Goal: Task Accomplishment & Management: Complete application form

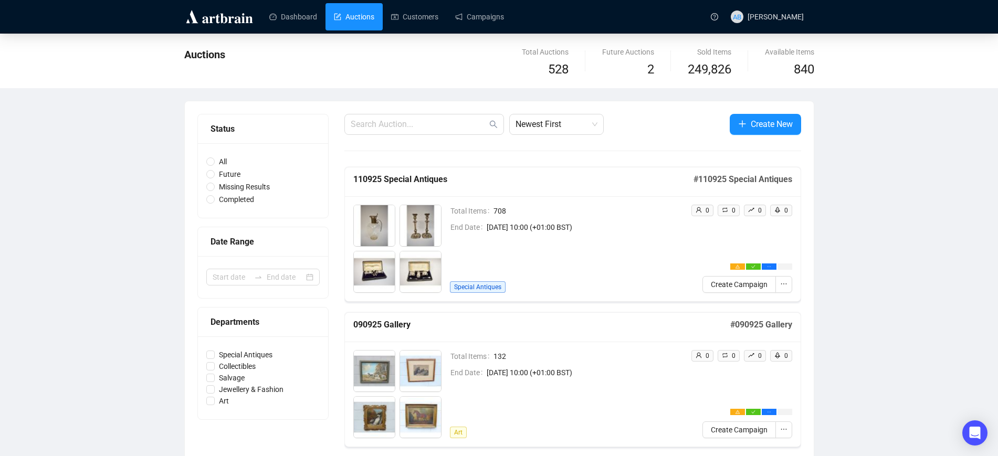
scroll to position [66, 0]
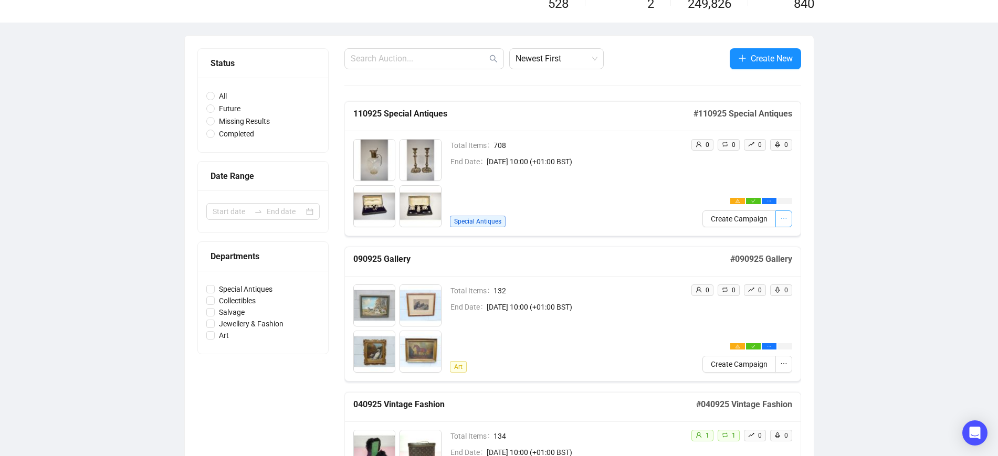
click at [783, 214] on span "button" at bounding box center [783, 219] width 7 height 12
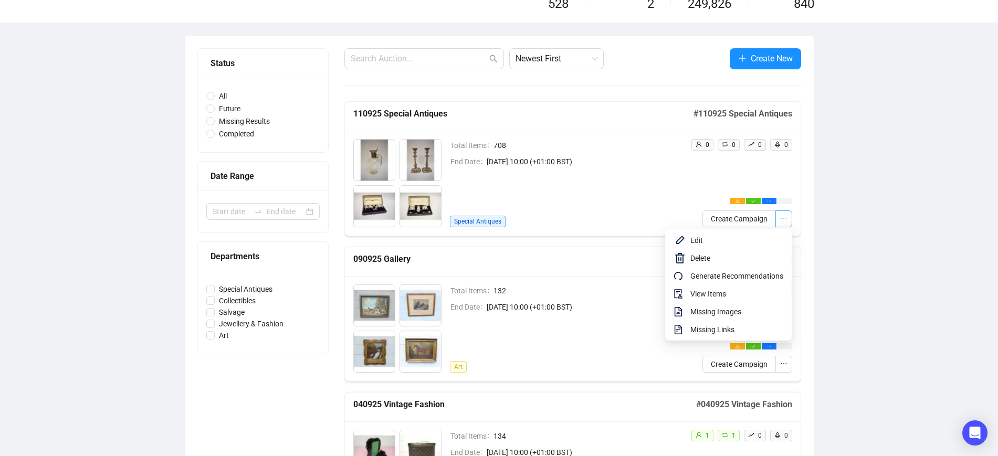
click at [784, 221] on icon "ellipsis" at bounding box center [783, 218] width 7 height 7
click at [733, 328] on span "Missing Links" at bounding box center [736, 330] width 93 height 12
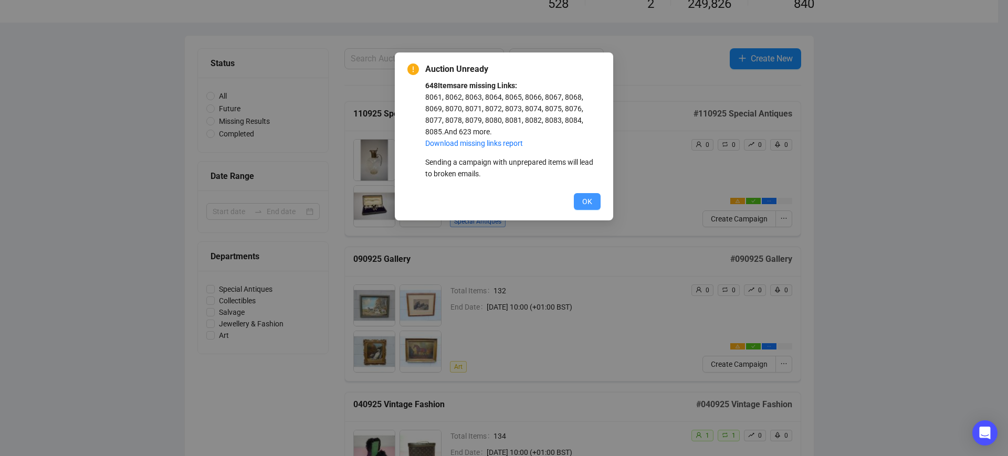
click at [589, 204] on span "OK" at bounding box center [587, 202] width 10 height 12
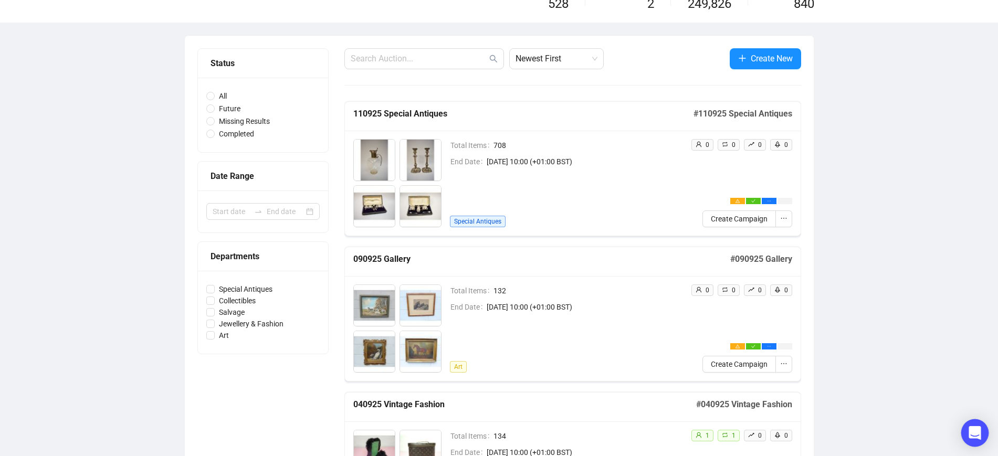
click at [969, 427] on icon "Open Intercom Messenger" at bounding box center [975, 433] width 14 height 14
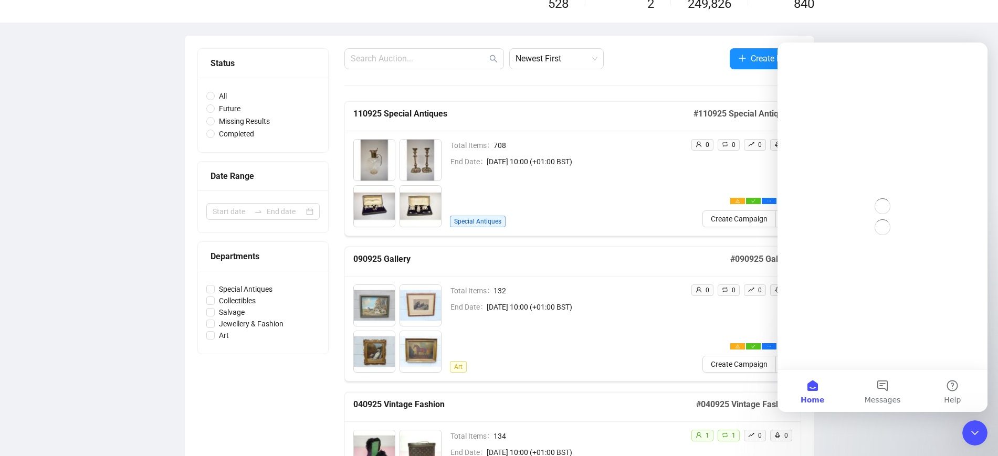
scroll to position [0, 0]
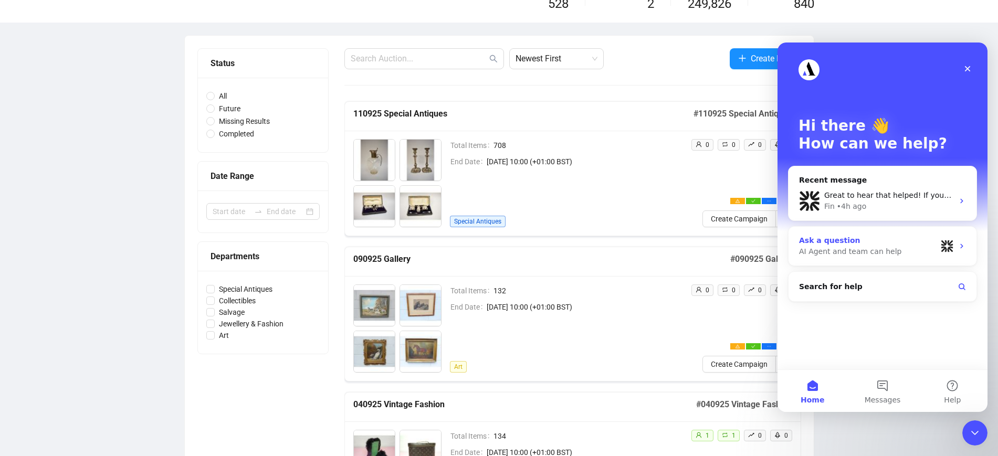
click at [868, 251] on div "AI Agent and team can help" at bounding box center [868, 251] width 138 height 11
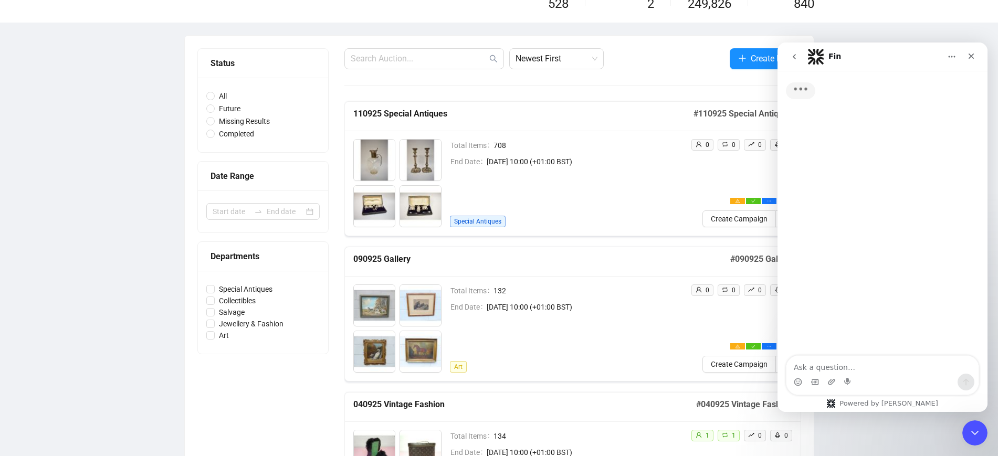
click at [838, 370] on textarea "Ask a question…" at bounding box center [883, 365] width 192 height 18
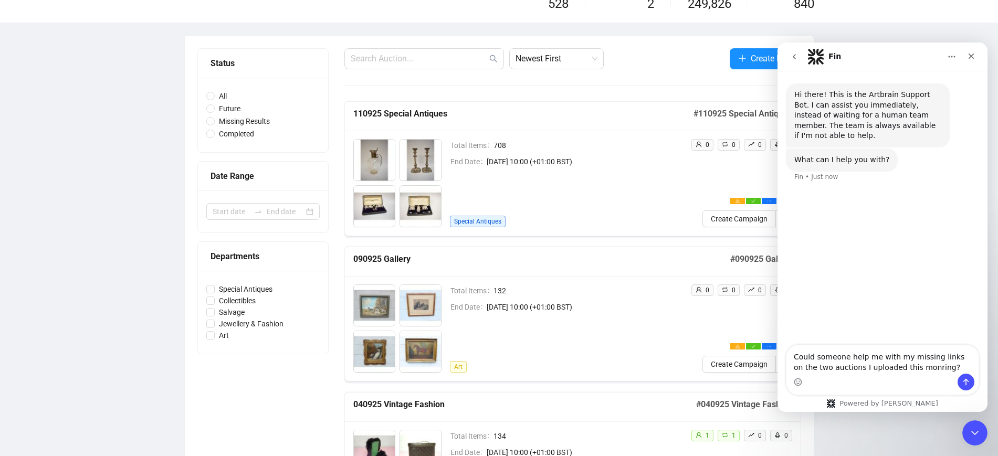
type textarea "Could someone help me with my missing links on the two auctions I uploaded this…"
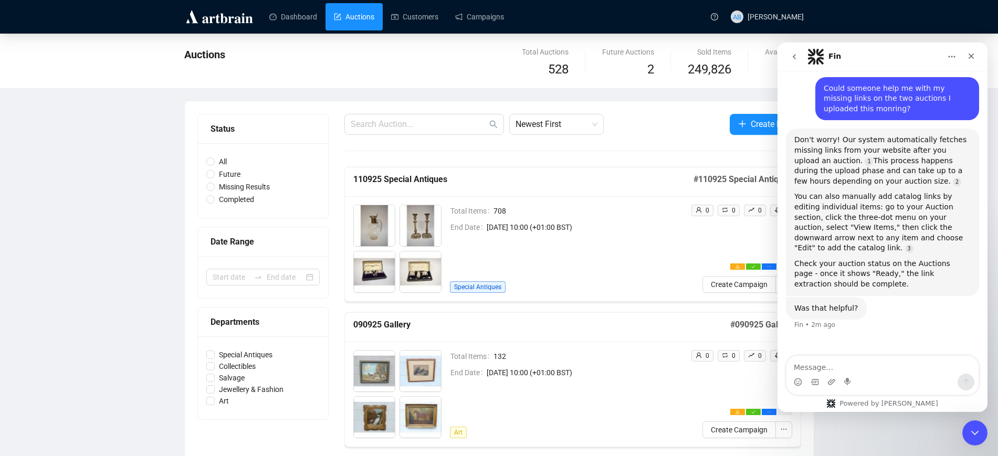
click at [352, 17] on link "Auctions" at bounding box center [354, 16] width 40 height 27
click at [871, 369] on textarea "Message…" at bounding box center [883, 365] width 192 height 18
click at [674, 183] on h5 "110925 Special Antiques" at bounding box center [523, 179] width 340 height 13
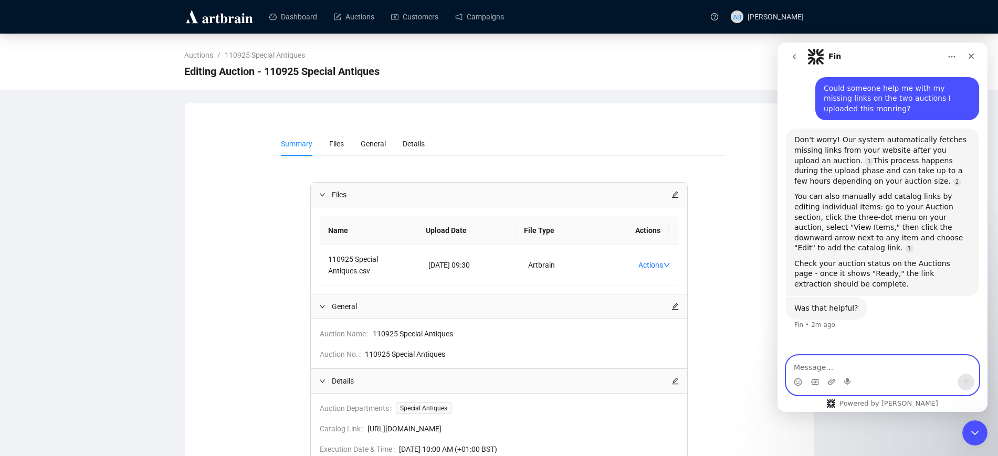
click at [847, 356] on textarea "Message…" at bounding box center [883, 365] width 192 height 18
type textarea "I've done all of the above to no avail..."
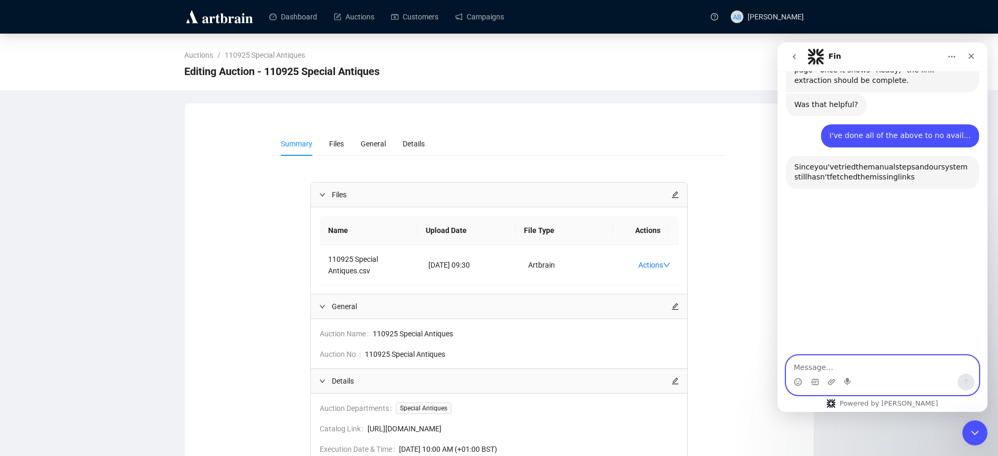
scroll to position [342, 0]
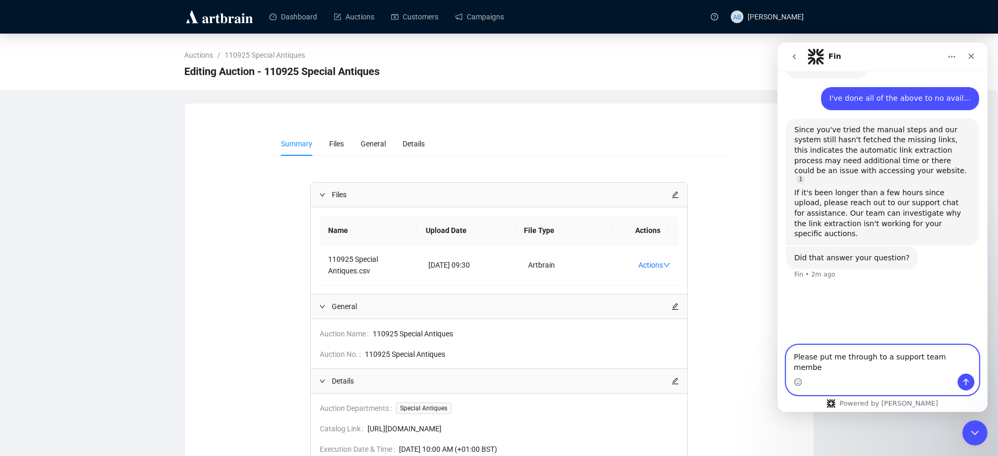
type textarea "Please put me through to a support team member"
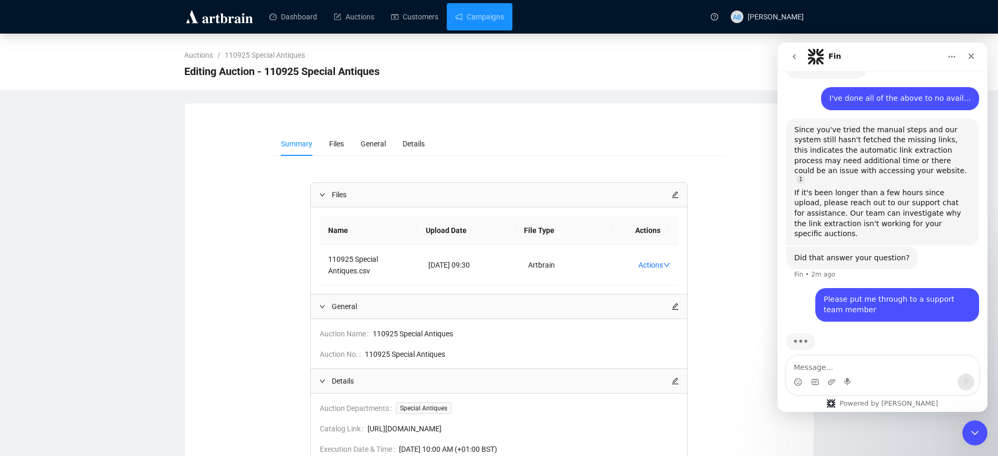
drag, startPoint x: 457, startPoint y: 18, endPoint x: 499, endPoint y: 32, distance: 44.7
click at [457, 17] on link "Campaigns" at bounding box center [479, 16] width 49 height 27
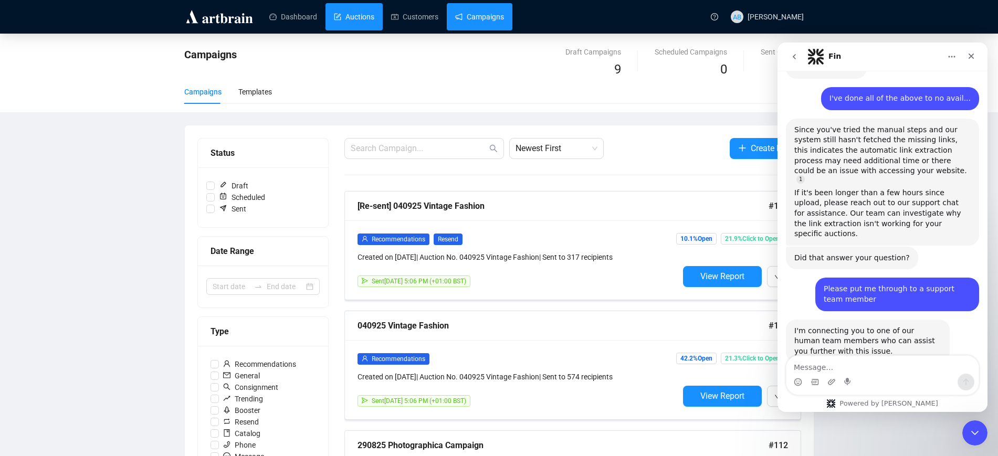
click at [354, 23] on link "Auctions" at bounding box center [354, 16] width 40 height 27
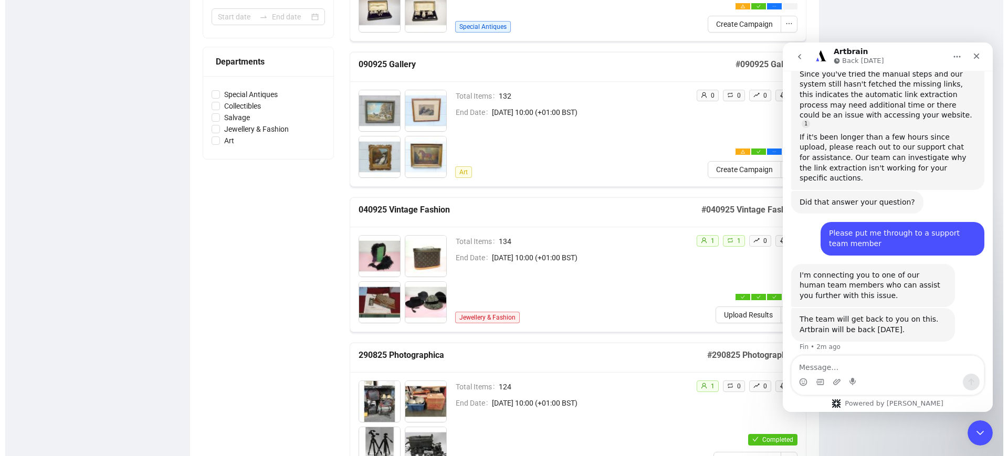
scroll to position [263, 0]
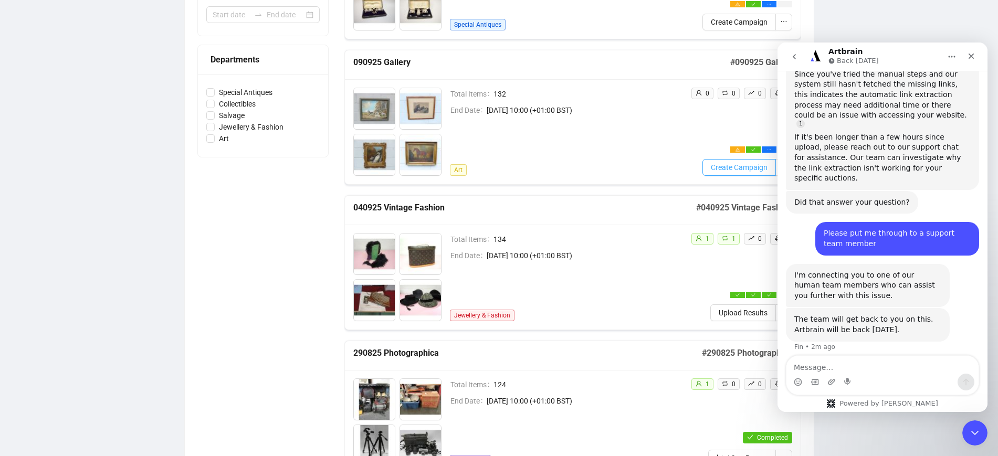
click at [717, 166] on span "Create Campaign" at bounding box center [739, 168] width 57 height 12
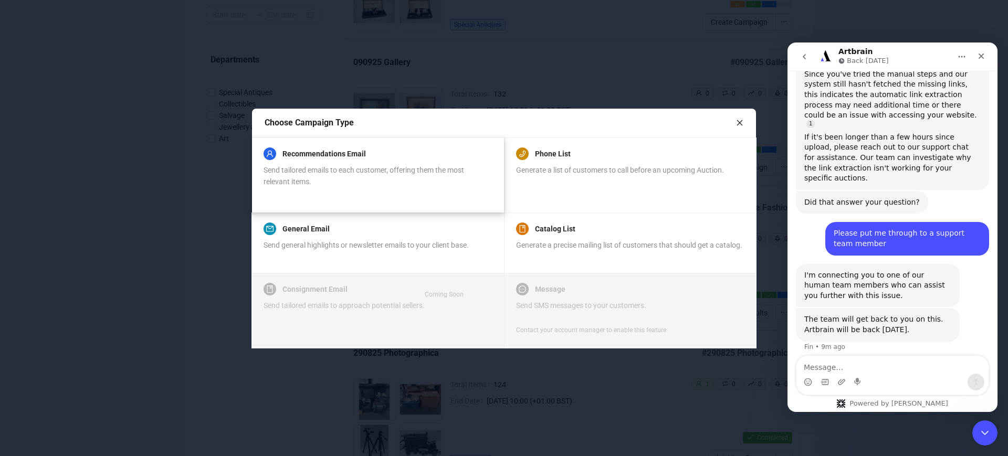
click at [355, 169] on span "Send tailored emails to each customer, offering them the most relevant items." at bounding box center [364, 176] width 201 height 20
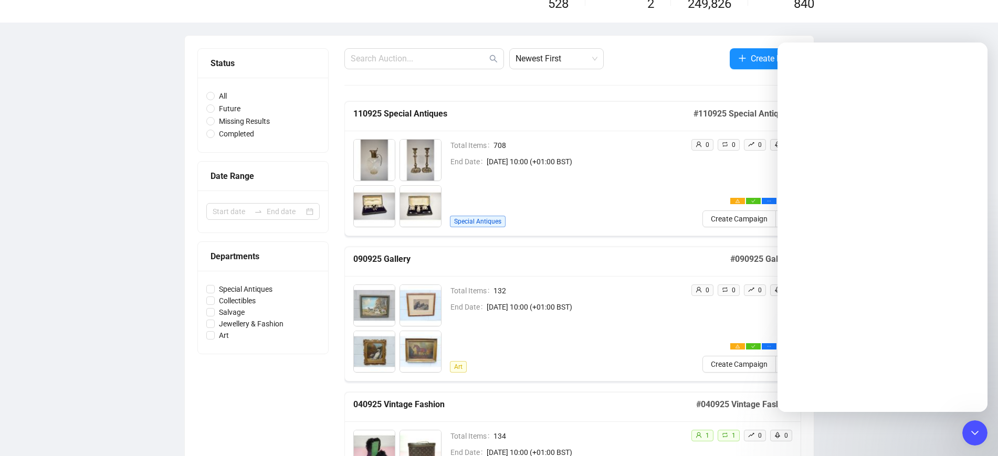
drag, startPoint x: 567, startPoint y: 273, endPoint x: 586, endPoint y: 289, distance: 25.0
click at [567, 273] on div "090925 Gallery # 090925 Gallery" at bounding box center [573, 261] width 456 height 29
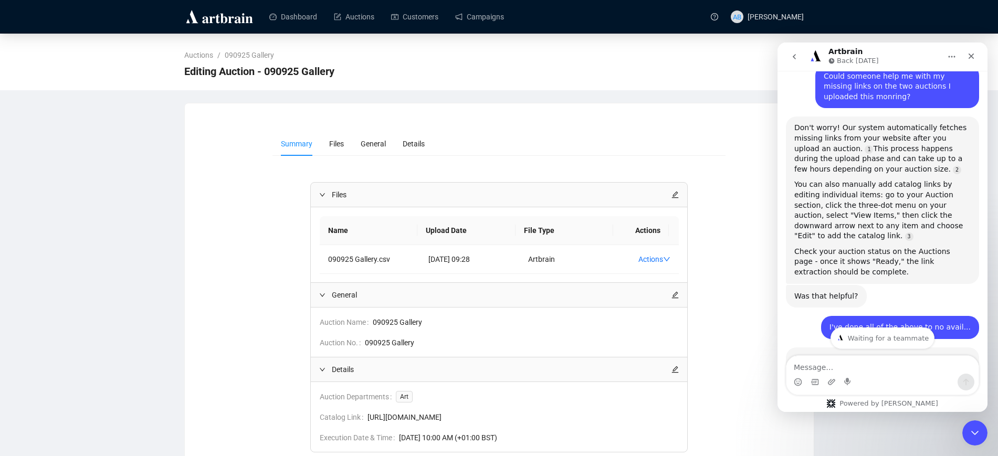
scroll to position [417, 0]
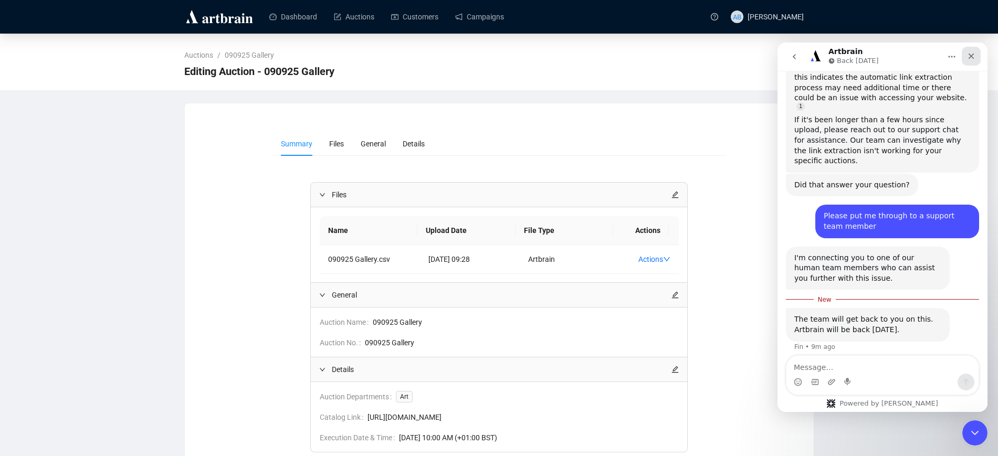
click at [975, 57] on icon "Close" at bounding box center [971, 56] width 8 height 8
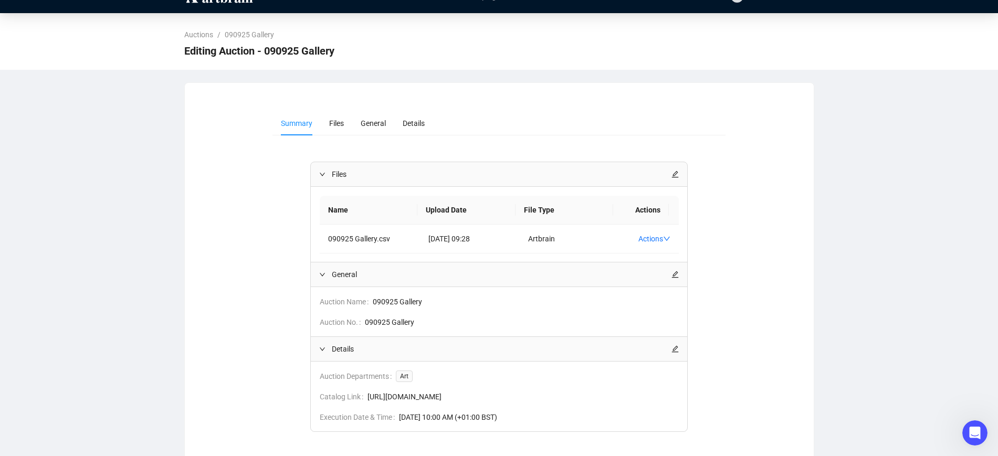
scroll to position [0, 0]
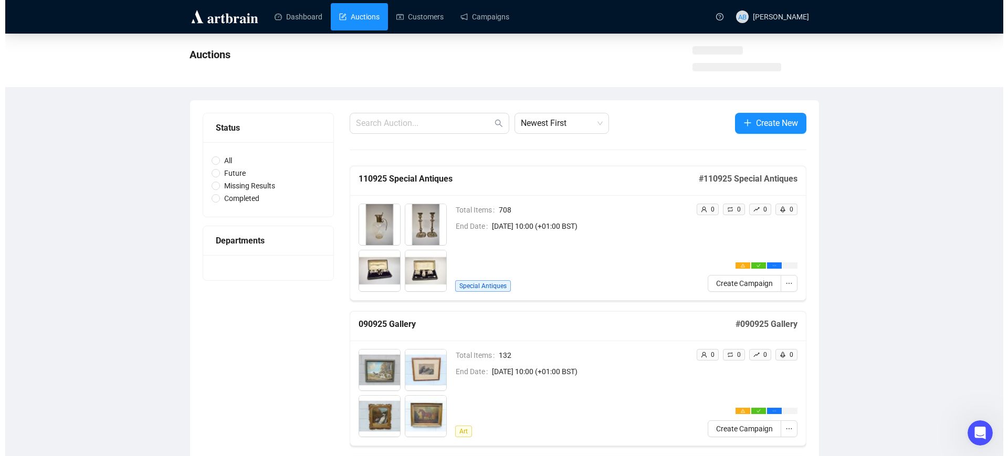
scroll to position [66, 0]
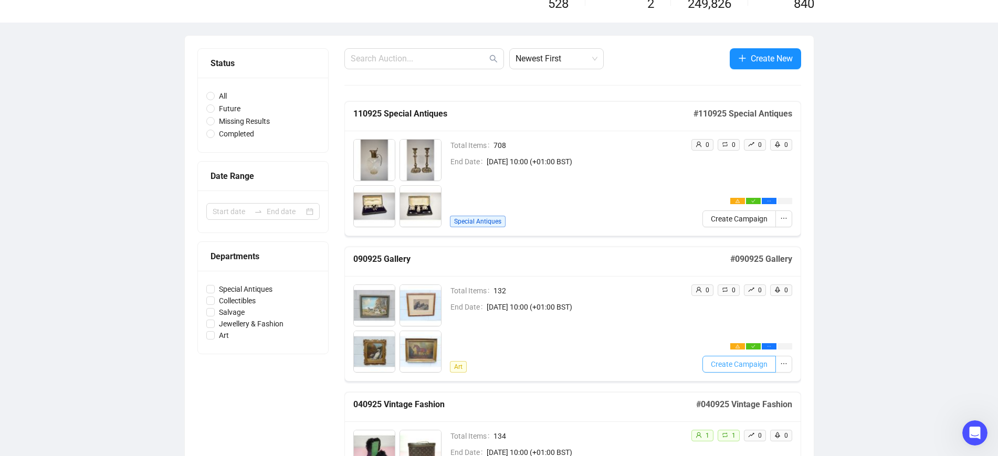
click at [731, 361] on span "Create Campaign" at bounding box center [739, 365] width 57 height 12
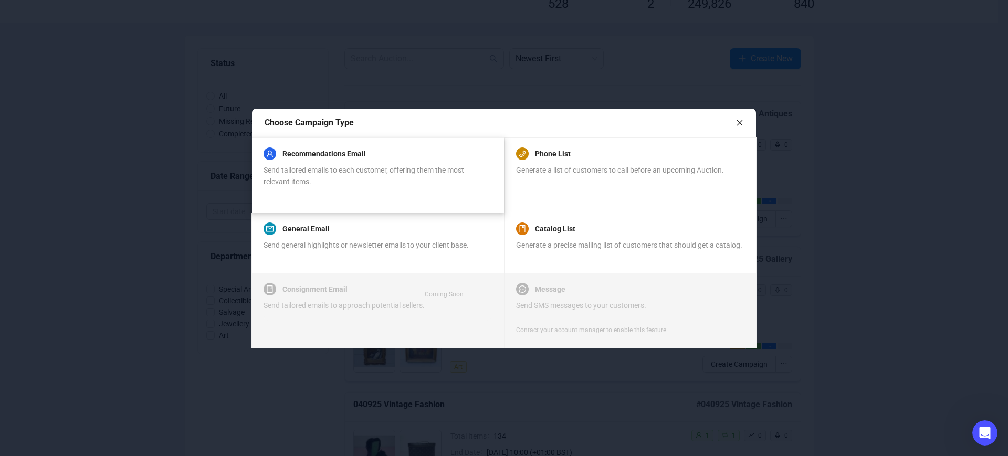
click at [327, 182] on div "Send tailored emails to each customer, offering them the most relevant items." at bounding box center [378, 175] width 228 height 23
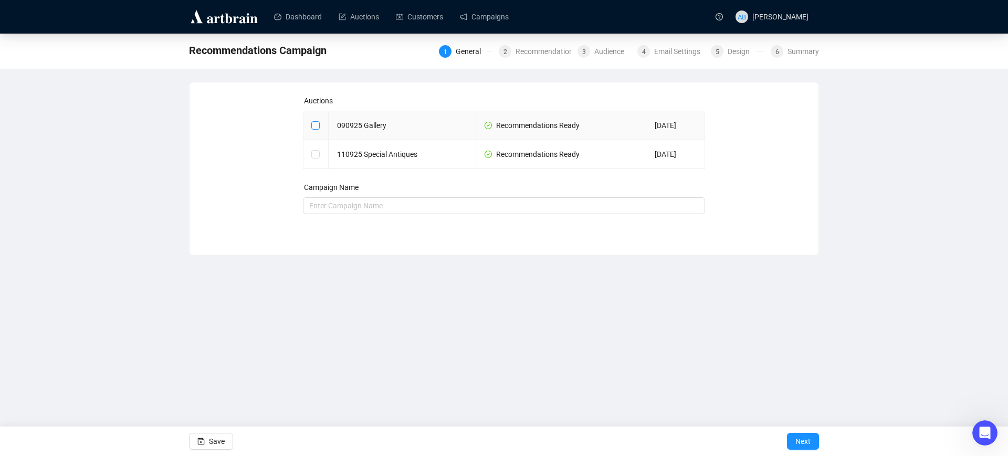
click at [318, 127] on span at bounding box center [315, 125] width 8 height 8
click at [313, 127] on input "checkbox" at bounding box center [314, 124] width 7 height 7
checkbox input "true"
type input "090925 Gallery Campaign"
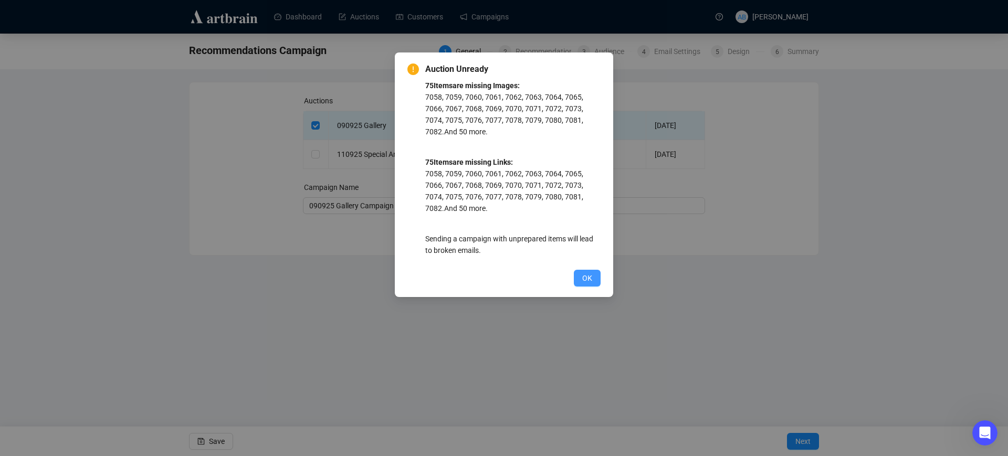
click at [586, 279] on span "OK" at bounding box center [587, 278] width 10 height 12
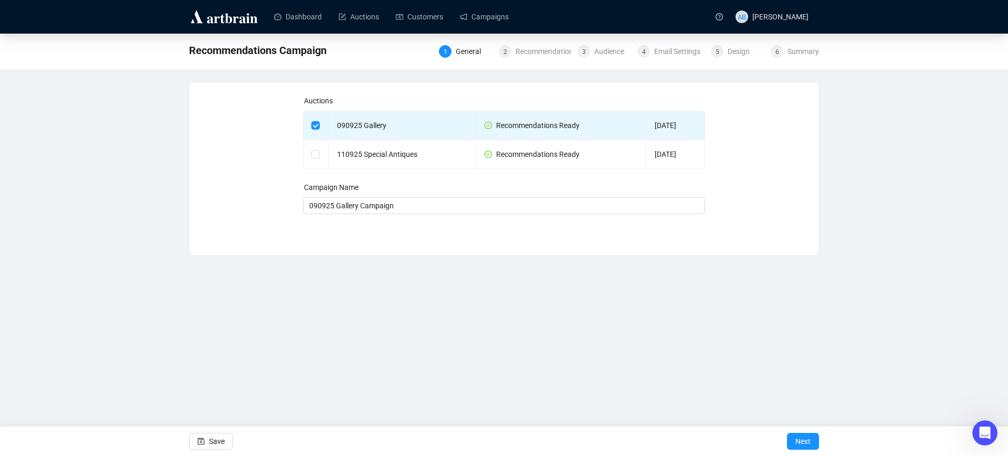
drag, startPoint x: 812, startPoint y: 439, endPoint x: 811, endPoint y: 431, distance: 9.0
click at [812, 439] on button "Next" at bounding box center [803, 441] width 32 height 17
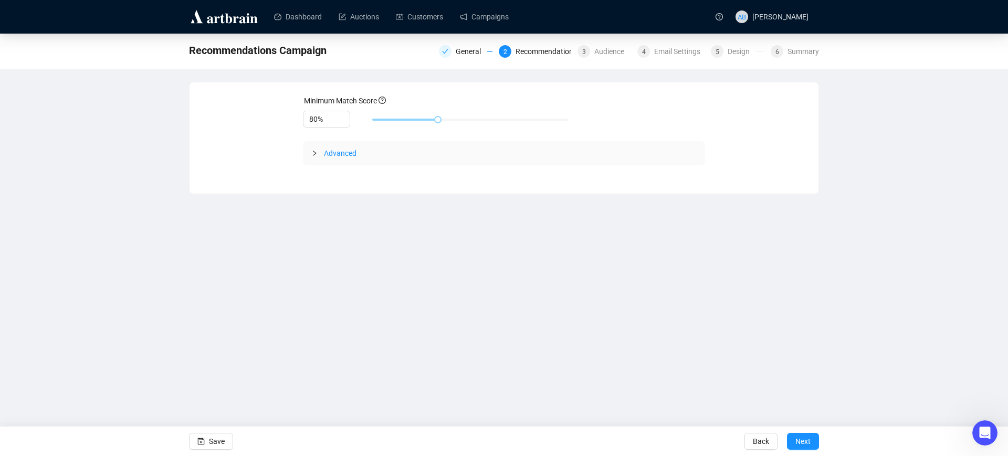
click at [341, 156] on span "Advanced" at bounding box center [340, 153] width 33 height 8
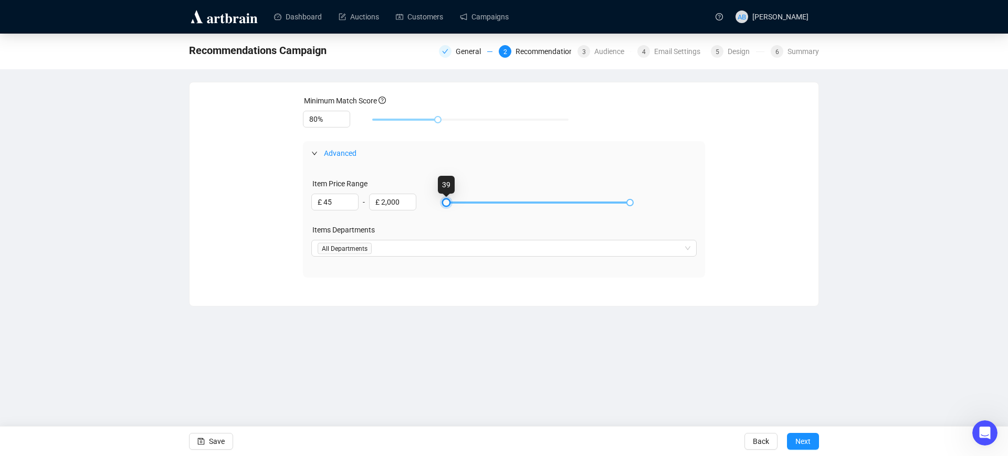
type input "£ 50"
drag, startPoint x: 444, startPoint y: 204, endPoint x: 448, endPoint y: 200, distance: 6.3
click at [448, 200] on div at bounding box center [446, 202] width 5 height 5
click at [806, 446] on span "Next" at bounding box center [802, 441] width 15 height 29
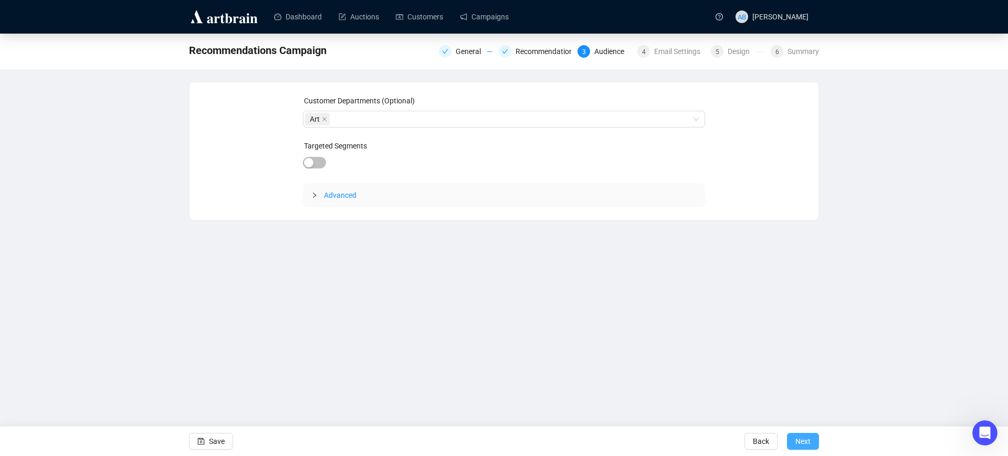
click at [819, 444] on button "Next" at bounding box center [803, 441] width 32 height 17
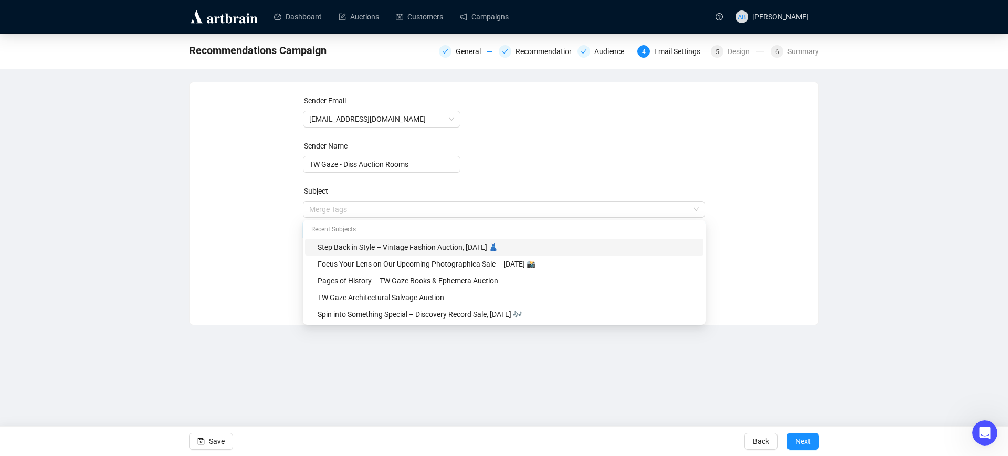
drag, startPoint x: 535, startPoint y: 212, endPoint x: 238, endPoint y: 197, distance: 297.0
click at [238, 197] on div "Sender Email [EMAIL_ADDRESS][DOMAIN_NAME] Sender Name TW Gaze - Diss Auction Ro…" at bounding box center [504, 196] width 604 height 202
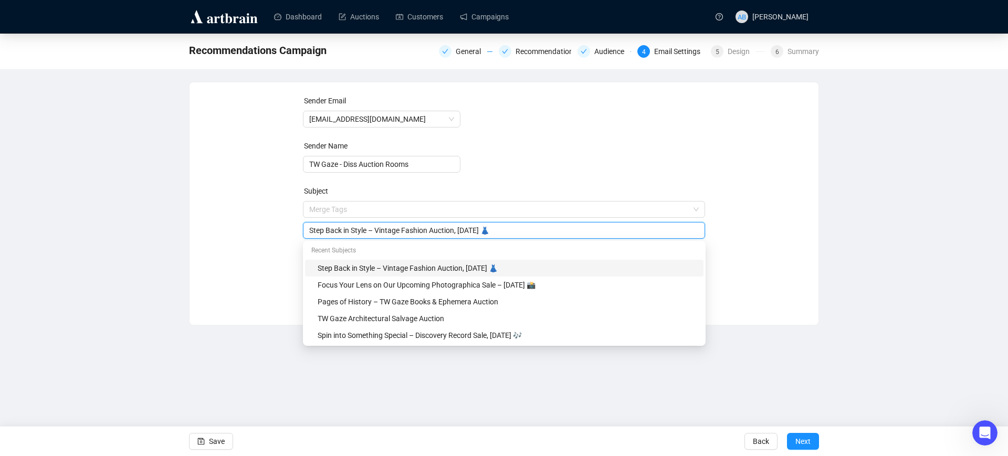
paste input "Discover Fine Art at Our Upcoming Gallery Auction – [DATE] 🎨"
type input "Discover Fine Art at Our Upcoming Gallery Auction – [DATE] 🎨"
click at [254, 236] on div "Sender Email [EMAIL_ADDRESS][DOMAIN_NAME] Sender Name TW Gaze - Diss Auction Ro…" at bounding box center [504, 196] width 604 height 202
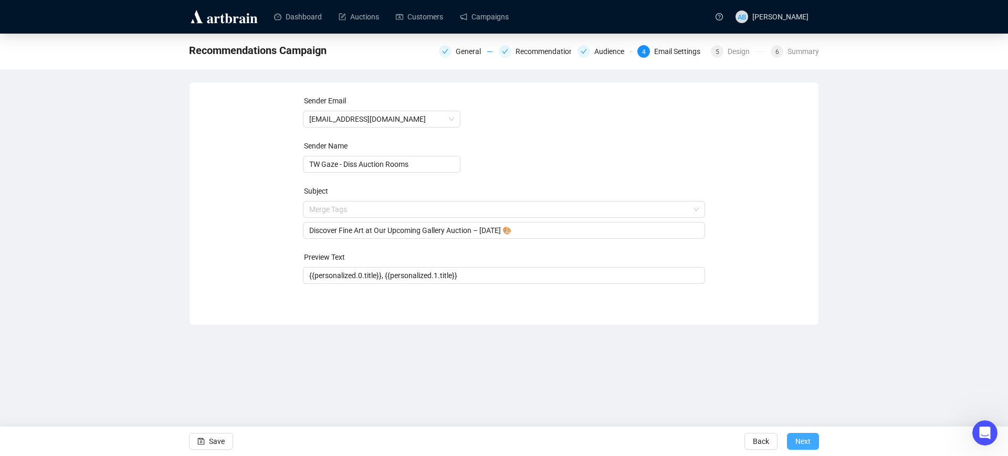
click at [811, 439] on button "Next" at bounding box center [803, 441] width 32 height 17
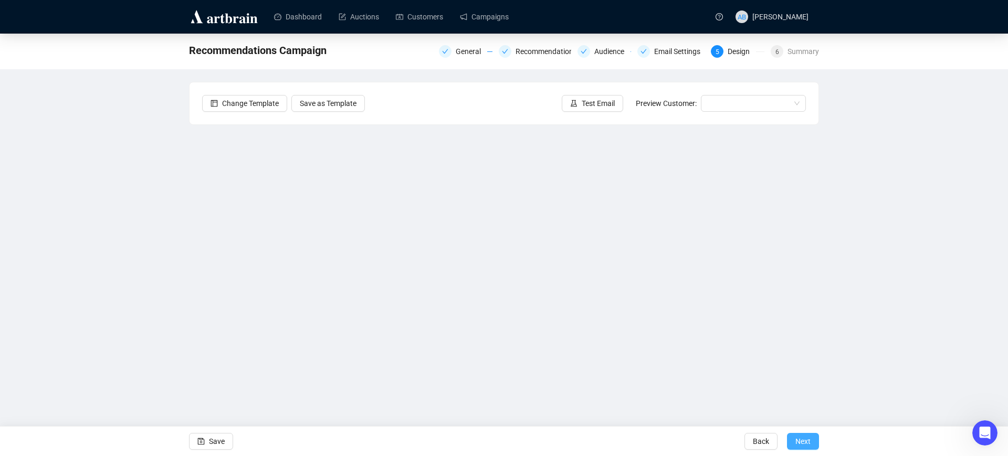
click at [805, 441] on span "Next" at bounding box center [802, 441] width 15 height 29
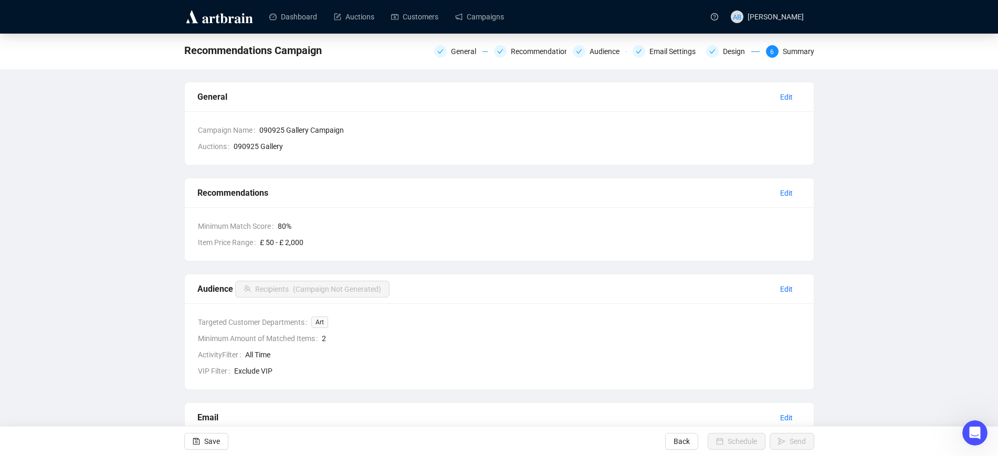
click at [677, 439] on span "Back" at bounding box center [682, 441] width 16 height 29
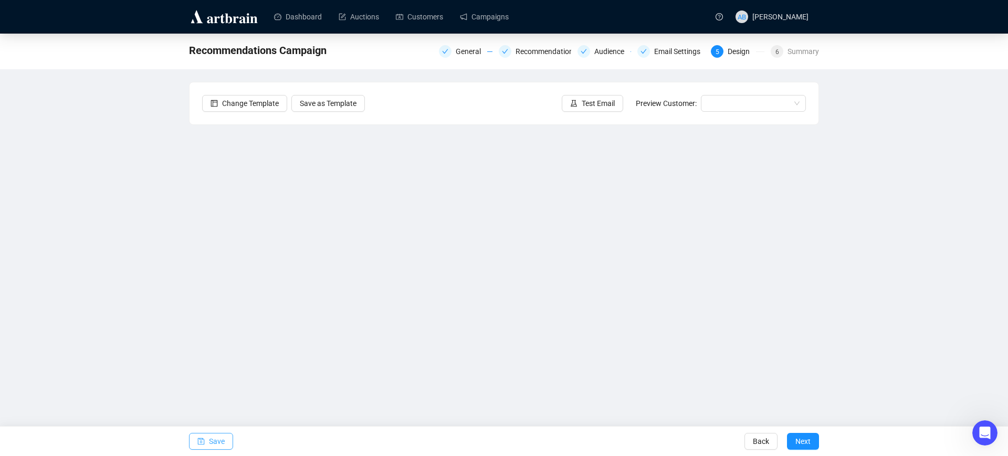
click at [204, 439] on icon "save" at bounding box center [201, 441] width 7 height 7
click at [217, 449] on span "Save" at bounding box center [217, 441] width 16 height 29
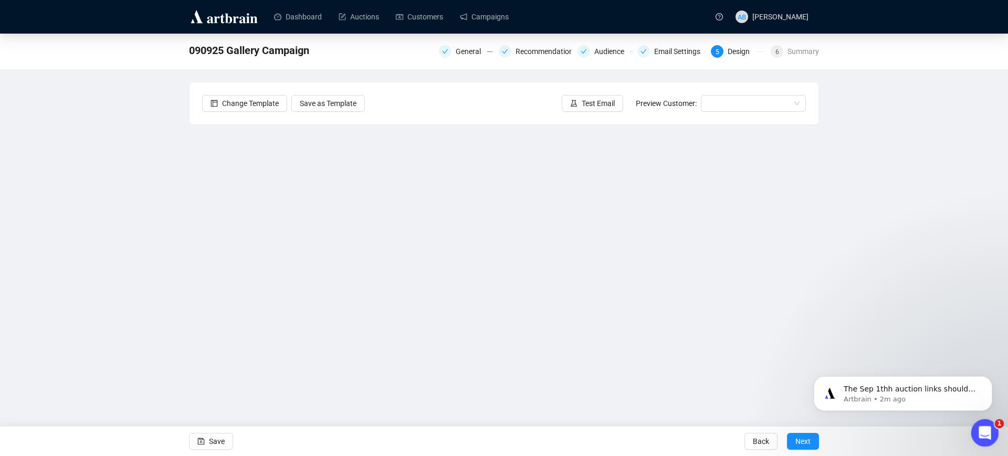
click at [990, 434] on div "Open Intercom Messenger" at bounding box center [983, 431] width 35 height 35
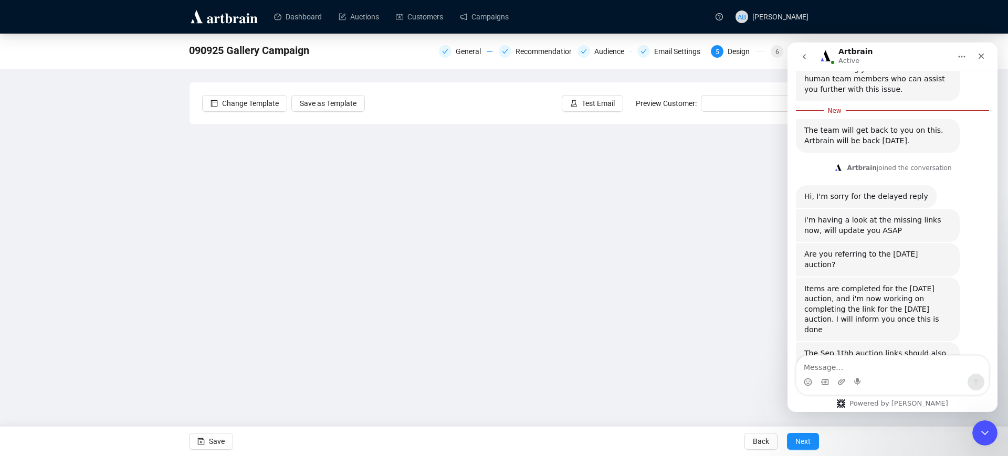
scroll to position [611, 0]
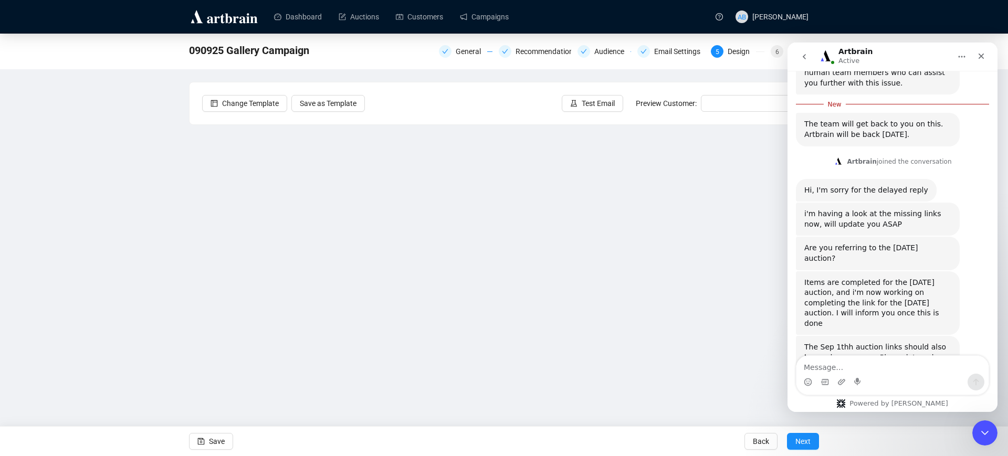
click at [864, 360] on textarea "Message…" at bounding box center [892, 365] width 192 height 18
type textarea "Thank you so much!!"
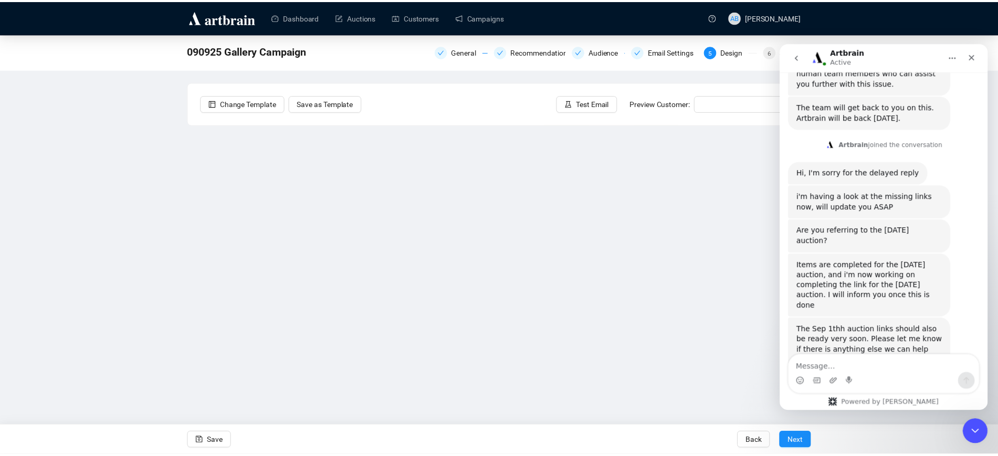
scroll to position [624, 0]
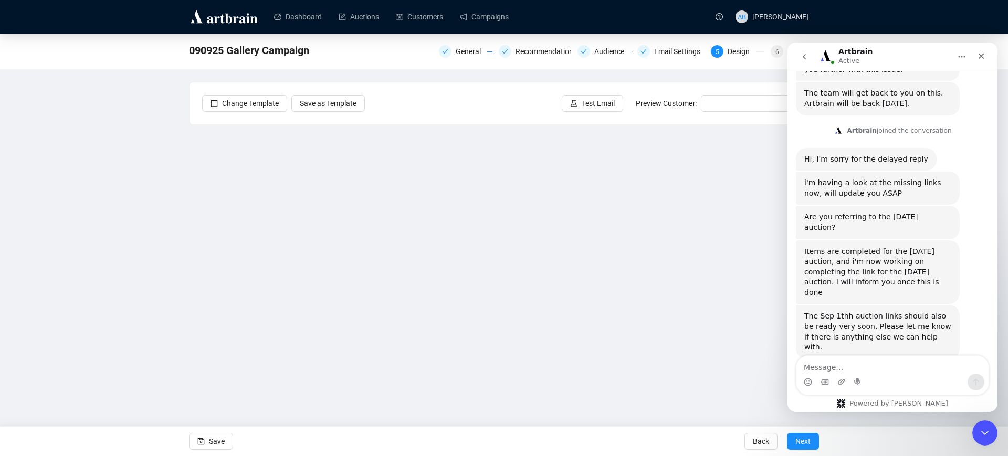
click at [137, 174] on div "090925 Gallery Campaign General Recommendations Audience Email Settings 5 Desig…" at bounding box center [504, 221] width 1008 height 374
click at [100, 232] on div "090925 Gallery Campaign General Recommendations Audience Email Settings 5 Desig…" at bounding box center [504, 221] width 1008 height 374
drag, startPoint x: 986, startPoint y: 54, endPoint x: 1766, endPoint y: 98, distance: 780.9
click at [986, 55] on div "Close" at bounding box center [981, 56] width 19 height 19
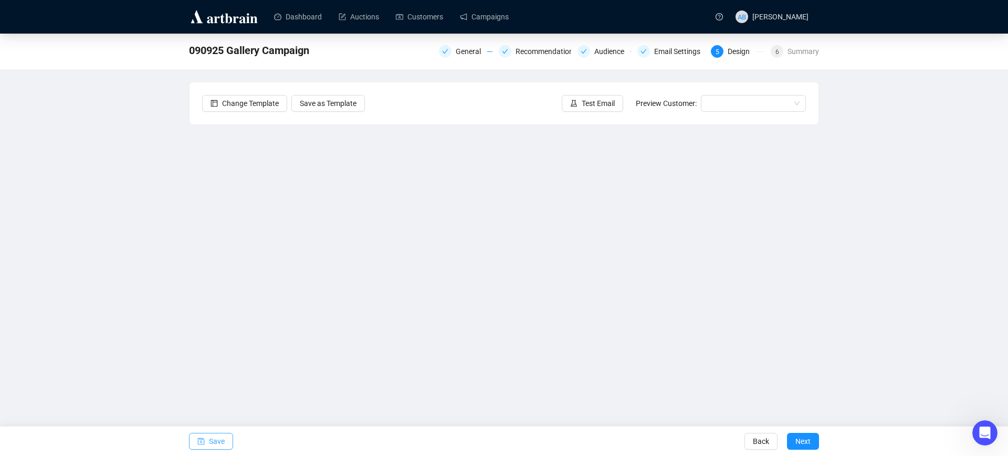
click at [205, 436] on button "Save" at bounding box center [211, 441] width 44 height 17
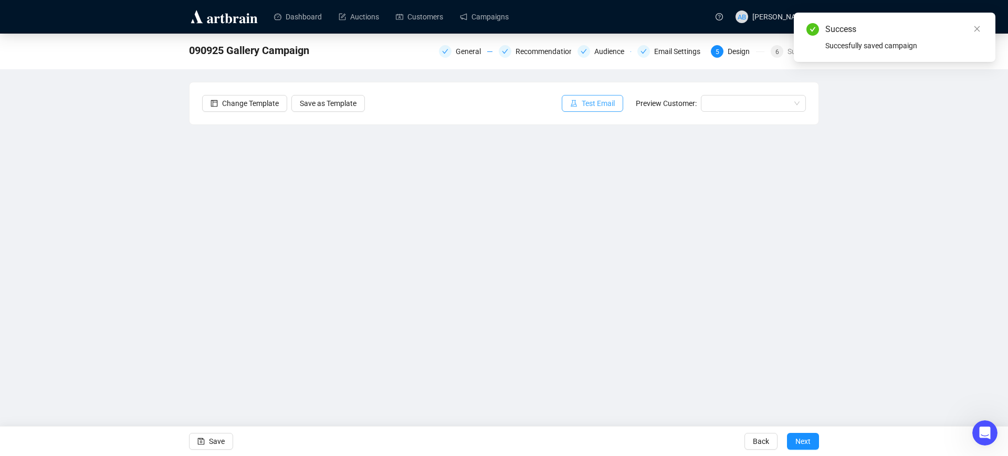
click at [605, 108] on span "Test Email" at bounding box center [598, 104] width 33 height 12
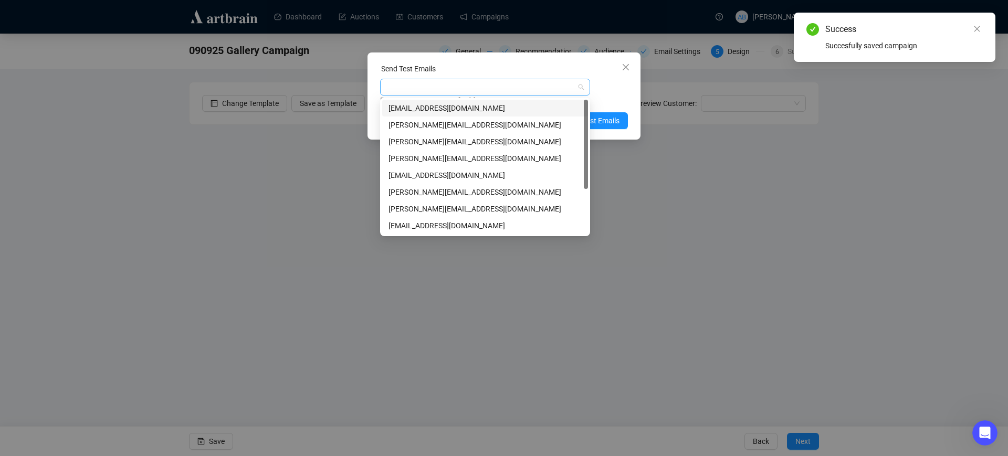
click at [497, 93] on div at bounding box center [479, 87] width 195 height 15
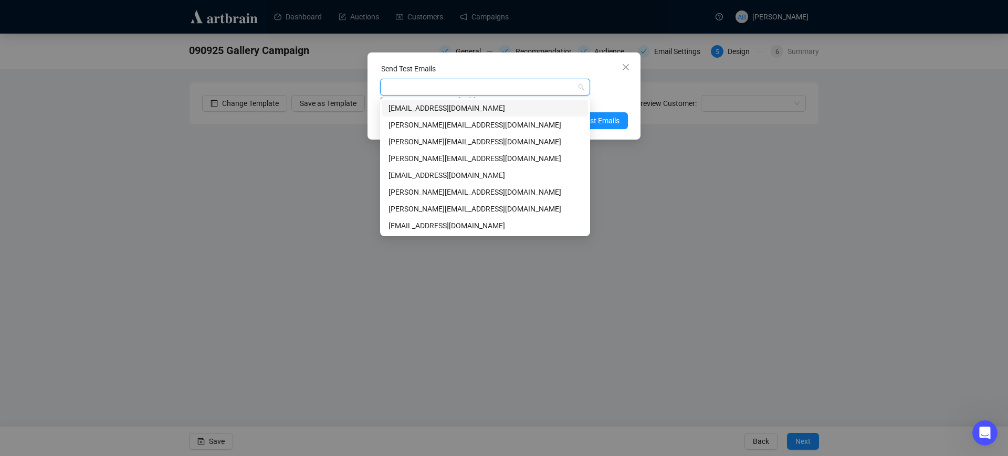
click at [441, 83] on div at bounding box center [479, 87] width 195 height 15
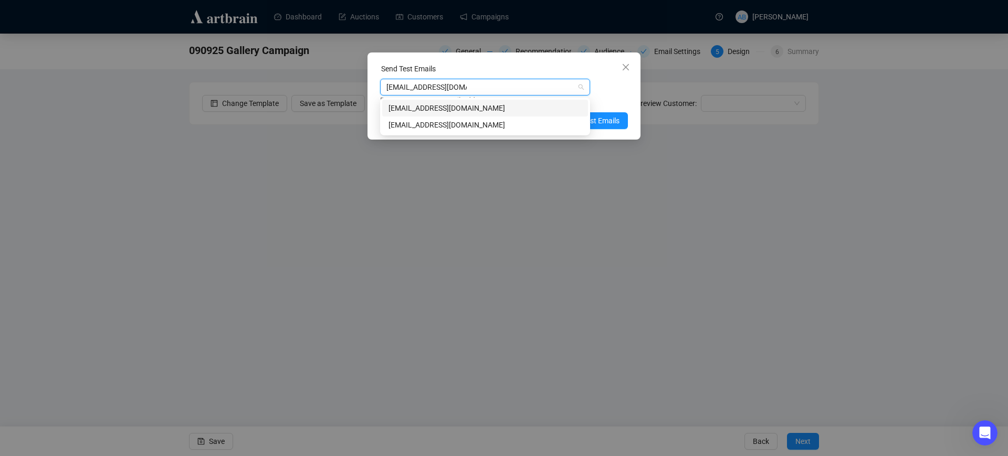
type input "[EMAIL_ADDRESS][DOMAIN_NAME]"
click at [501, 109] on div "[EMAIL_ADDRESS][DOMAIN_NAME]" at bounding box center [485, 108] width 193 height 12
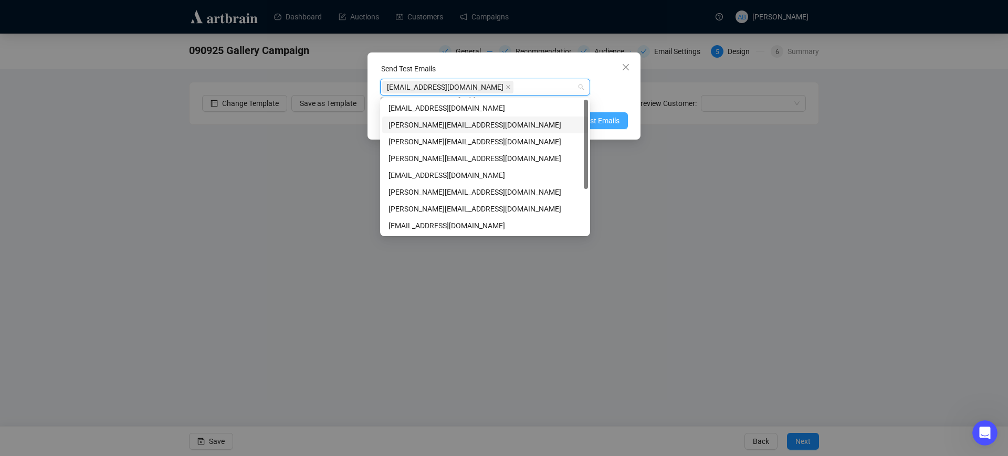
click at [609, 119] on span "Send Test Emails" at bounding box center [592, 121] width 55 height 12
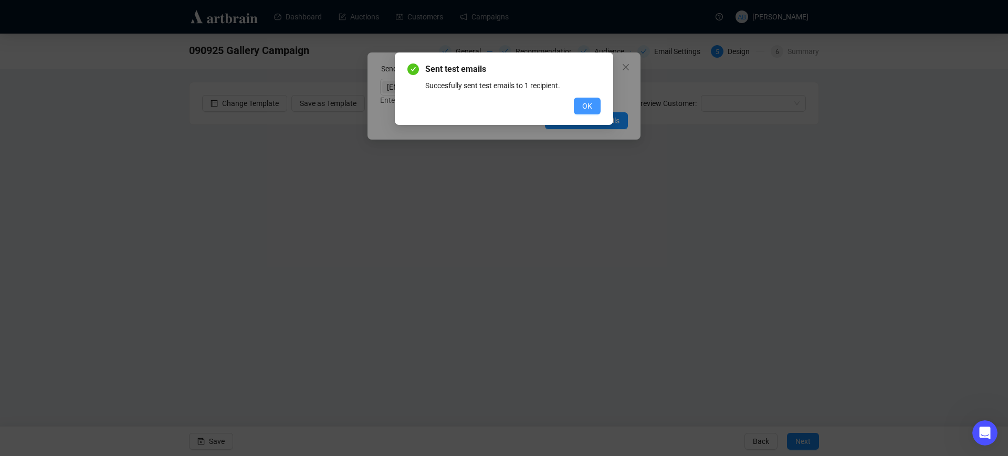
click at [586, 107] on span "OK" at bounding box center [587, 106] width 10 height 12
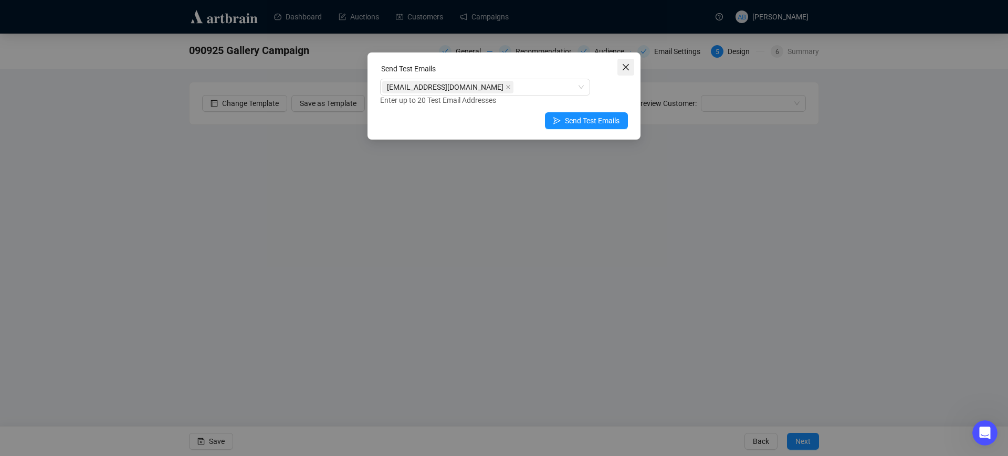
click at [629, 67] on icon "close" at bounding box center [626, 67] width 8 height 8
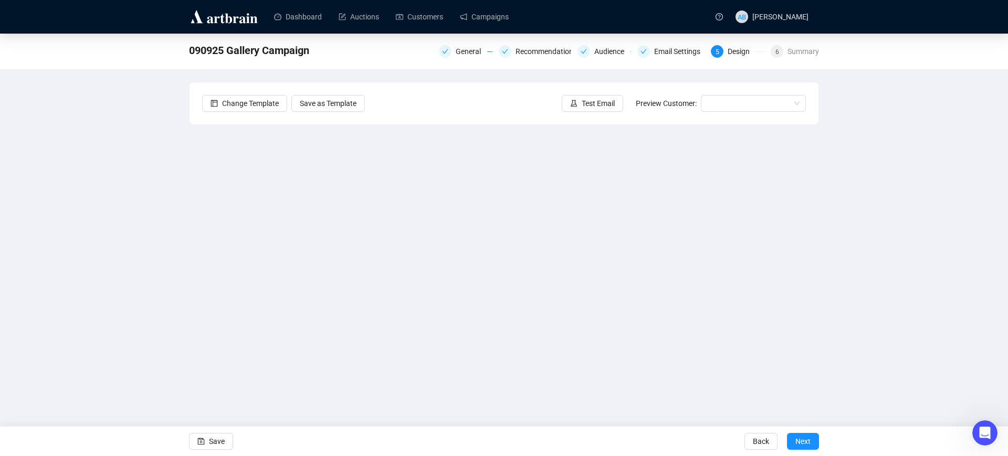
click at [113, 177] on div "090925 Gallery Campaign General Recommendations Audience Email Settings 5 Desig…" at bounding box center [504, 221] width 1008 height 374
click at [802, 441] on span "Next" at bounding box center [802, 441] width 15 height 29
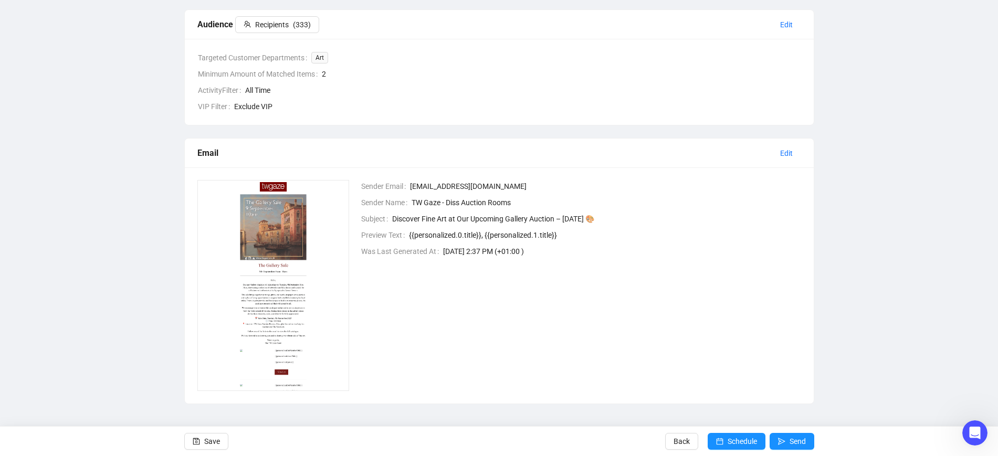
scroll to position [265, 0]
click at [686, 443] on span "Back" at bounding box center [682, 441] width 16 height 29
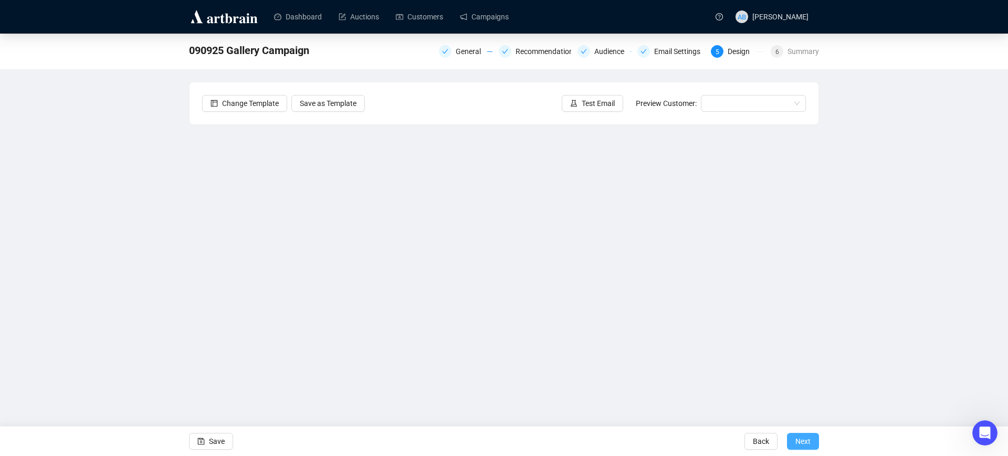
click at [792, 440] on button "Next" at bounding box center [803, 441] width 32 height 17
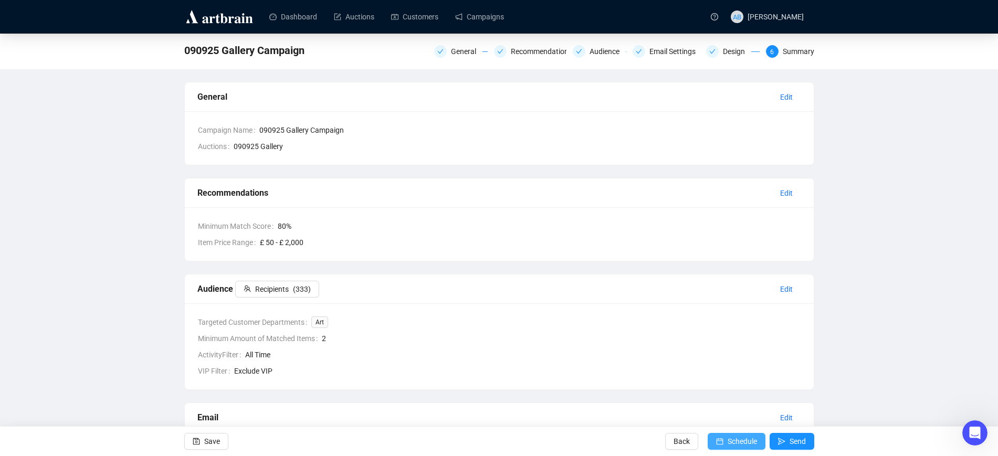
click at [738, 443] on span "Schedule" at bounding box center [742, 441] width 29 height 29
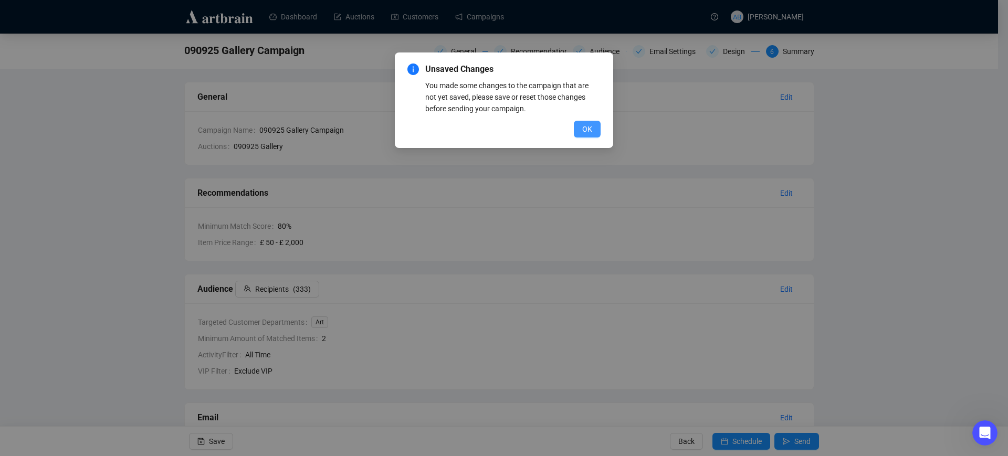
click at [581, 127] on button "OK" at bounding box center [587, 129] width 27 height 17
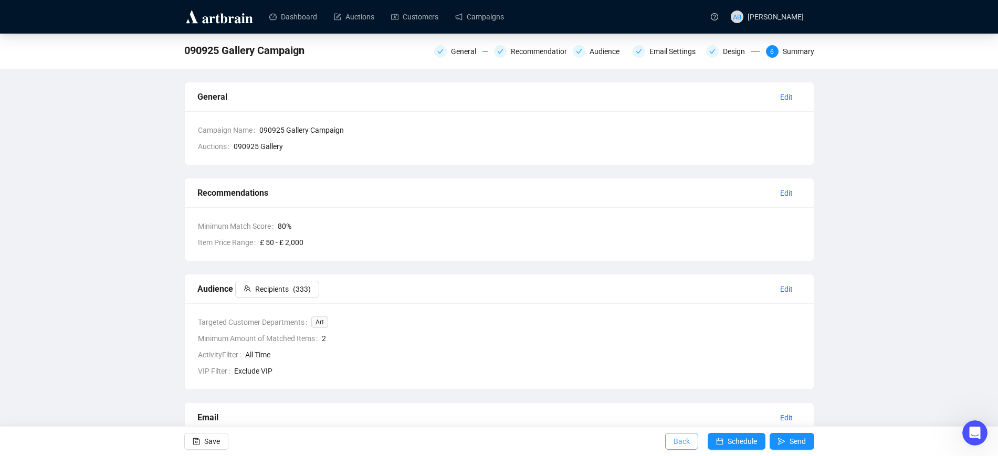
click at [685, 442] on span "Back" at bounding box center [682, 441] width 16 height 29
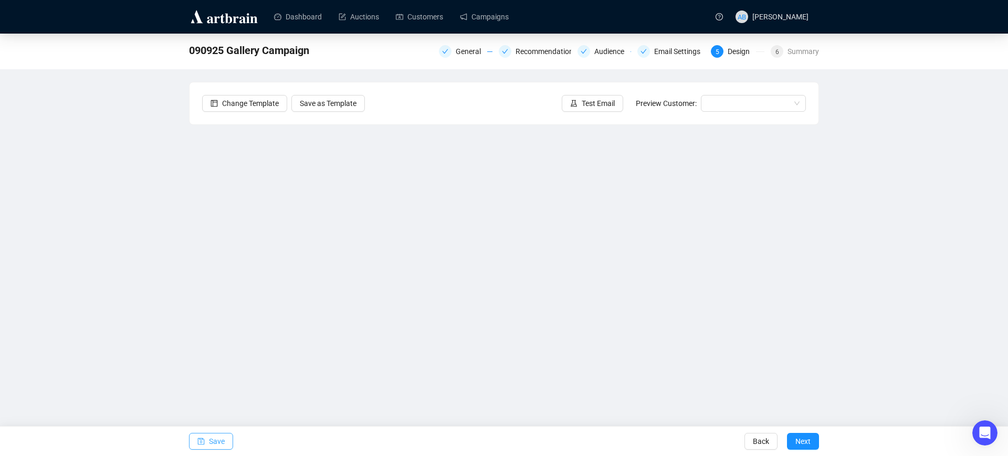
click at [223, 441] on span "Save" at bounding box center [217, 441] width 16 height 29
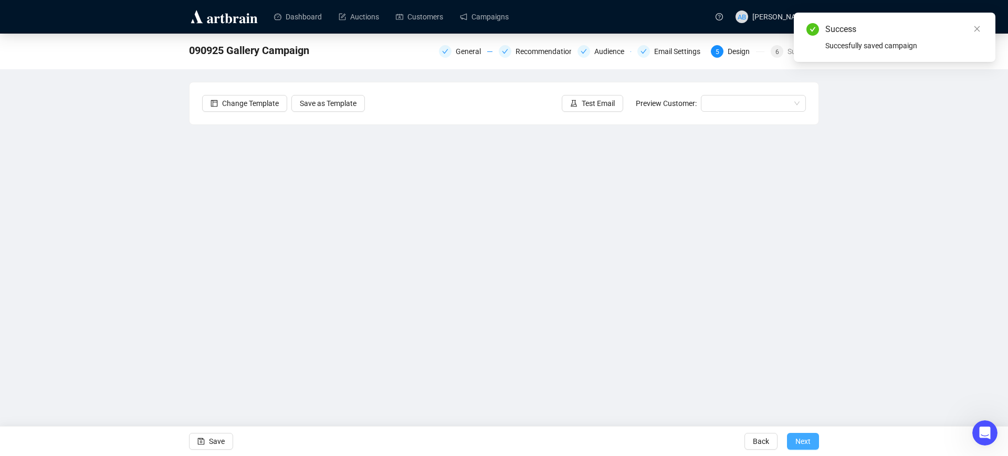
click at [804, 442] on span "Next" at bounding box center [802, 441] width 15 height 29
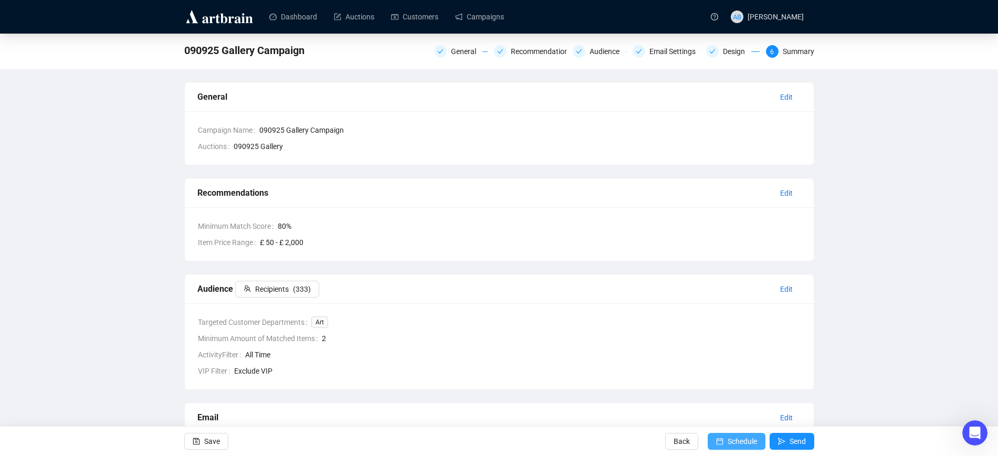
click at [738, 442] on span "Schedule" at bounding box center [742, 441] width 29 height 29
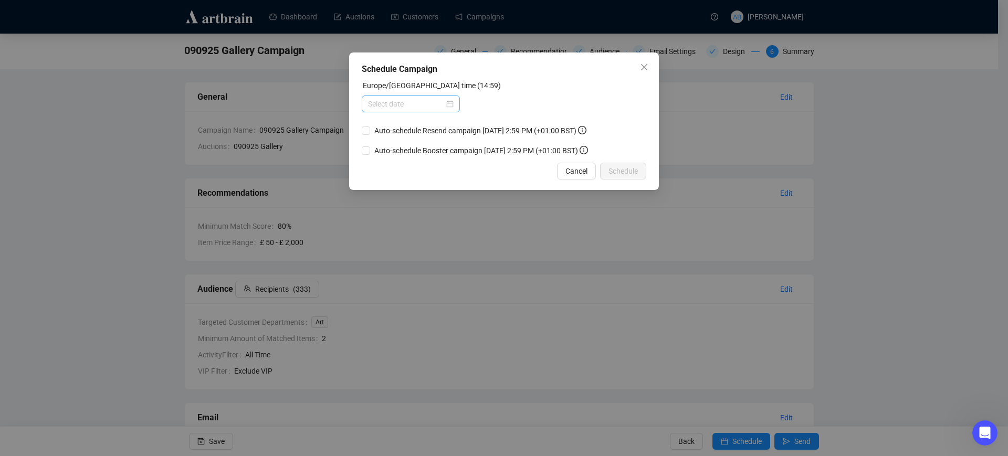
click at [452, 107] on div at bounding box center [411, 104] width 86 height 12
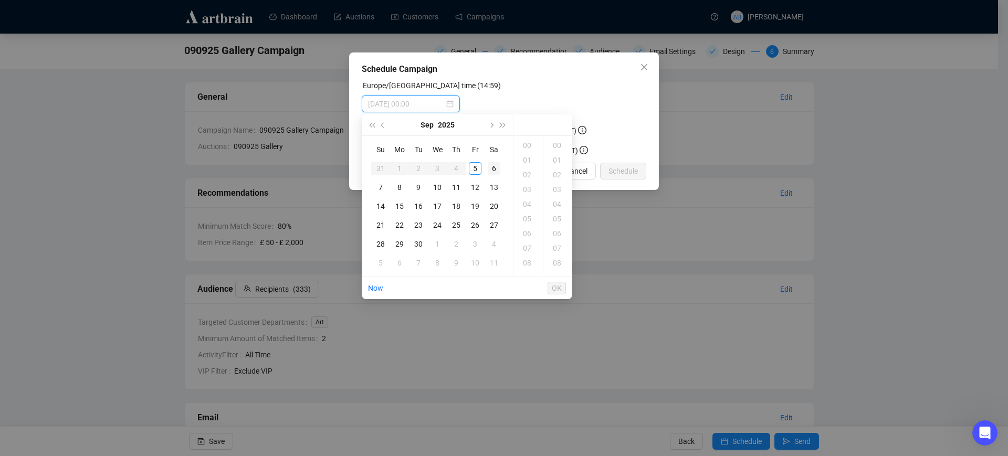
type input "[DATE] 00:00"
click at [475, 167] on div "5" at bounding box center [475, 168] width 13 height 13
click at [525, 149] on div "15" at bounding box center [528, 145] width 25 height 15
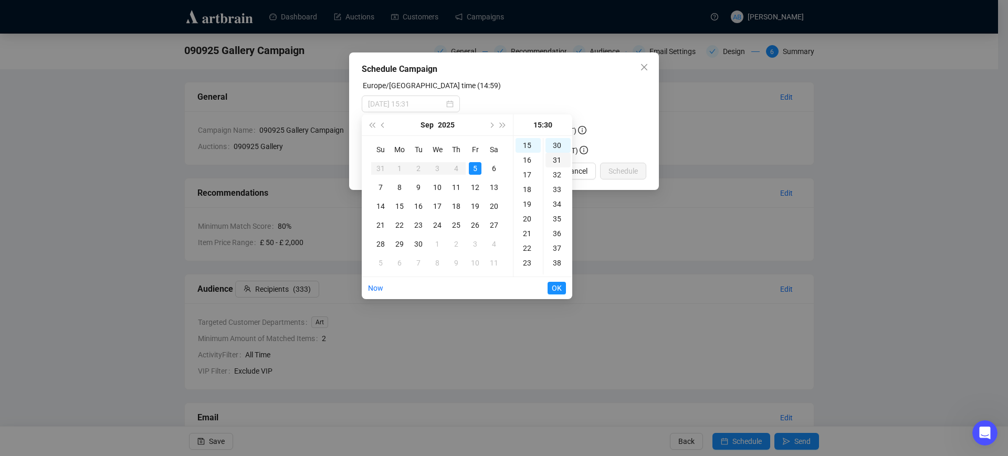
click at [557, 161] on div "31" at bounding box center [558, 160] width 25 height 15
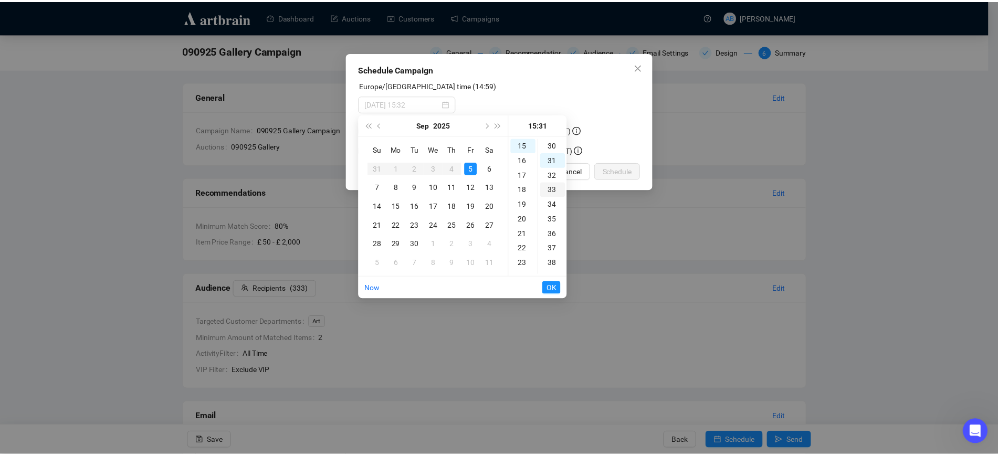
scroll to position [456, 0]
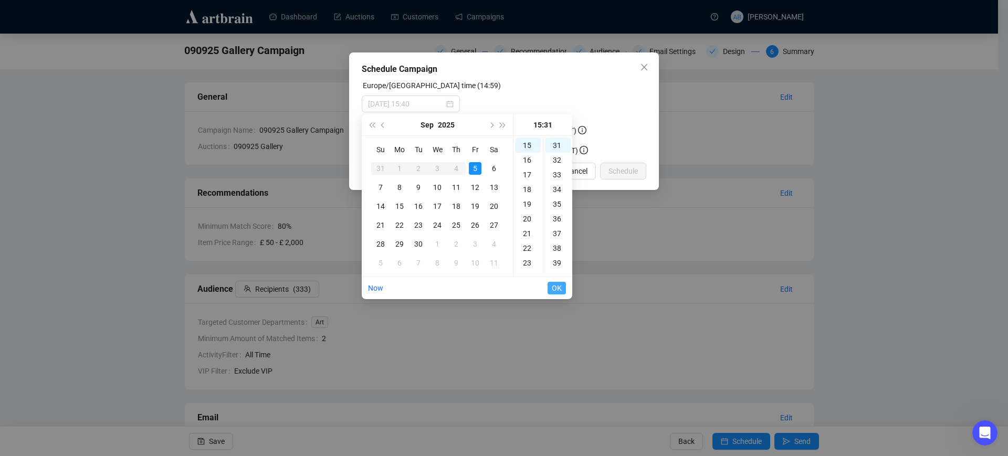
type input "[DATE] 15:31"
click at [557, 288] on span "OK" at bounding box center [557, 288] width 10 height 20
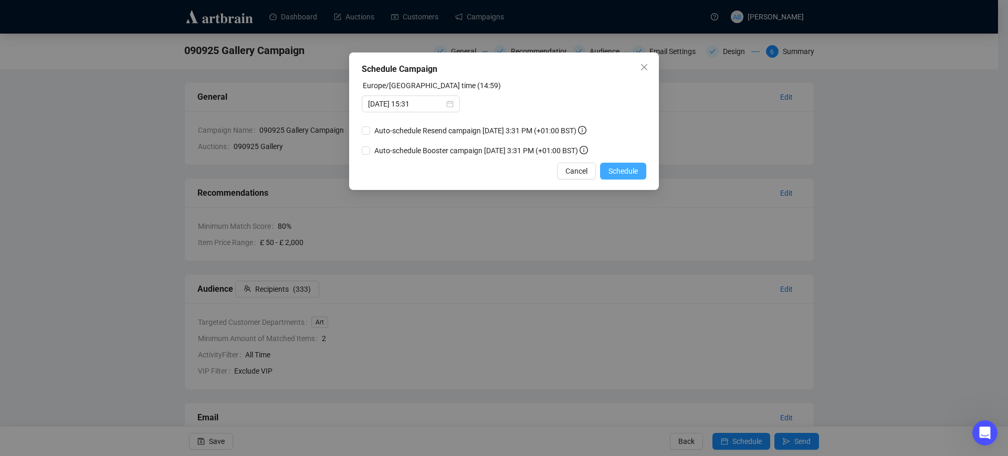
click at [627, 174] on span "Schedule" at bounding box center [623, 171] width 29 height 12
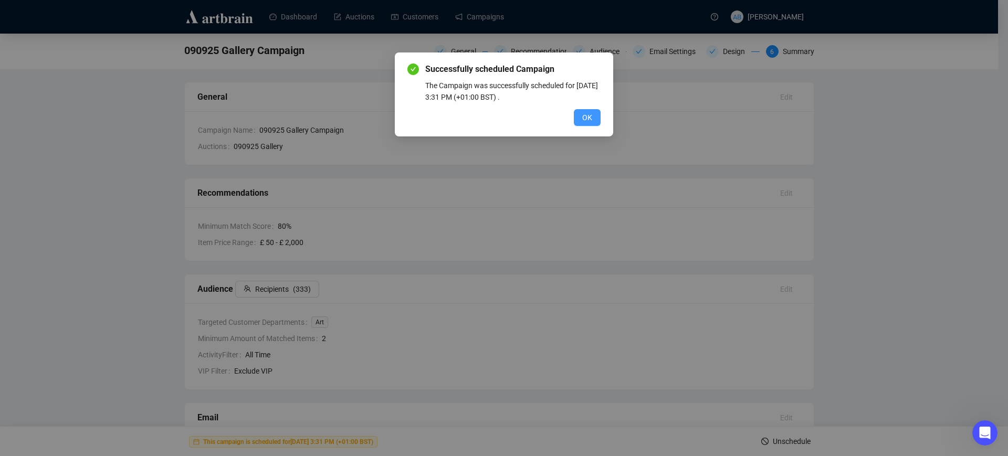
click at [586, 113] on span "OK" at bounding box center [587, 118] width 10 height 12
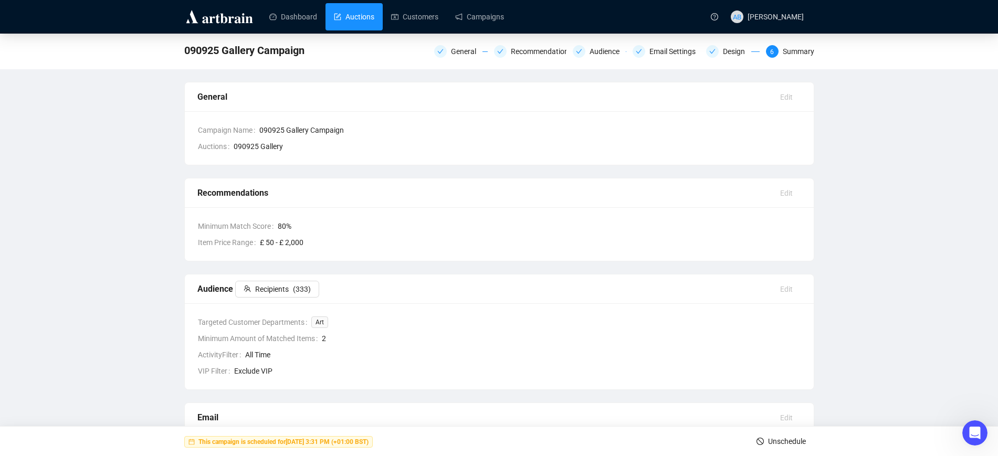
click at [353, 22] on link "Auctions" at bounding box center [354, 16] width 40 height 27
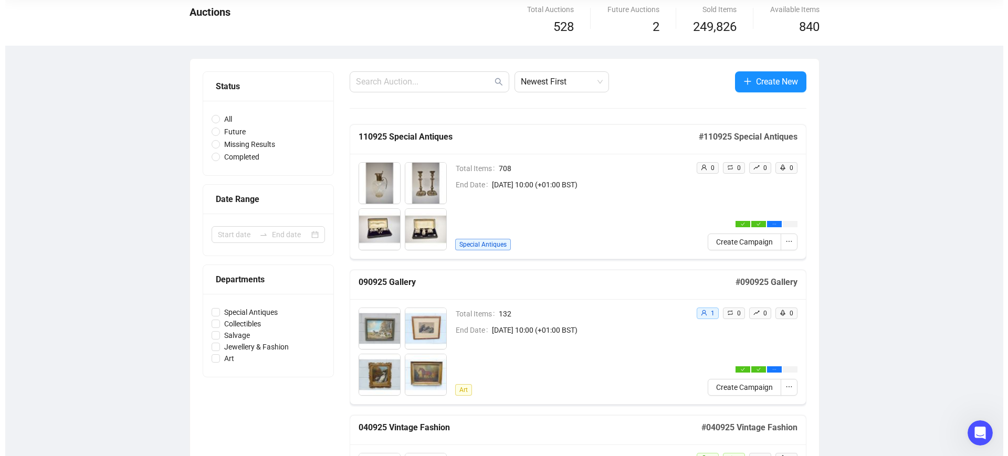
scroll to position [66, 0]
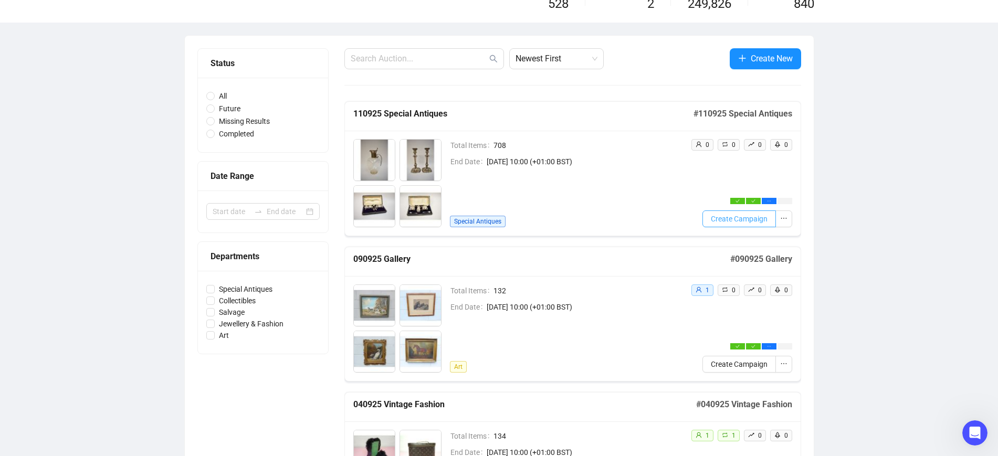
click at [757, 217] on span "Create Campaign" at bounding box center [739, 219] width 57 height 12
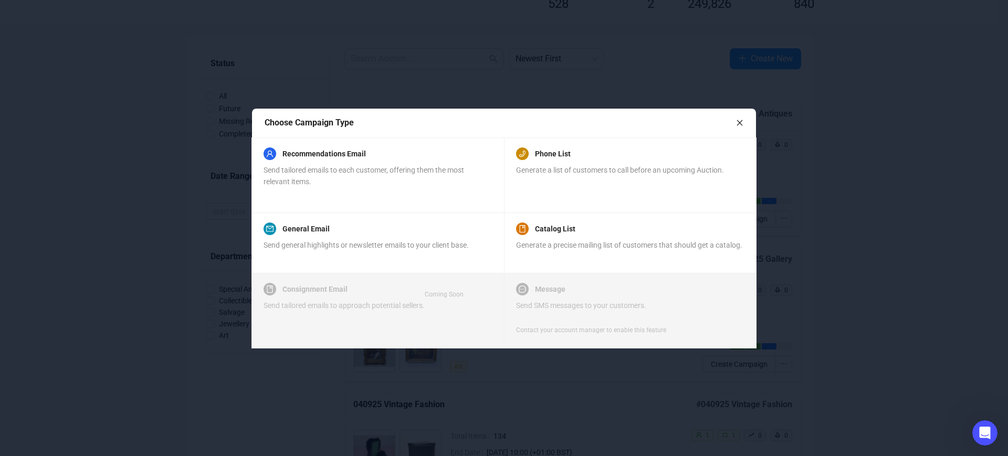
click at [401, 175] on div "Send tailored emails to each customer, offering them the most relevant items." at bounding box center [378, 175] width 228 height 23
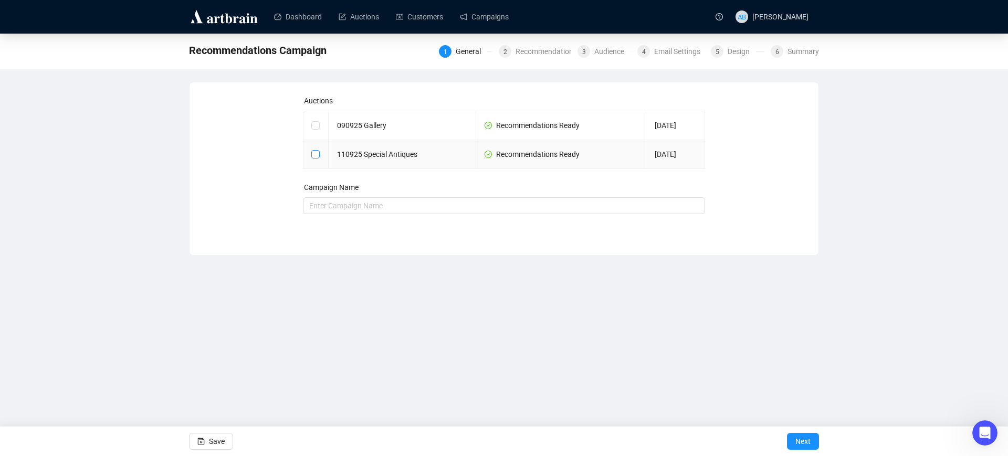
click at [317, 155] on input "checkbox" at bounding box center [314, 153] width 7 height 7
checkbox input "true"
type input "110925 Special Antiques Campaign"
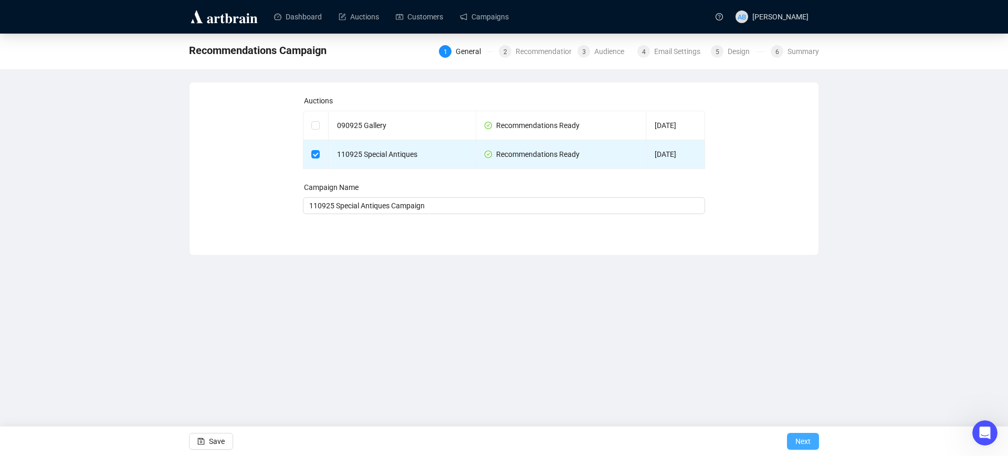
click at [798, 441] on span "Next" at bounding box center [802, 441] width 15 height 29
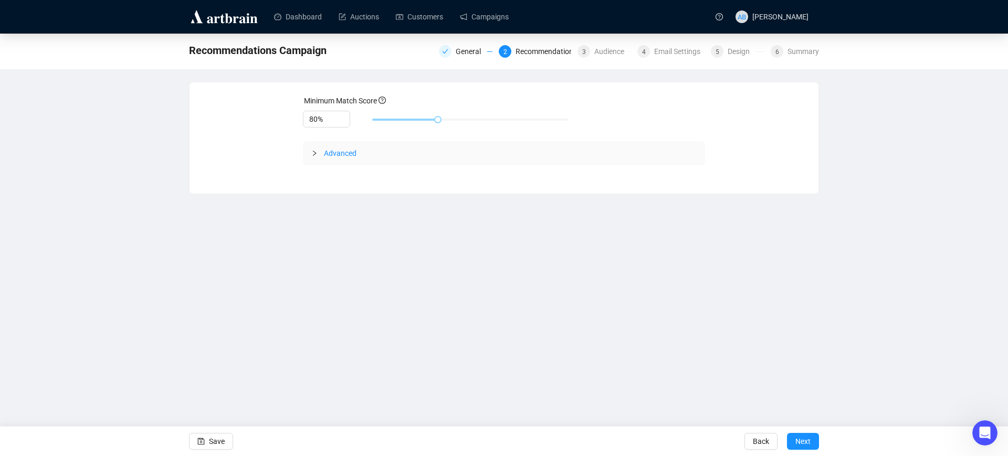
click at [317, 153] on icon "collapsed" at bounding box center [314, 153] width 6 height 6
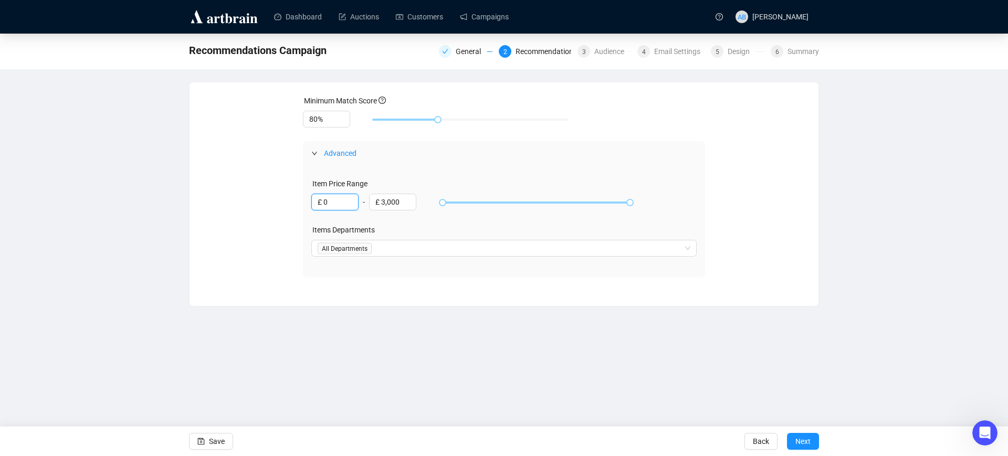
drag, startPoint x: 344, startPoint y: 201, endPoint x: 264, endPoint y: 191, distance: 81.5
click at [303, 196] on div "Item Price Range £ 0 - £ 3,000 Items Departments All Departments" at bounding box center [504, 221] width 403 height 112
type input "£ 50"
click at [805, 444] on span "Next" at bounding box center [802, 441] width 15 height 29
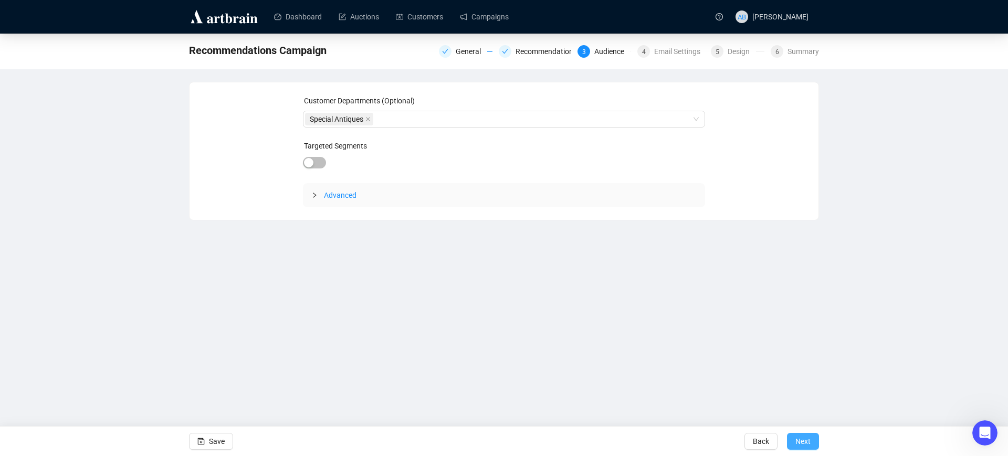
click at [801, 441] on span "Next" at bounding box center [802, 441] width 15 height 29
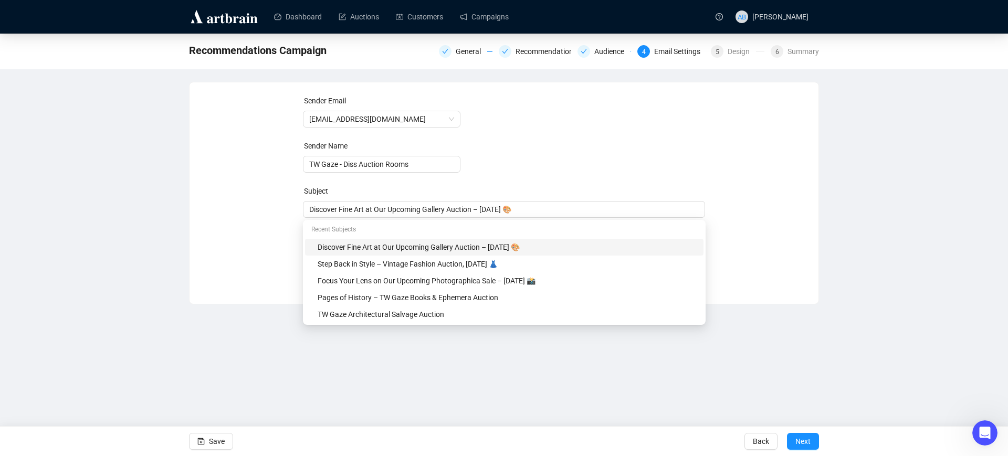
drag, startPoint x: 568, startPoint y: 202, endPoint x: 217, endPoint y: 193, distance: 350.8
click at [217, 193] on div "Sender Email [EMAIL_ADDRESS][DOMAIN_NAME] Sender Name TW Gaze - Diss Auction Ro…" at bounding box center [504, 185] width 604 height 181
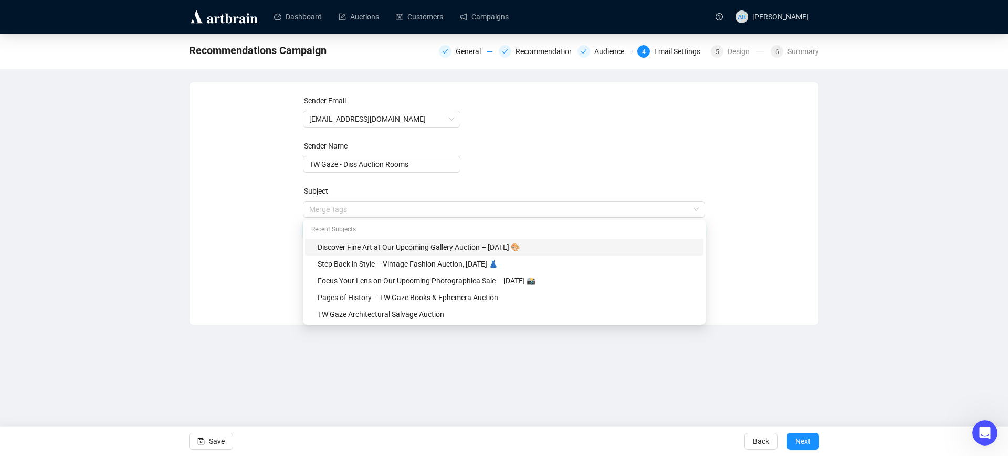
drag, startPoint x: 554, startPoint y: 211, endPoint x: 230, endPoint y: 209, distance: 324.0
click at [230, 209] on div "Sender Email [EMAIL_ADDRESS][DOMAIN_NAME] Sender Name TW Gaze - Diss Auction Ro…" at bounding box center [504, 196] width 604 height 202
click at [326, 217] on div "Merge Tags" at bounding box center [504, 209] width 403 height 17
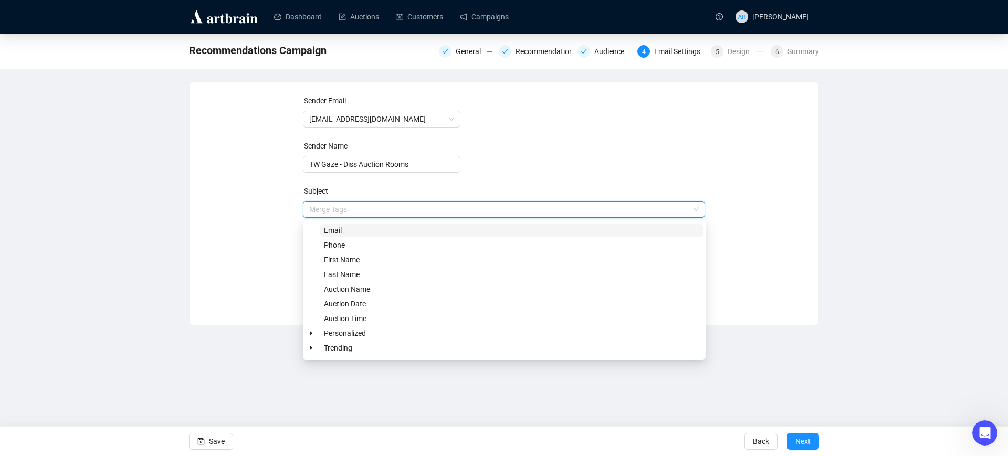
click at [241, 213] on div "Sender Email [EMAIL_ADDRESS][DOMAIN_NAME] Sender Name TW Gaze - Diss Auction Ro…" at bounding box center [504, 196] width 604 height 202
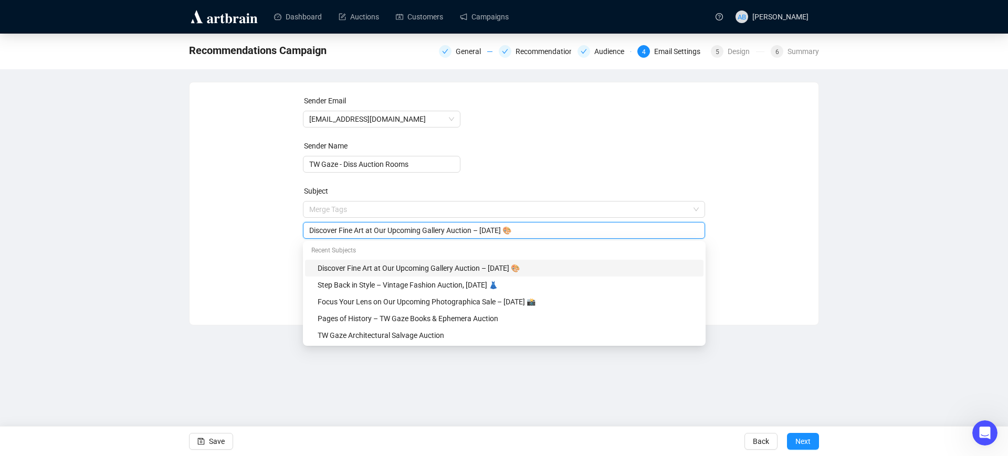
drag, startPoint x: 558, startPoint y: 230, endPoint x: 172, endPoint y: 228, distance: 385.9
click at [172, 228] on div "Recommendations Campaign General Recommendations Audience 4 Email Settings 5 De…" at bounding box center [504, 180] width 1008 height 292
paste input "Treasures at Our Special Antiques Auction - [DATE]"
type input "Discover Treasures at Our Special Antiques Auction - [DATE]"
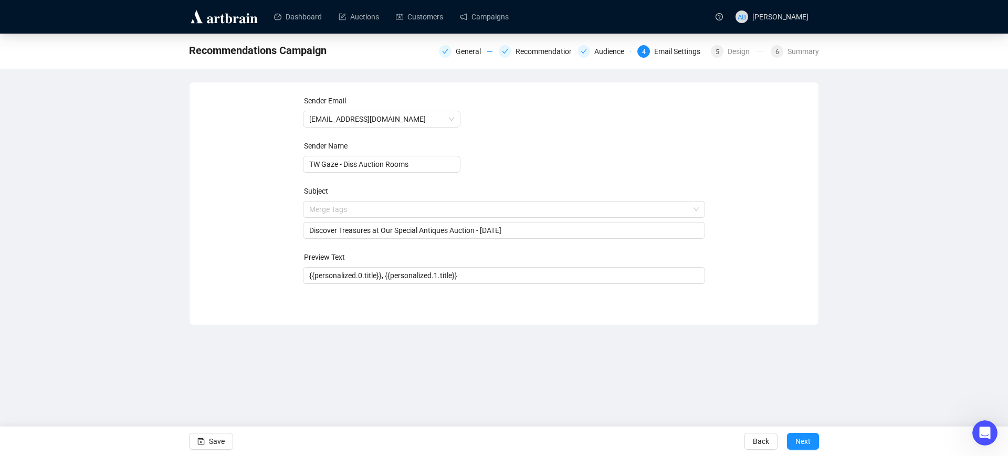
click at [215, 232] on div "Sender Email [EMAIL_ADDRESS][DOMAIN_NAME] Sender Name TW Gaze - Diss Auction Ro…" at bounding box center [504, 196] width 604 height 202
click at [796, 439] on span "Next" at bounding box center [802, 441] width 15 height 29
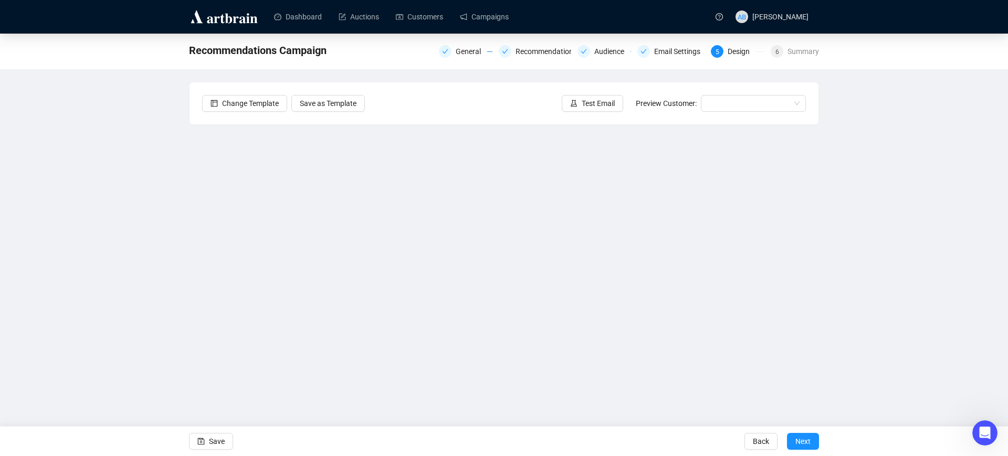
click at [166, 282] on div "Recommendations Campaign General Recommendations Audience Email Settings 5 Desi…" at bounding box center [504, 221] width 1008 height 374
click at [219, 440] on span "Save" at bounding box center [217, 441] width 16 height 29
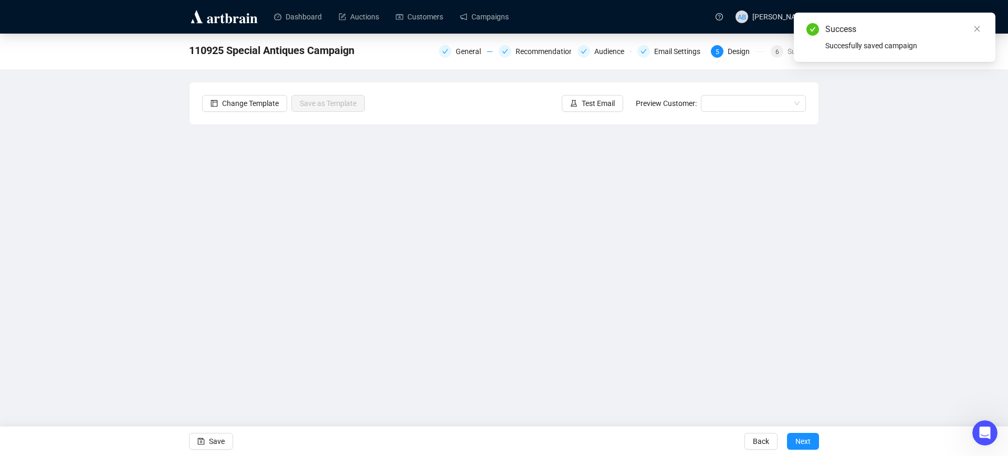
click at [755, 442] on span "Back" at bounding box center [761, 441] width 16 height 29
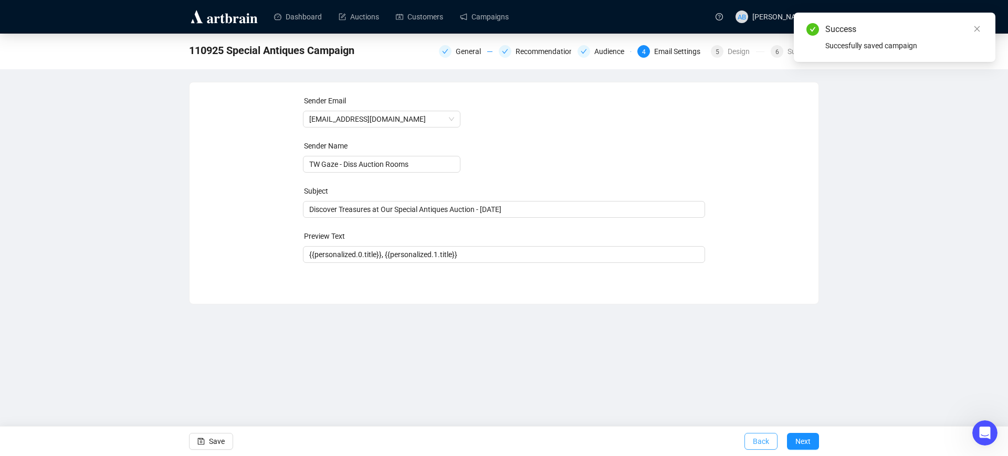
click at [764, 445] on span "Back" at bounding box center [761, 441] width 16 height 29
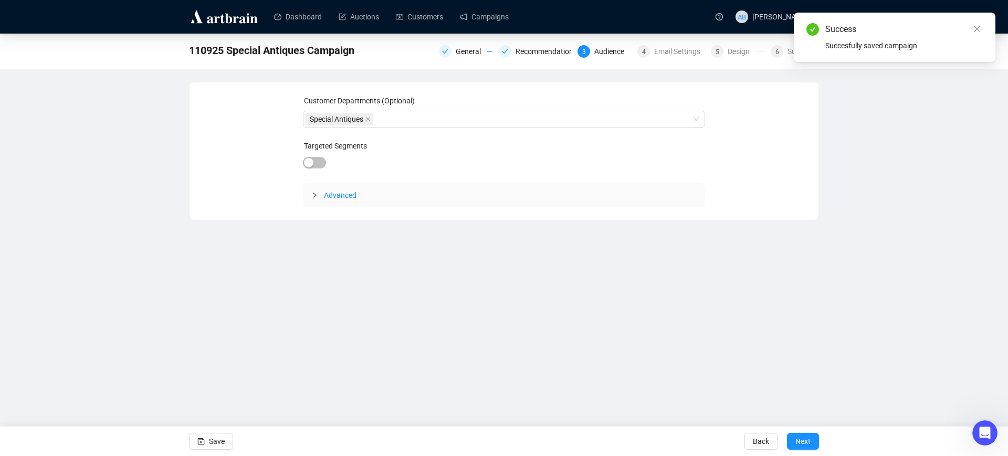
click at [764, 445] on span "Back" at bounding box center [761, 441] width 16 height 29
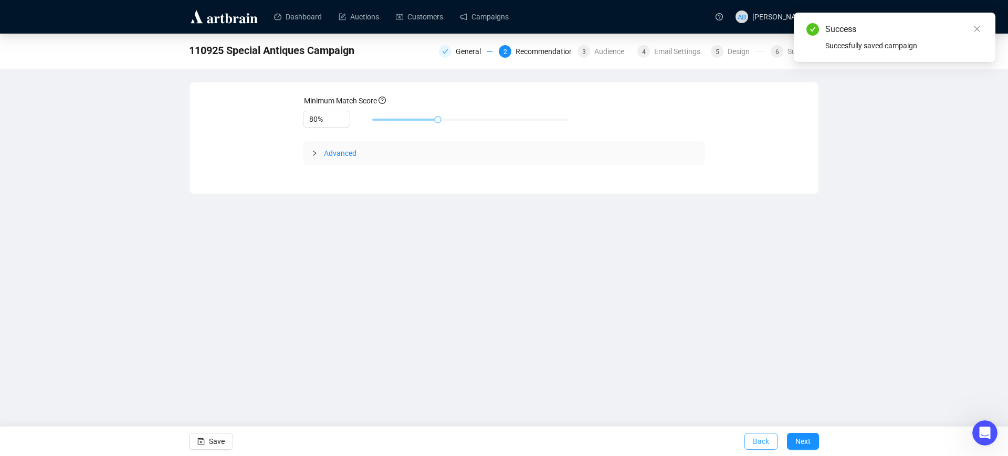
click at [766, 441] on span "Back" at bounding box center [761, 441] width 16 height 29
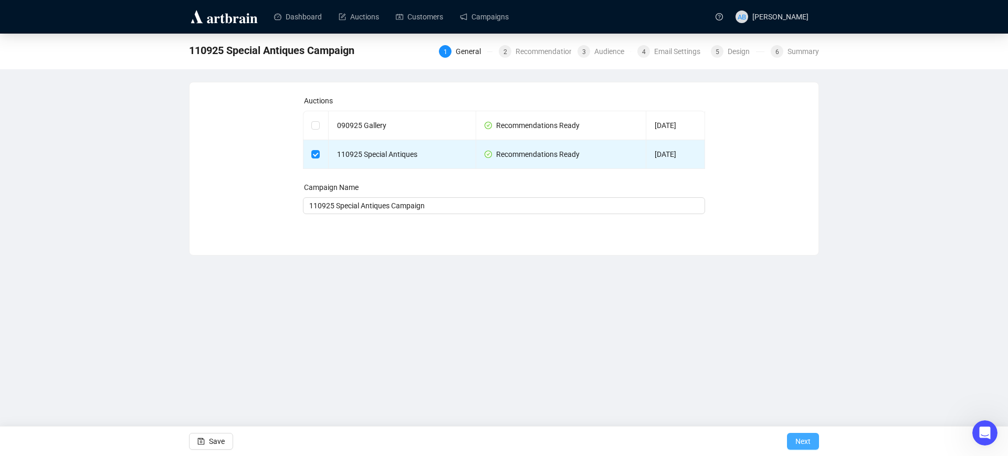
click at [795, 438] on button "Next" at bounding box center [803, 441] width 32 height 17
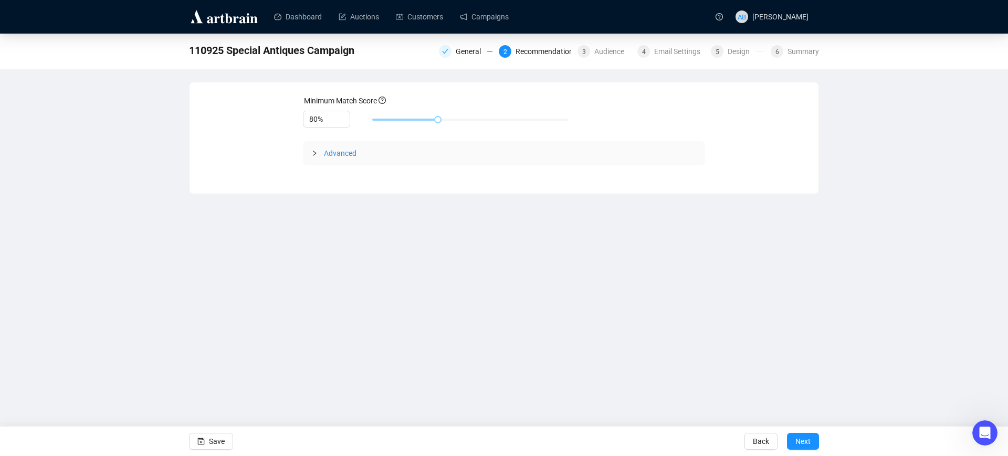
click at [336, 153] on span "Advanced" at bounding box center [340, 153] width 33 height 8
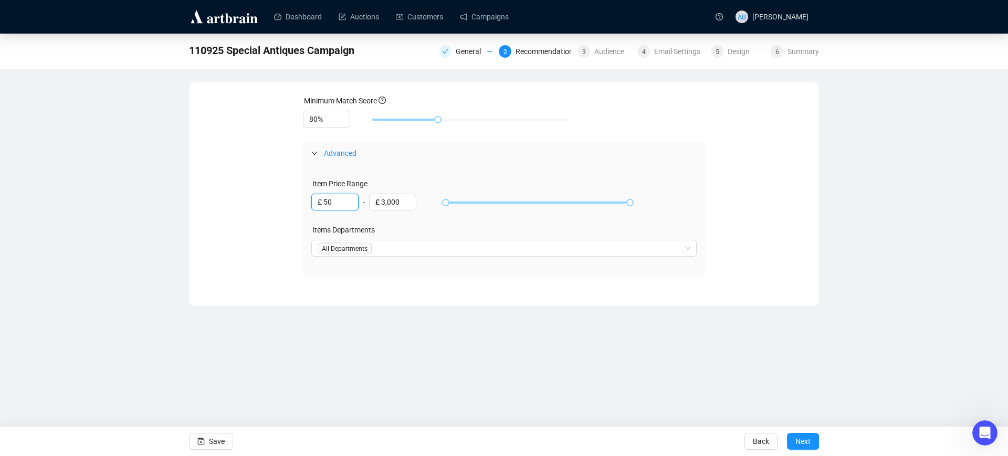
drag, startPoint x: 340, startPoint y: 202, endPoint x: 257, endPoint y: 183, distance: 85.1
click at [257, 183] on div "Minimum Match Score 80% Advanced Item Price Range £ 50 - £ 3,000 Items Departme…" at bounding box center [504, 186] width 604 height 183
type input "£ 200"
click at [804, 444] on span "Next" at bounding box center [802, 441] width 15 height 29
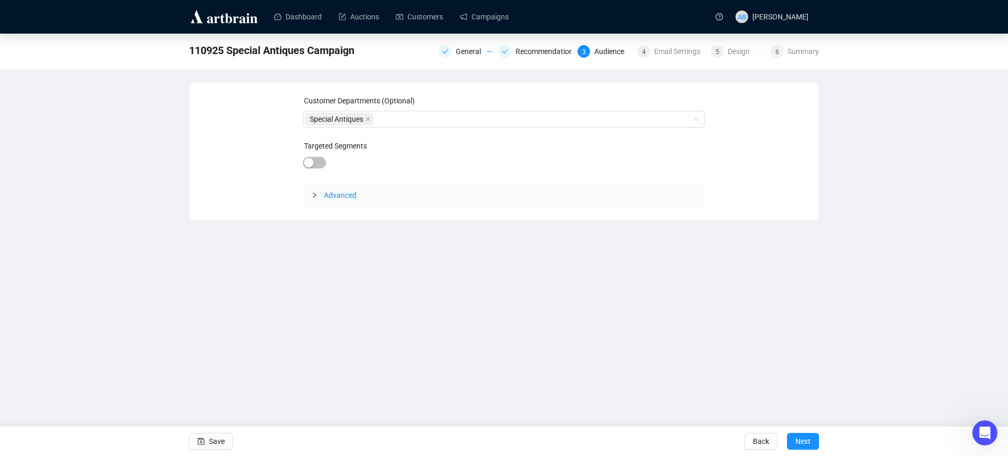
click at [802, 420] on div "Dashboard Auctions Customers Campaigns AB [PERSON_NAME] 110925 Special Antiques…" at bounding box center [504, 228] width 1008 height 456
click at [806, 438] on span "Next" at bounding box center [802, 441] width 15 height 29
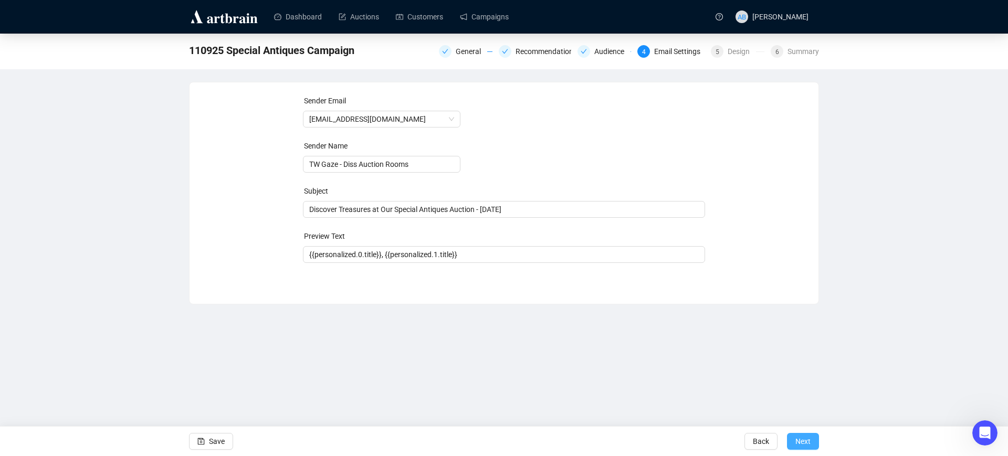
click at [808, 442] on span "Next" at bounding box center [802, 441] width 15 height 29
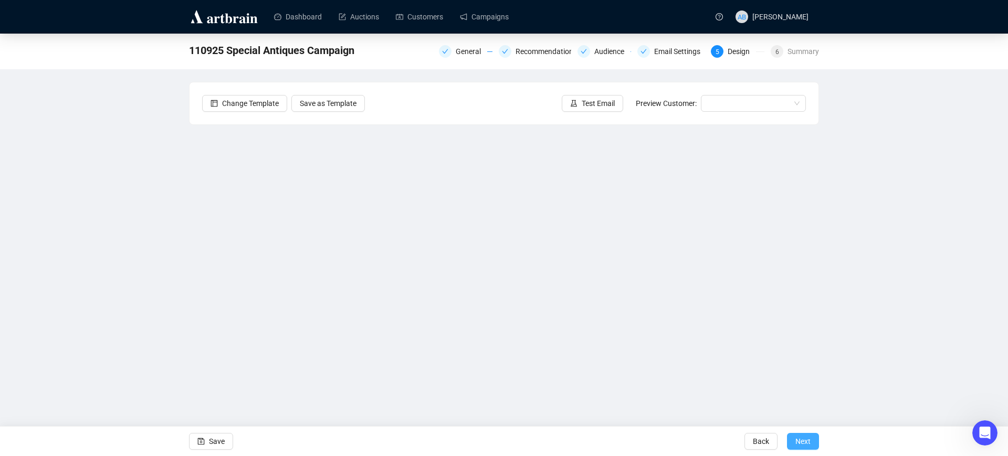
click at [800, 442] on span "Next" at bounding box center [802, 441] width 15 height 29
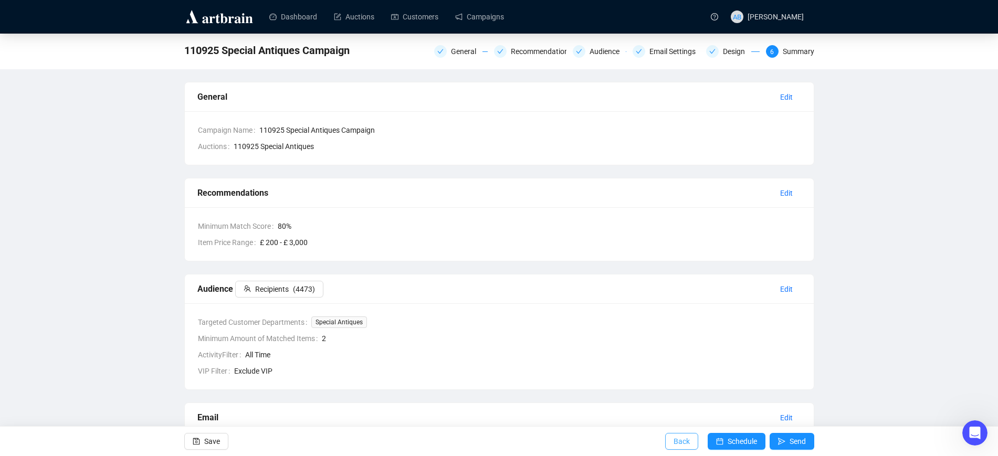
click at [681, 443] on span "Back" at bounding box center [682, 441] width 16 height 29
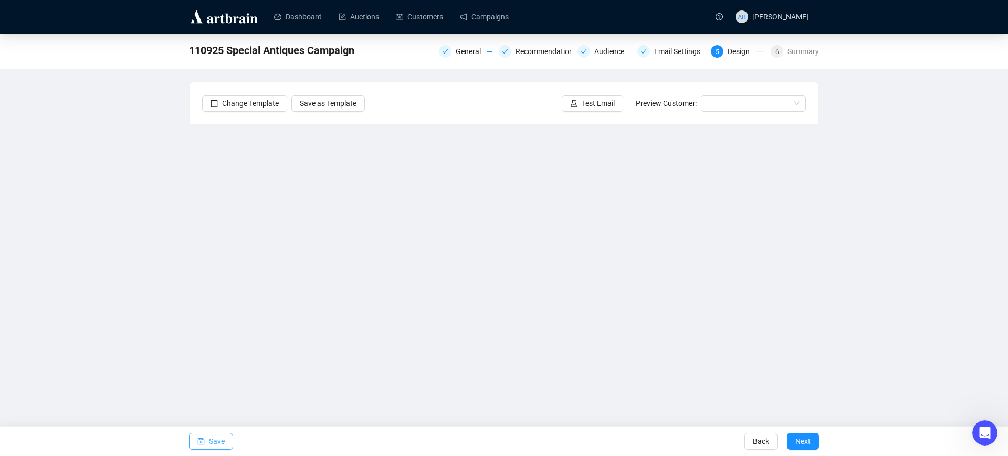
click at [215, 443] on span "Save" at bounding box center [217, 441] width 16 height 29
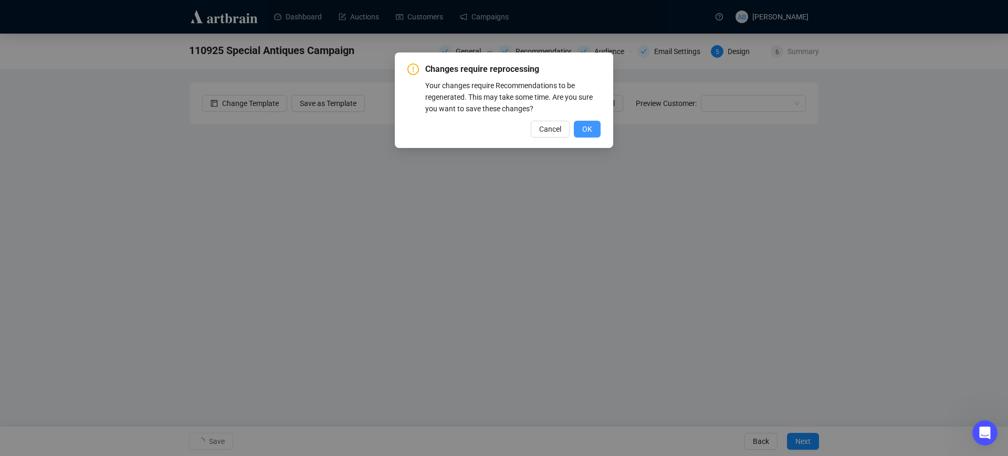
click at [594, 132] on button "OK" at bounding box center [587, 129] width 27 height 17
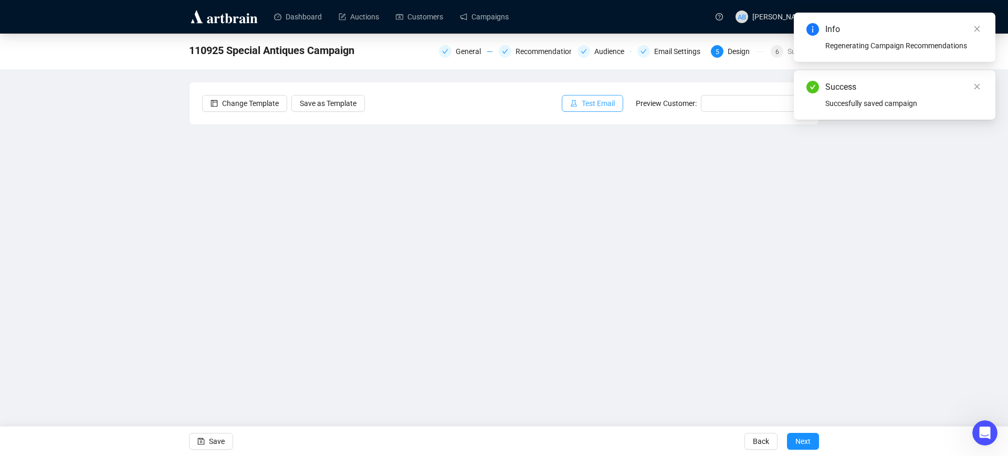
click at [589, 102] on span "Test Email" at bounding box center [598, 104] width 33 height 12
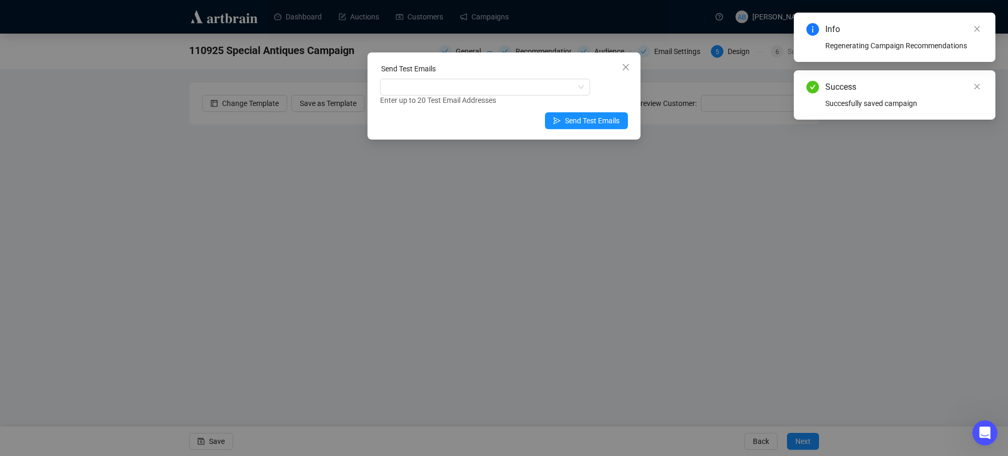
click at [506, 71] on div "Send Test Emails" at bounding box center [504, 71] width 248 height 16
click at [506, 82] on div at bounding box center [479, 87] width 195 height 15
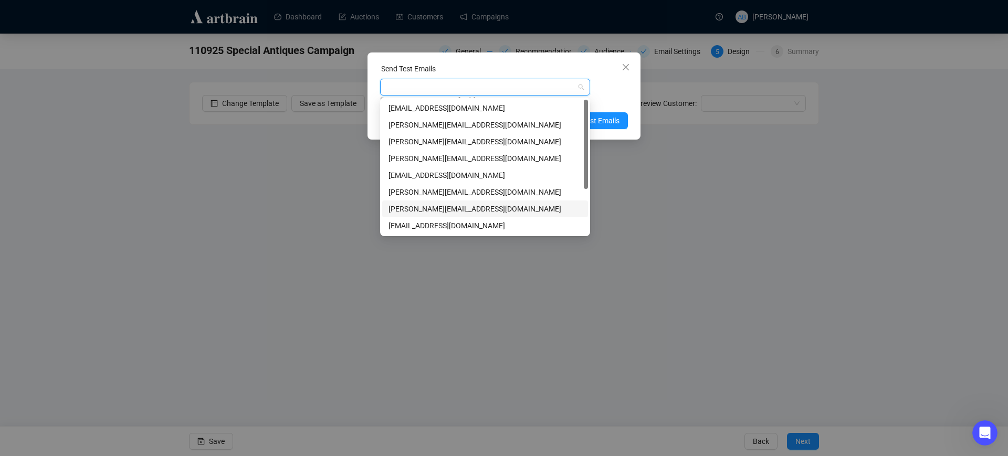
scroll to position [67, 0]
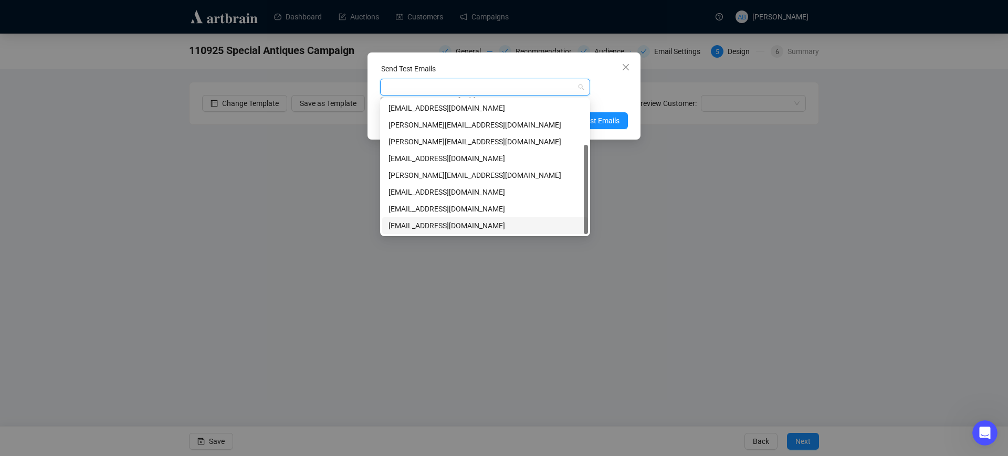
click at [458, 225] on div "[EMAIL_ADDRESS][DOMAIN_NAME]" at bounding box center [485, 226] width 193 height 12
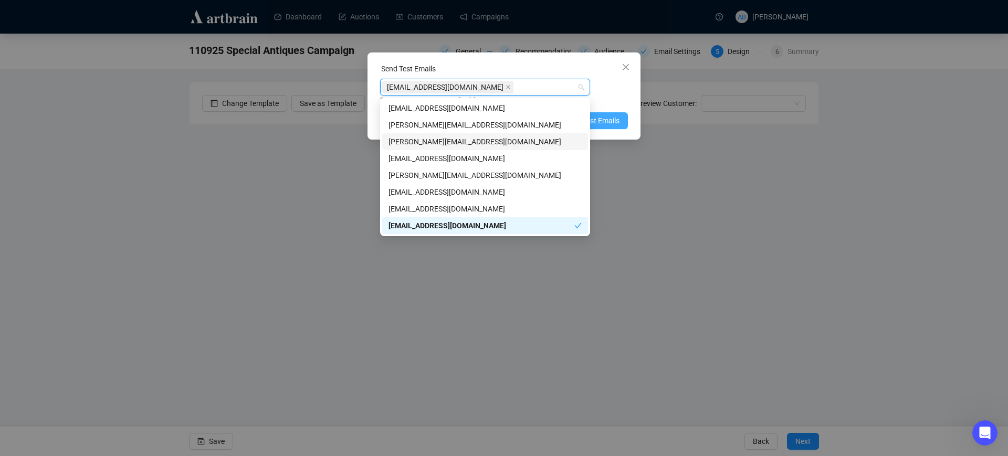
click at [607, 115] on span "Send Test Emails" at bounding box center [592, 121] width 55 height 12
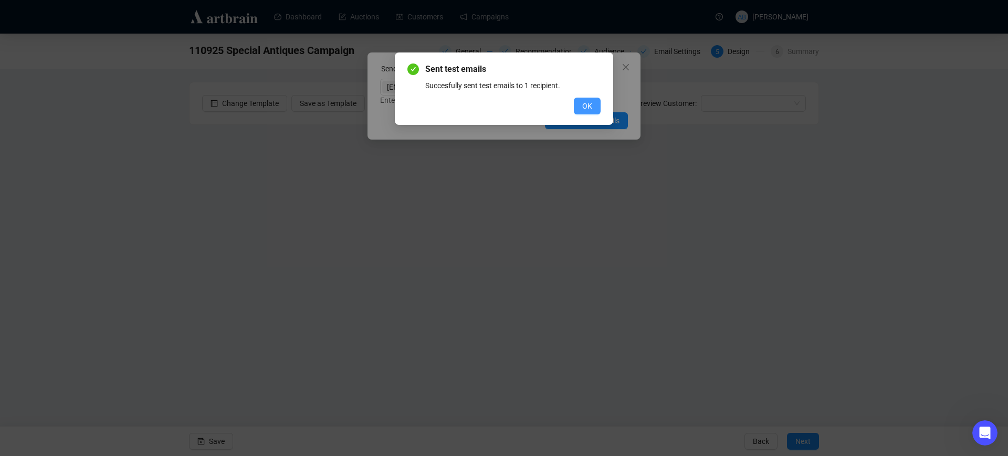
click at [581, 103] on button "OK" at bounding box center [587, 106] width 27 height 17
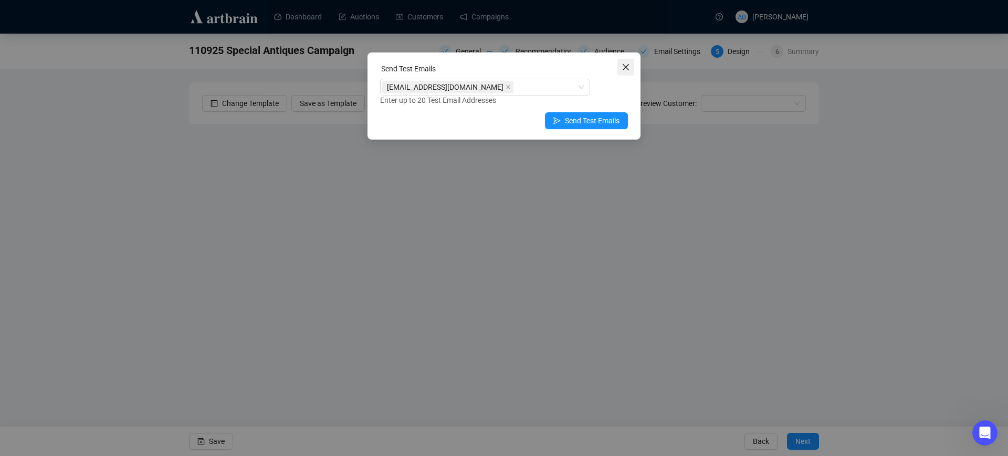
click at [629, 68] on icon "close" at bounding box center [626, 67] width 8 height 8
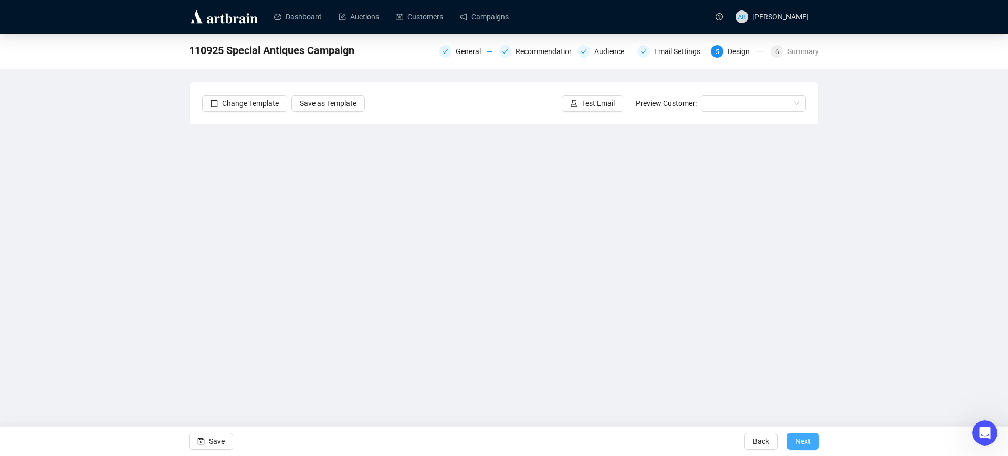
click at [797, 441] on span "Next" at bounding box center [802, 441] width 15 height 29
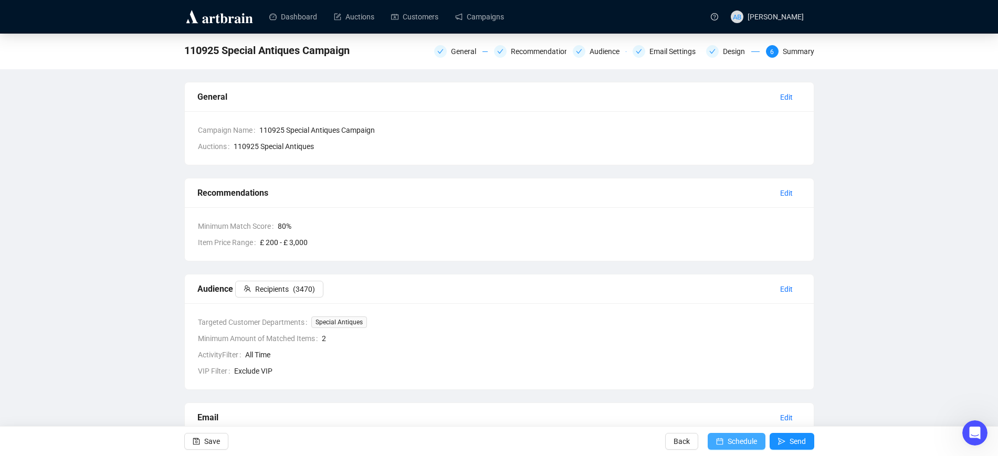
click at [744, 445] on span "Schedule" at bounding box center [742, 441] width 29 height 29
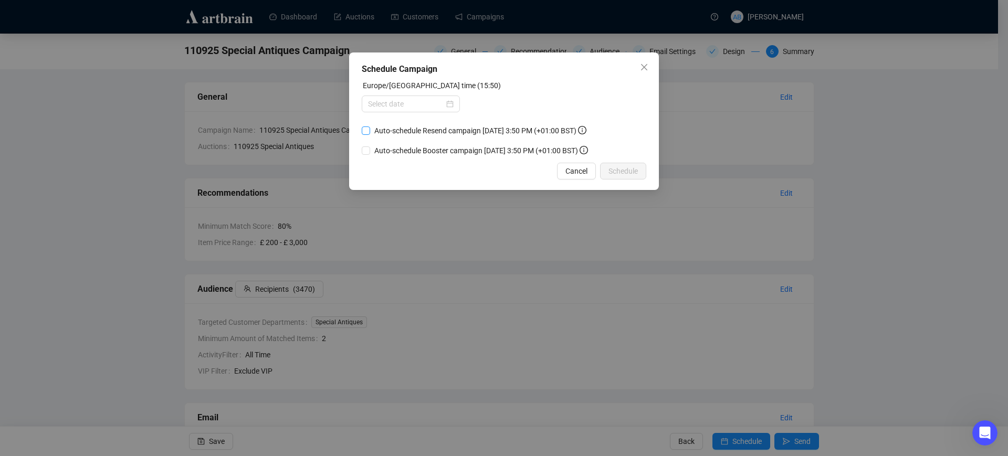
click at [366, 127] on input "Auto-schedule Resend campaign [DATE] 3:50 PM (+01:00 BST)" at bounding box center [366, 131] width 8 height 8
checkbox input "true"
click at [453, 103] on div at bounding box center [411, 104] width 86 height 12
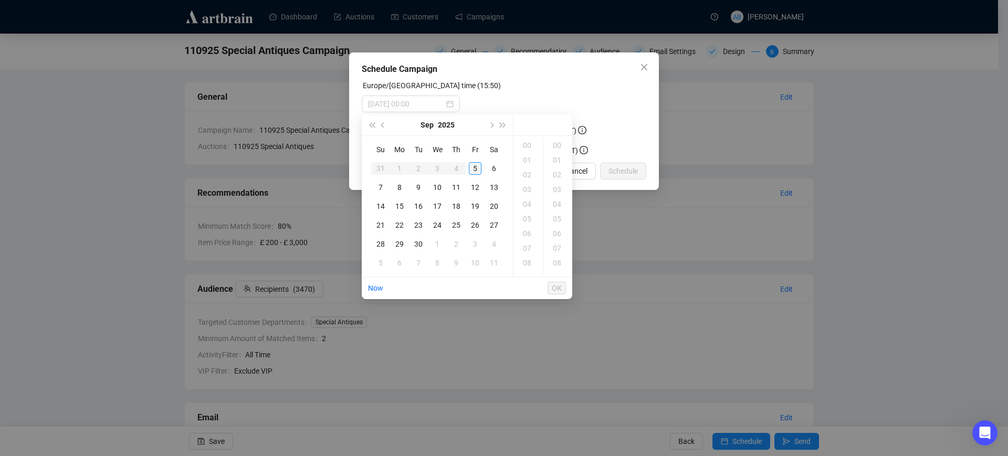
click at [477, 170] on div "5" at bounding box center [475, 168] width 13 height 13
click at [525, 146] on div "16" at bounding box center [528, 145] width 25 height 15
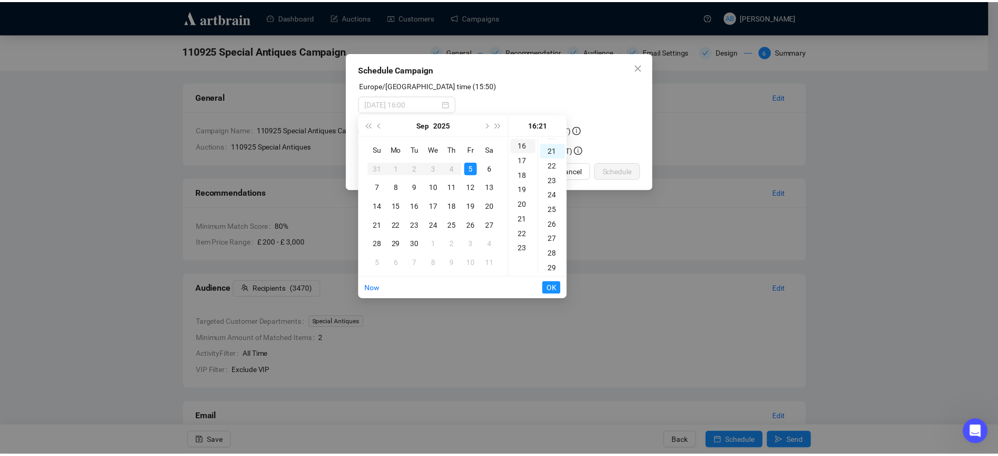
scroll to position [309, 0]
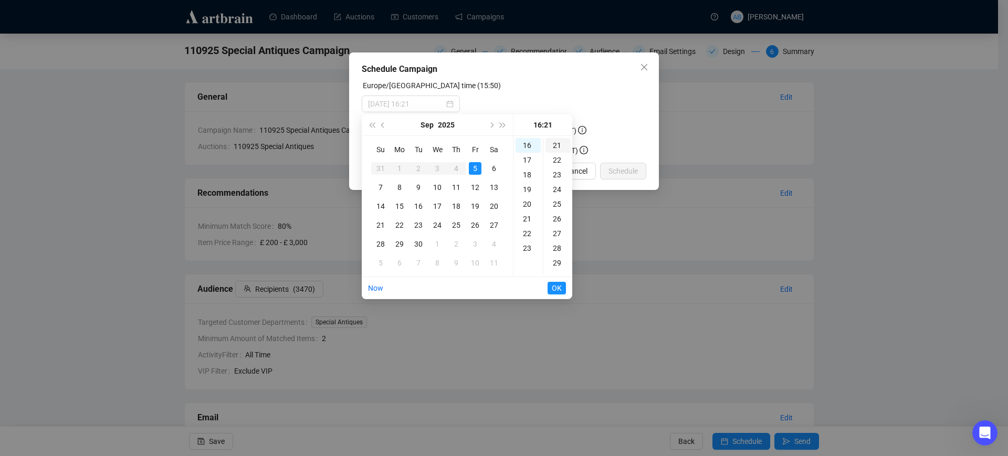
click at [551, 143] on div "21" at bounding box center [558, 145] width 25 height 15
type input "[DATE] 16:21"
click at [559, 286] on span "OK" at bounding box center [557, 288] width 10 height 20
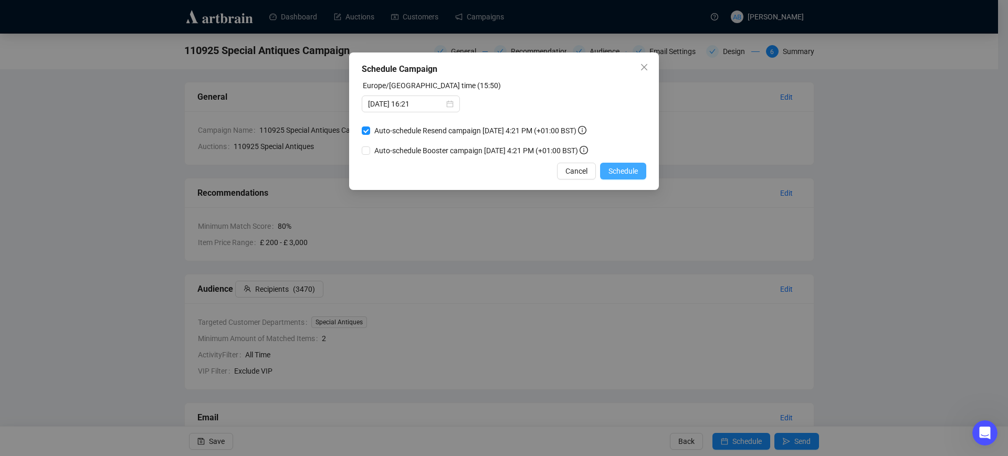
click at [615, 169] on span "Schedule" at bounding box center [623, 171] width 29 height 12
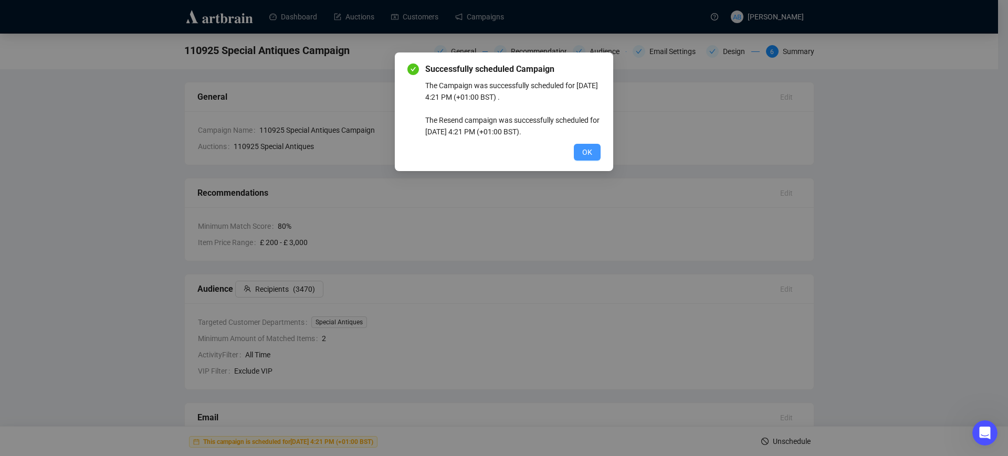
click at [580, 145] on button "OK" at bounding box center [587, 152] width 27 height 17
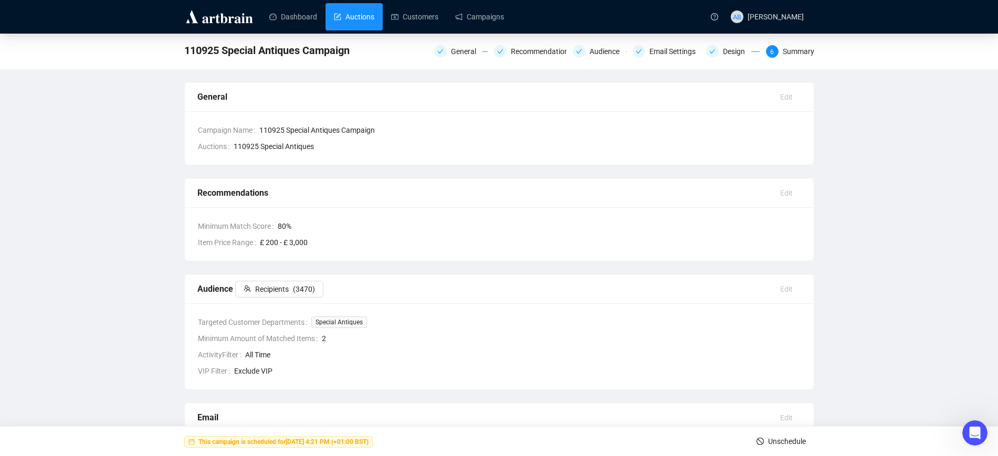
click at [338, 12] on link "Auctions" at bounding box center [354, 16] width 40 height 27
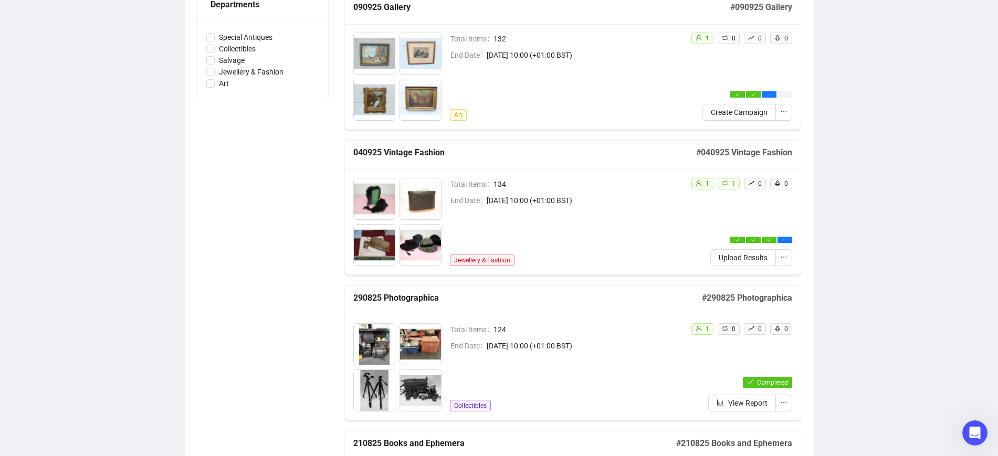
scroll to position [394, 0]
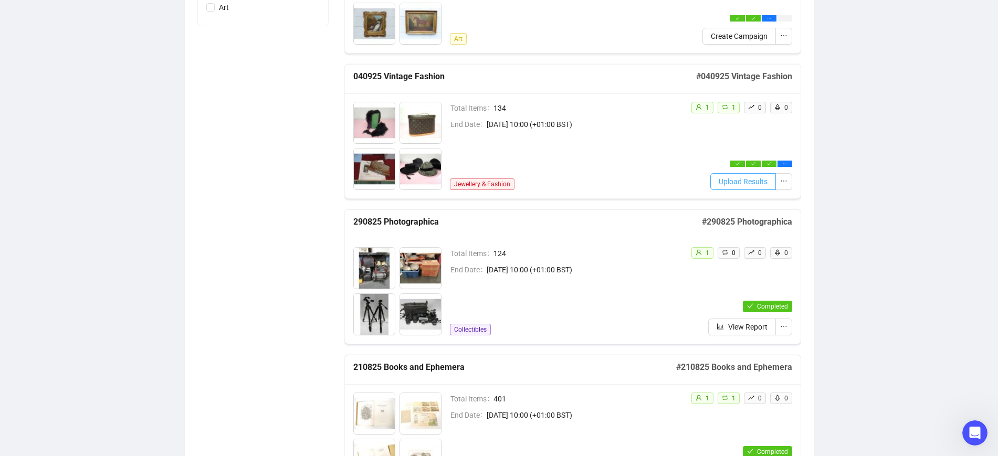
click at [740, 187] on button "Upload Results" at bounding box center [743, 181] width 66 height 17
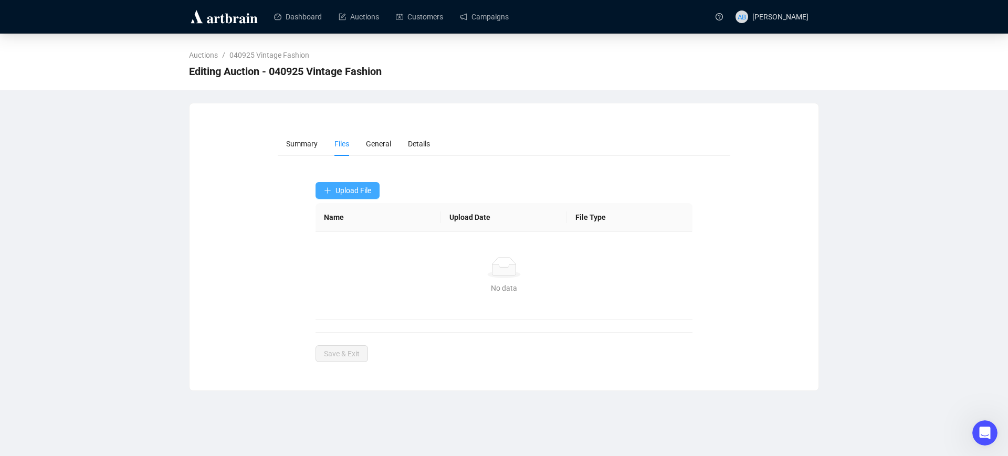
click at [362, 196] on button "Upload File" at bounding box center [348, 190] width 64 height 17
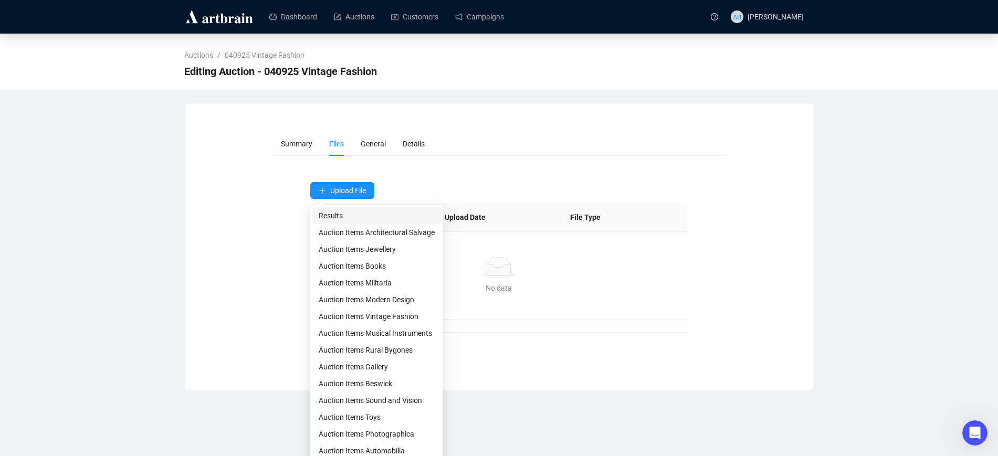
click at [358, 216] on span "Results" at bounding box center [377, 216] width 116 height 12
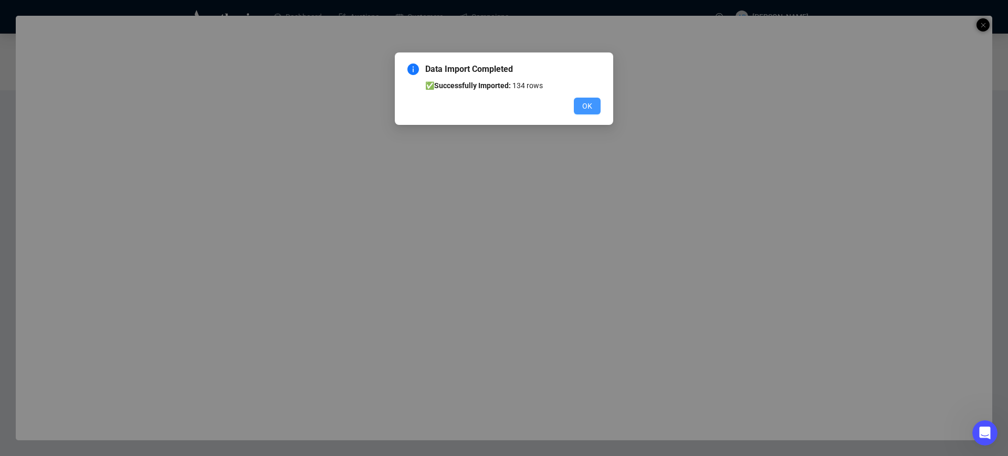
click at [587, 110] on span "OK" at bounding box center [587, 106] width 10 height 12
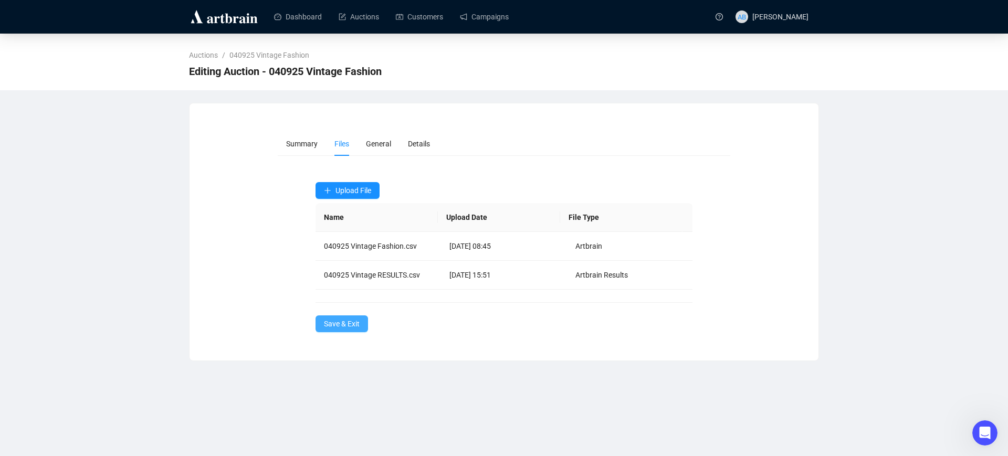
click at [333, 328] on span "Save & Exit" at bounding box center [342, 324] width 36 height 12
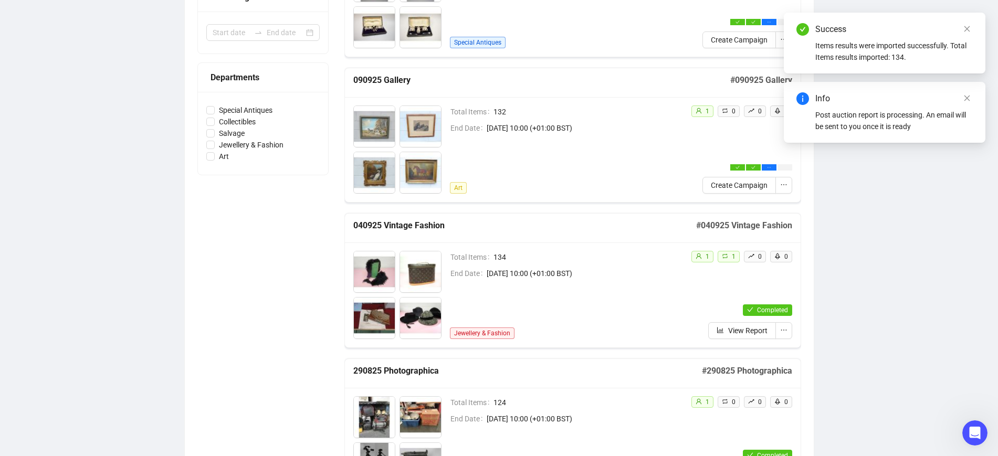
scroll to position [66, 0]
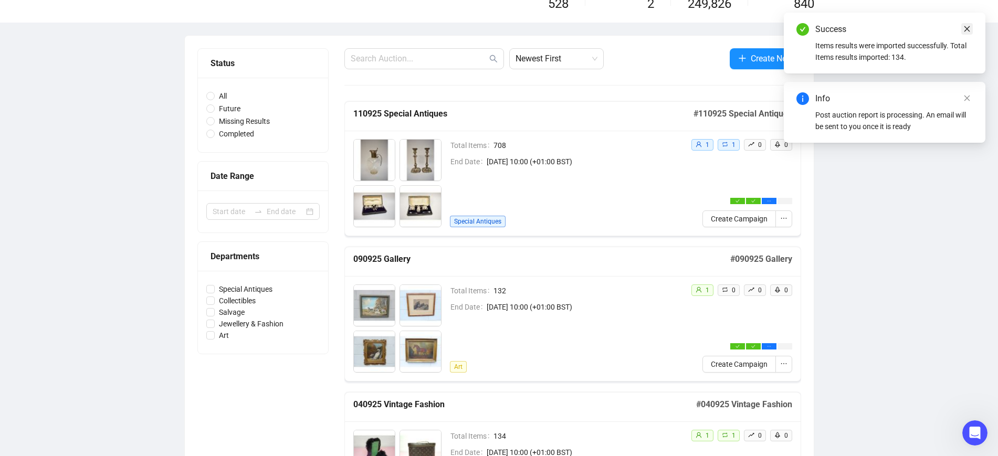
click at [970, 32] on icon "close" at bounding box center [966, 28] width 7 height 7
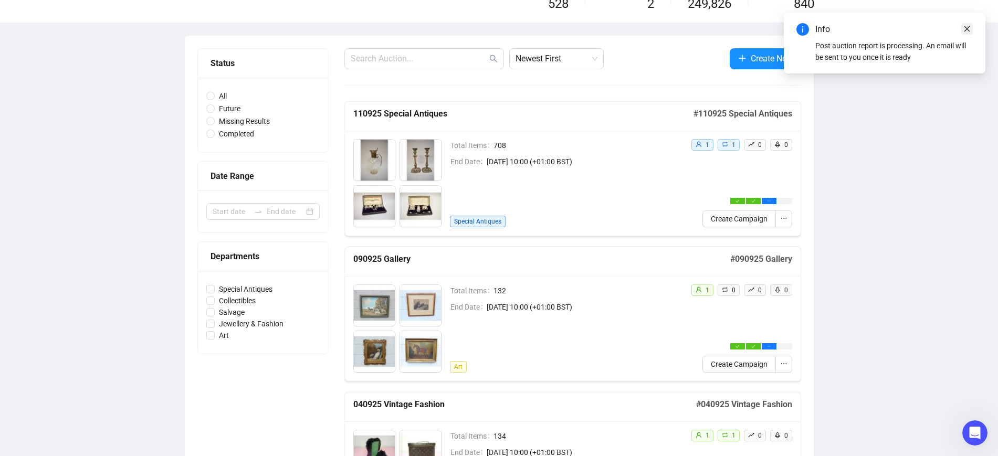
click at [964, 27] on icon "close" at bounding box center [966, 28] width 7 height 7
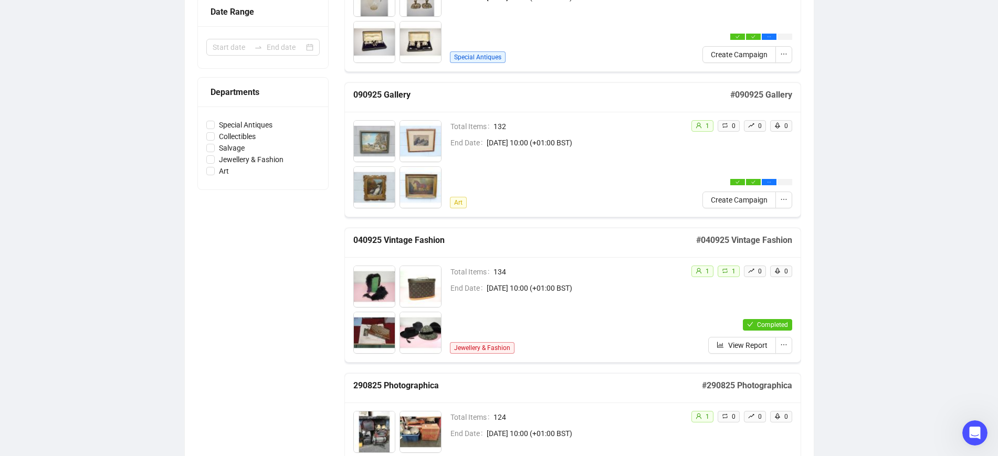
scroll to position [263, 0]
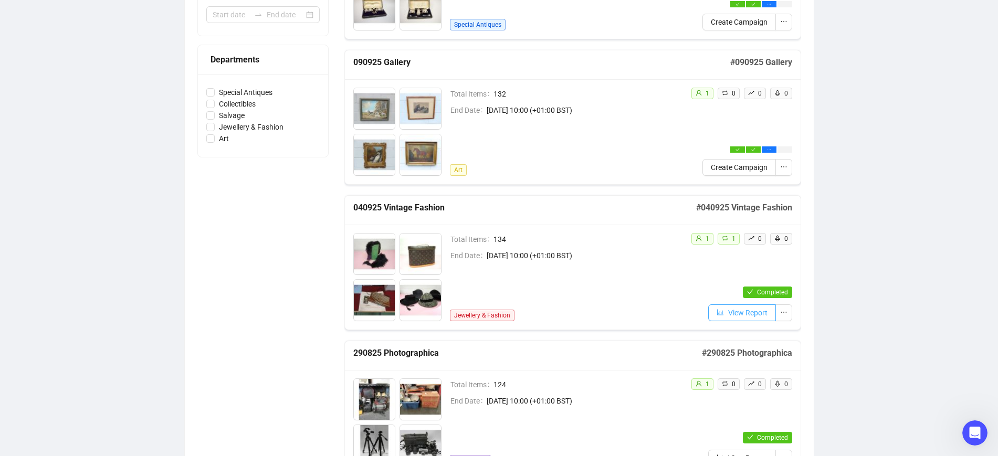
click at [741, 311] on span "View Report" at bounding box center [747, 313] width 39 height 12
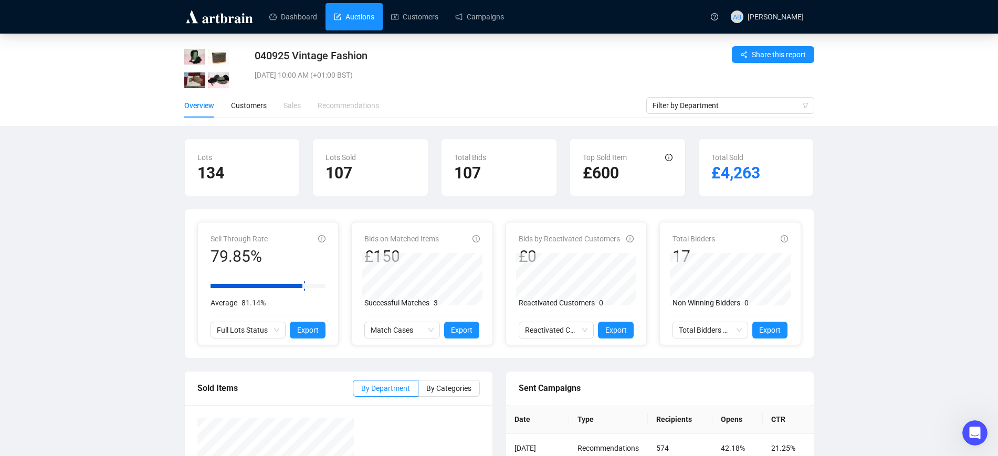
click at [362, 15] on link "Auctions" at bounding box center [354, 16] width 40 height 27
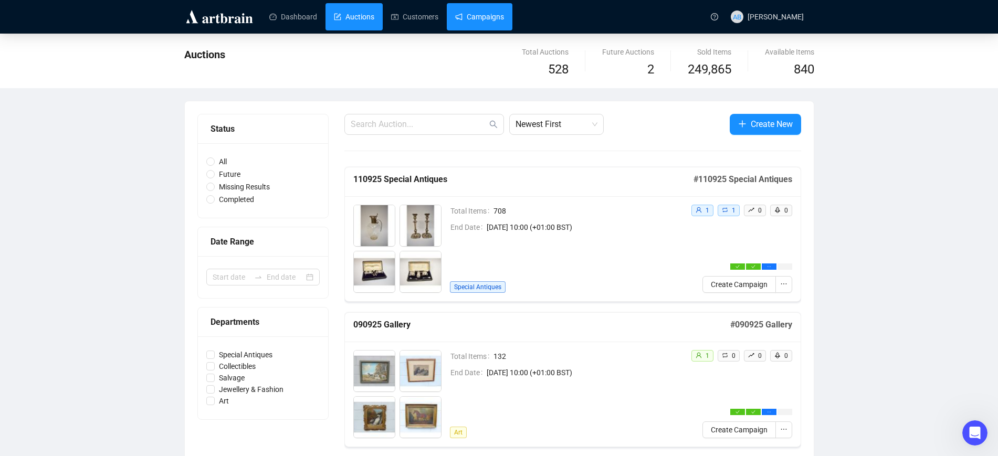
click at [467, 17] on link "Campaigns" at bounding box center [479, 16] width 49 height 27
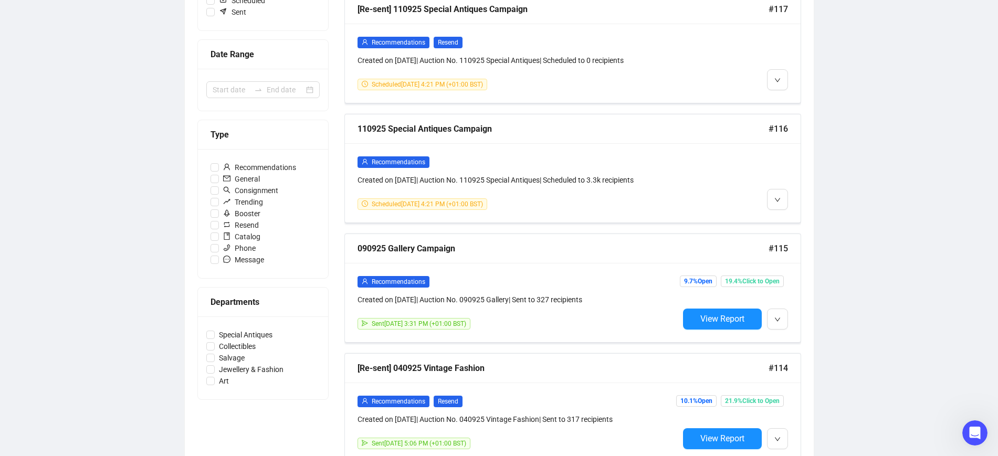
scroll to position [263, 0]
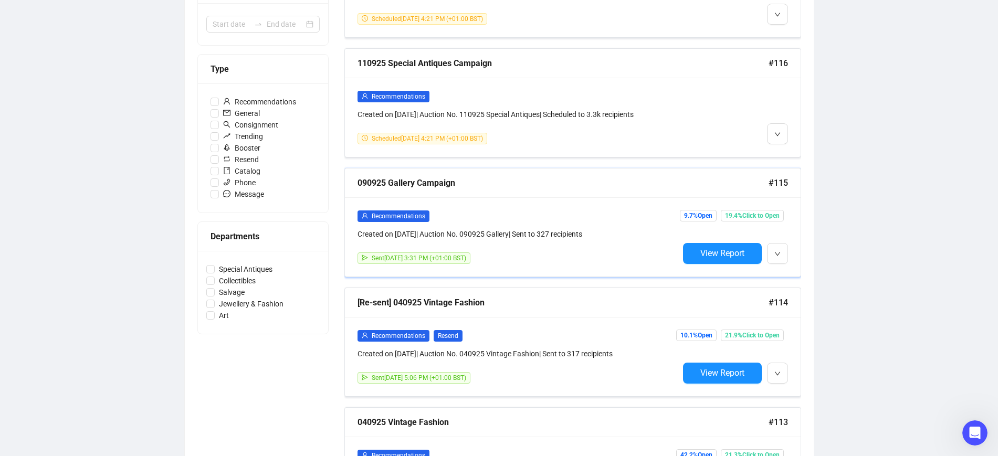
click at [560, 211] on div "Recommendations" at bounding box center [518, 216] width 321 height 12
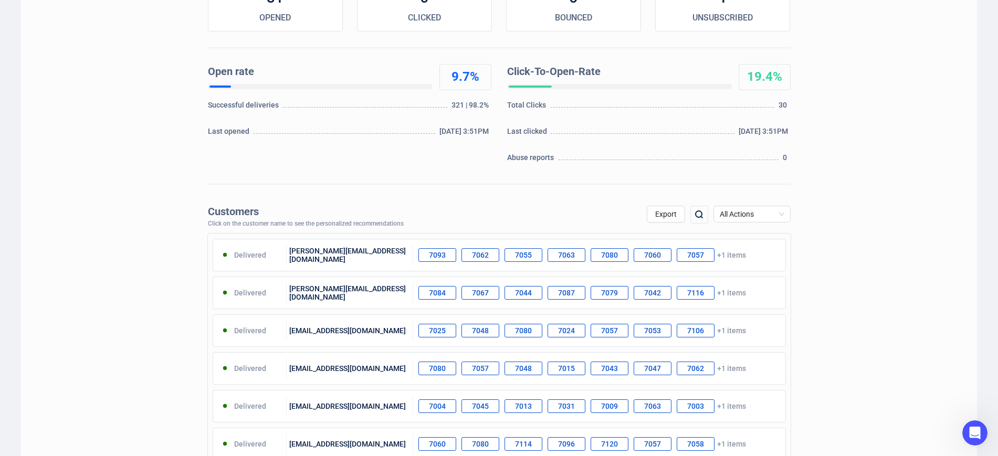
scroll to position [263, 0]
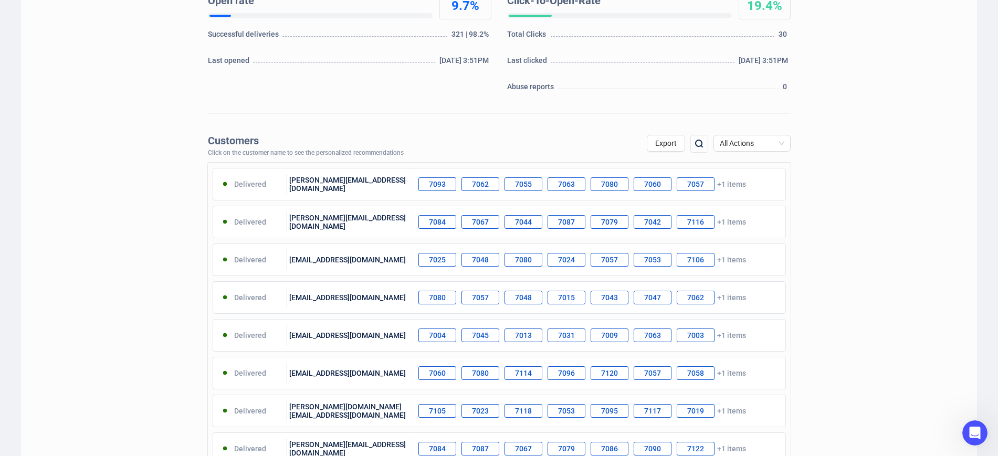
click at [703, 147] on img at bounding box center [699, 144] width 13 height 13
click at [653, 139] on input "text" at bounding box center [643, 144] width 89 height 19
type input "[PERSON_NAME]"
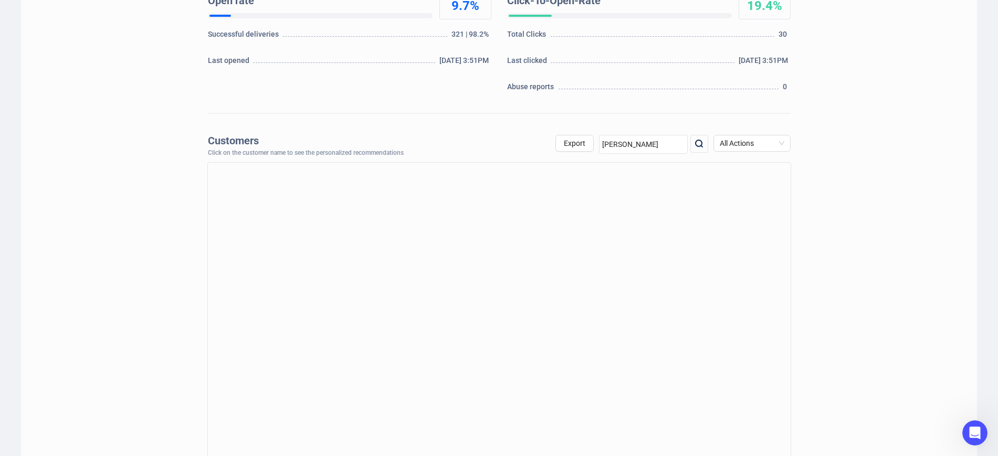
drag, startPoint x: 643, startPoint y: 139, endPoint x: 586, endPoint y: 133, distance: 57.1
click at [586, 133] on div "Customers Click on the customer name to see the personalized recommendations Ex…" at bounding box center [499, 143] width 583 height 27
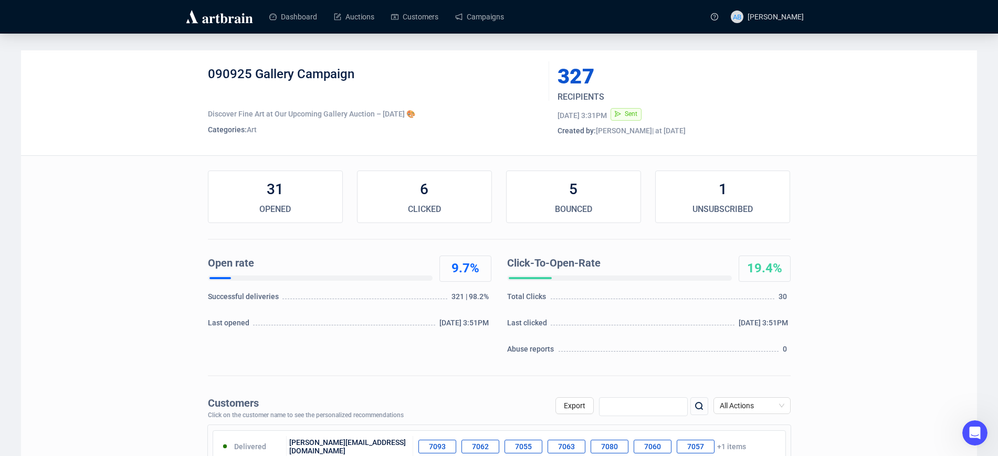
click at [339, 28] on link "Auctions" at bounding box center [354, 16] width 40 height 27
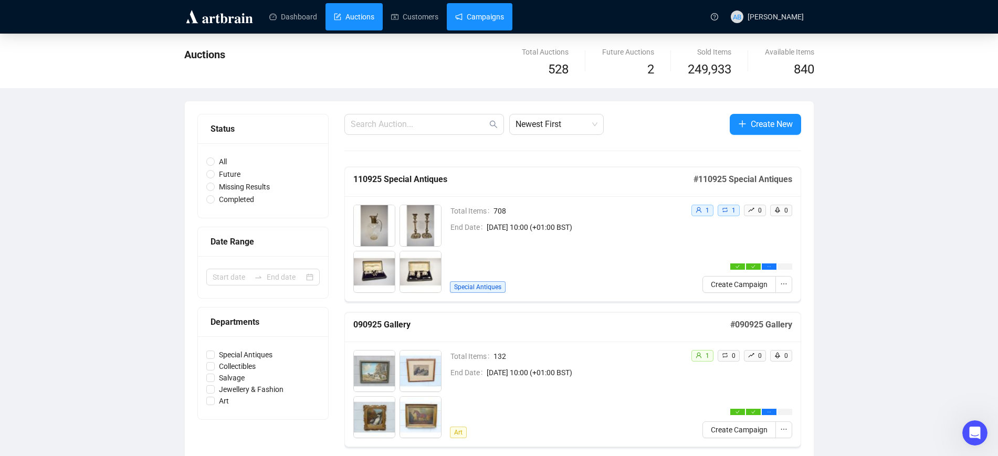
drag, startPoint x: 490, startPoint y: 15, endPoint x: 483, endPoint y: 18, distance: 8.0
click at [490, 15] on link "Campaigns" at bounding box center [479, 16] width 49 height 27
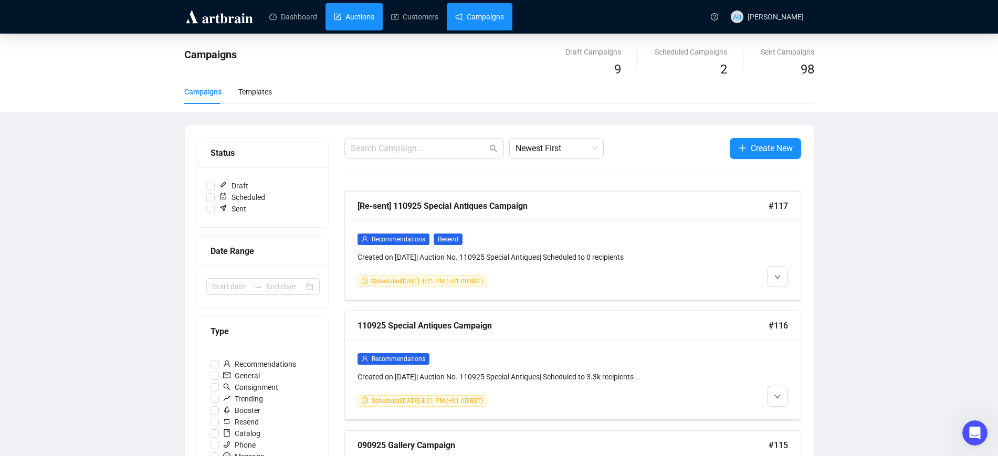
click at [347, 11] on link "Auctions" at bounding box center [354, 16] width 40 height 27
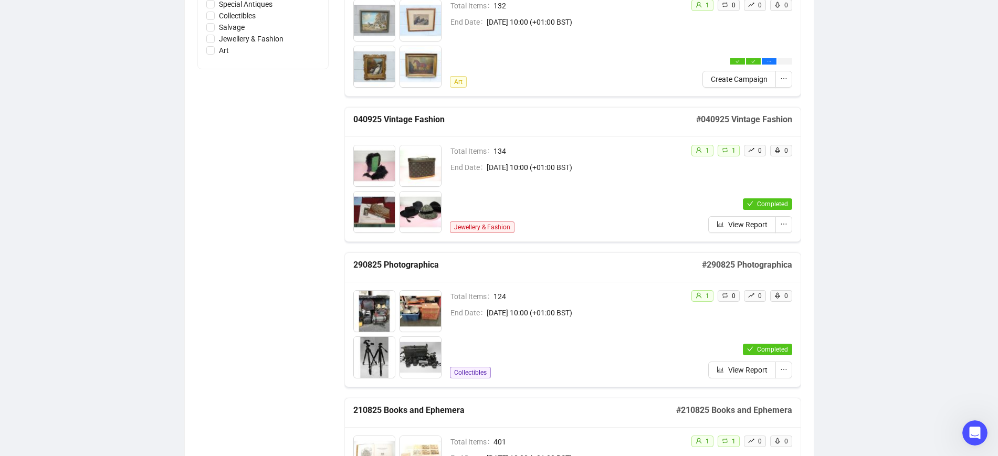
scroll to position [328, 0]
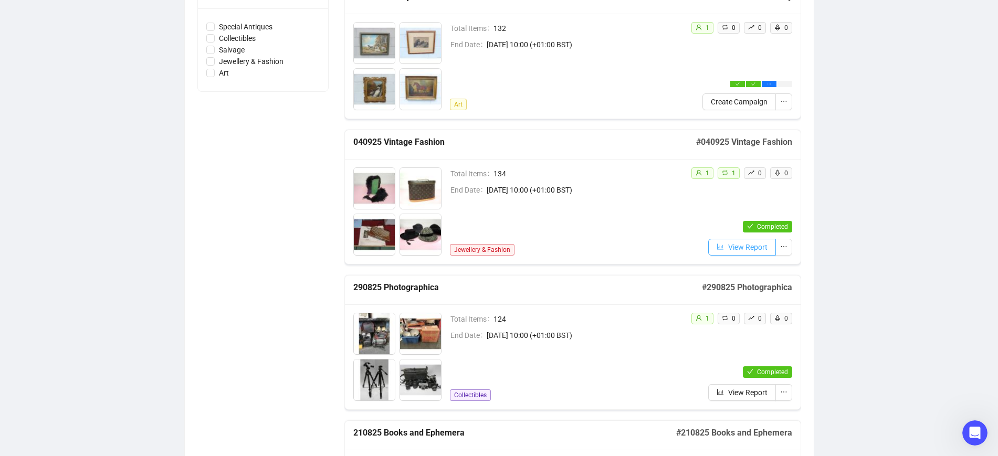
click at [728, 250] on span "View Report" at bounding box center [747, 248] width 39 height 12
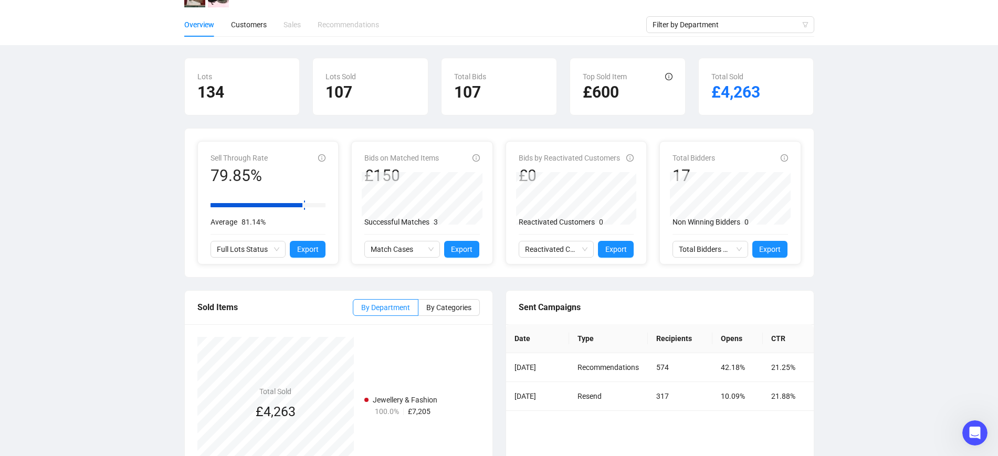
scroll to position [52, 0]
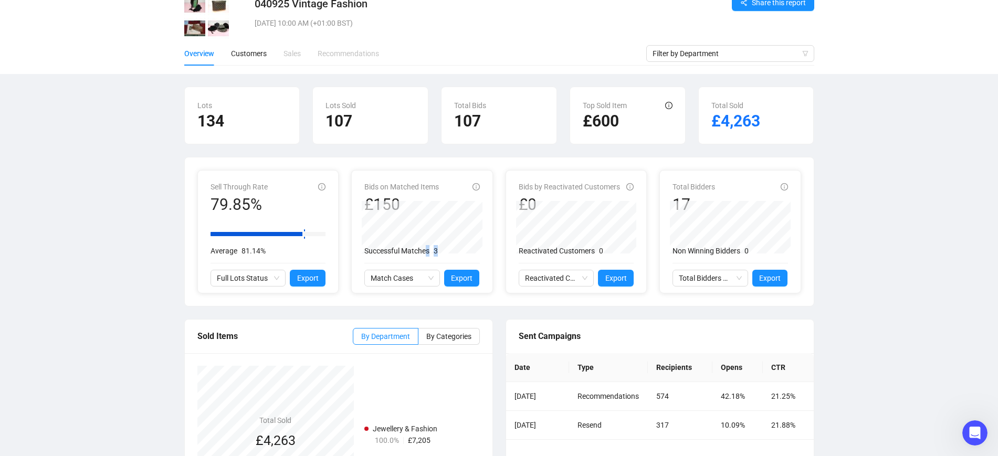
drag, startPoint x: 436, startPoint y: 251, endPoint x: 424, endPoint y: 251, distance: 12.6
click at [424, 251] on div "Successful Matches 3" at bounding box center [422, 251] width 116 height 12
click at [442, 252] on div "Successful Matches 3" at bounding box center [422, 251] width 116 height 12
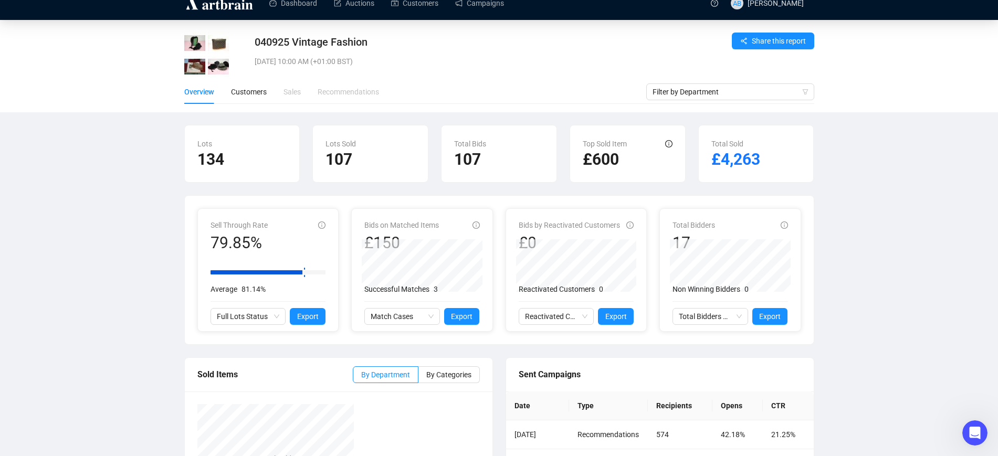
scroll to position [0, 0]
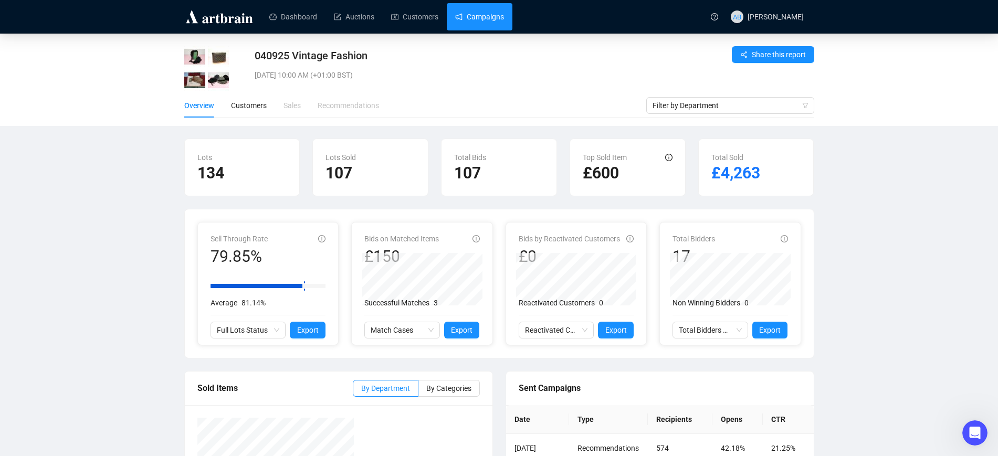
click at [473, 13] on link "Campaigns" at bounding box center [479, 16] width 49 height 27
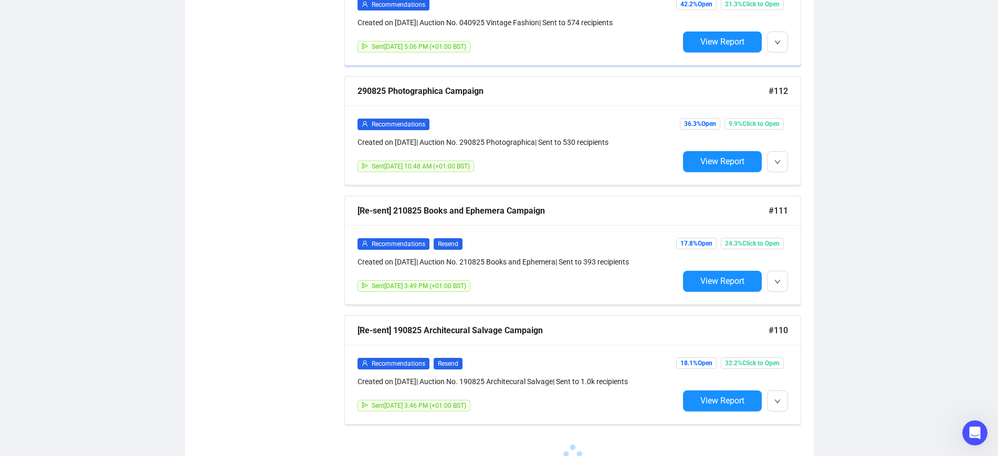
scroll to position [722, 0]
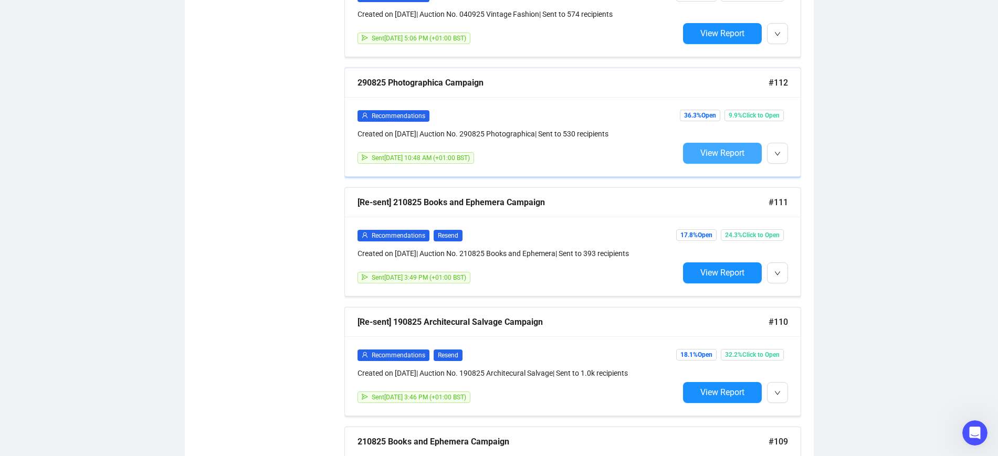
click at [697, 152] on button "View Report" at bounding box center [722, 153] width 79 height 21
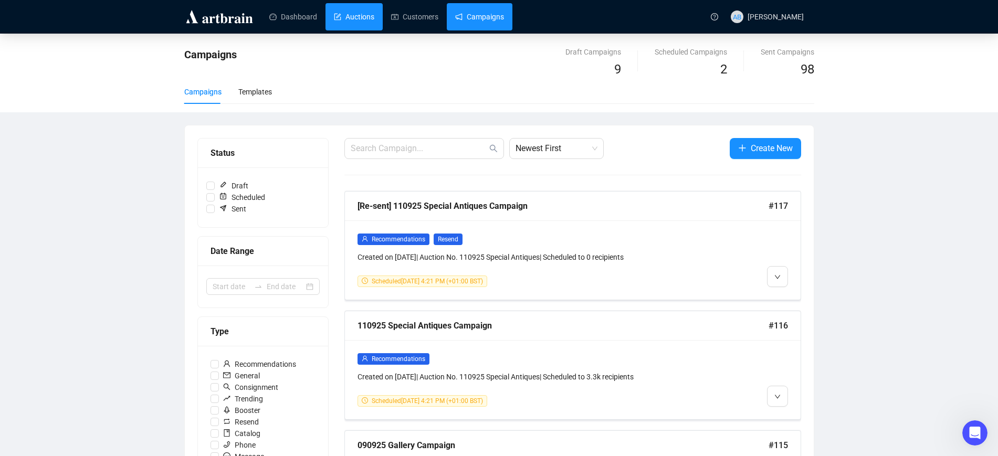
click at [340, 8] on link "Auctions" at bounding box center [354, 16] width 40 height 27
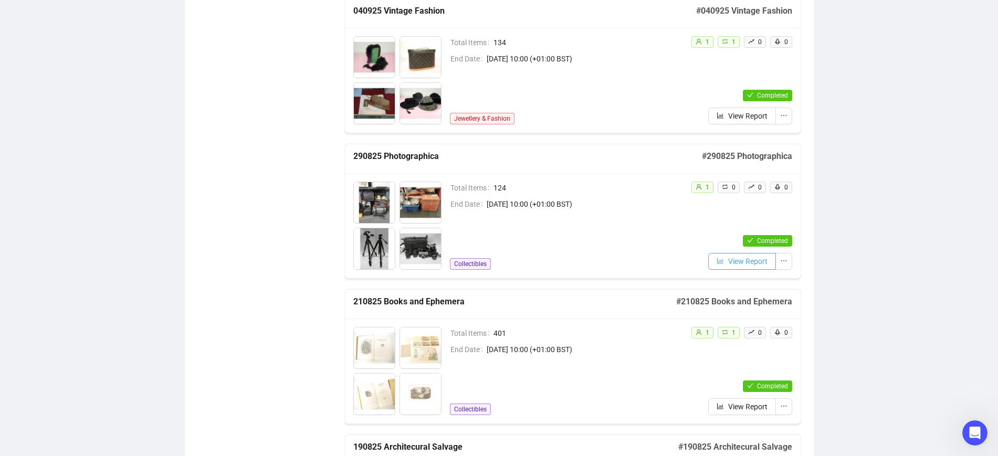
click at [765, 260] on span "View Report" at bounding box center [747, 262] width 39 height 12
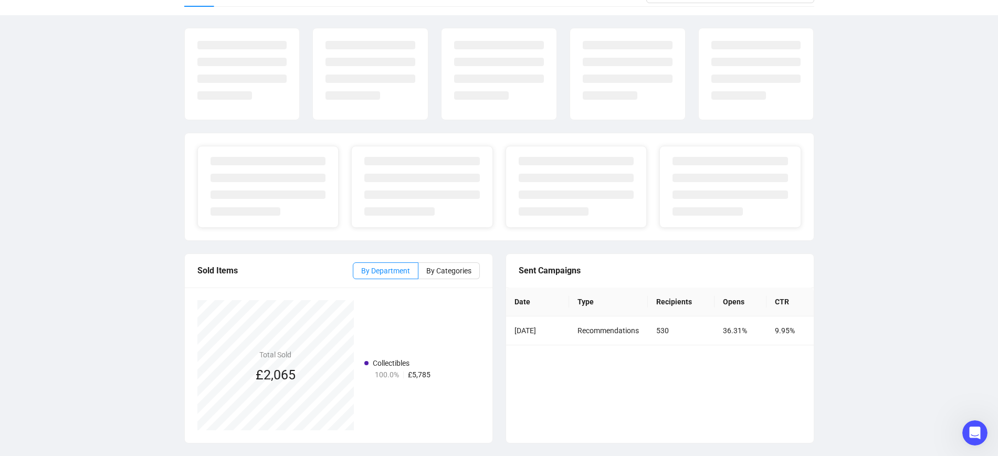
scroll to position [118, 0]
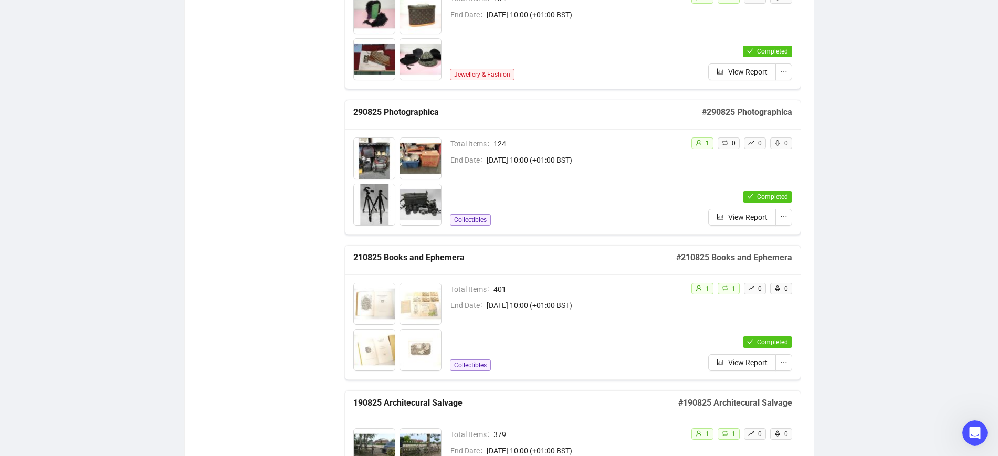
scroll to position [526, 0]
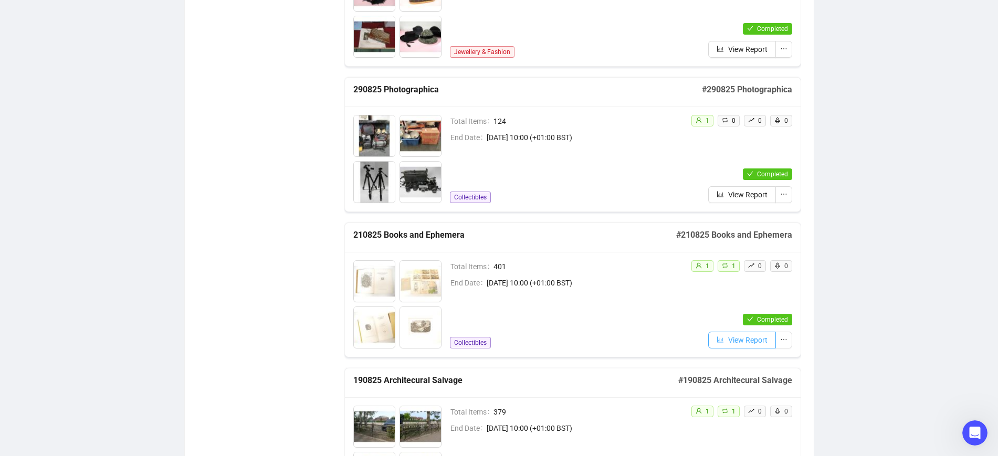
click at [725, 338] on button "View Report" at bounding box center [742, 340] width 68 height 17
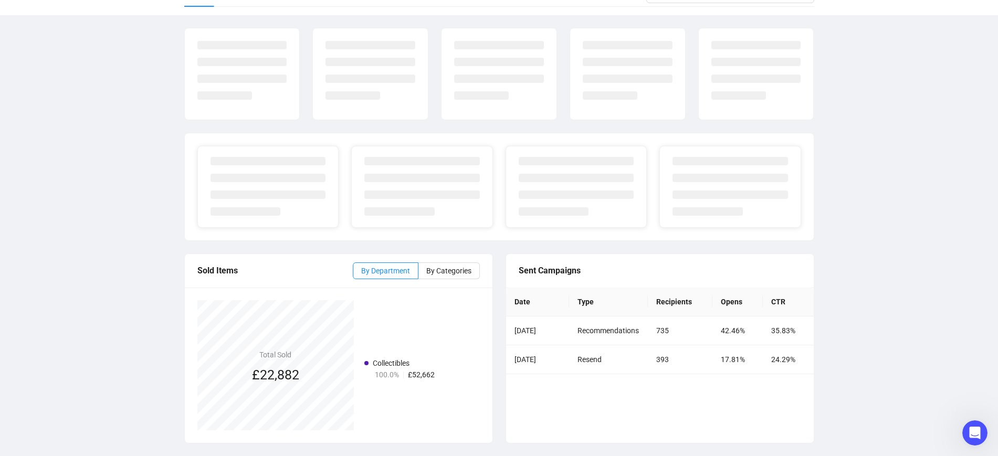
scroll to position [118, 0]
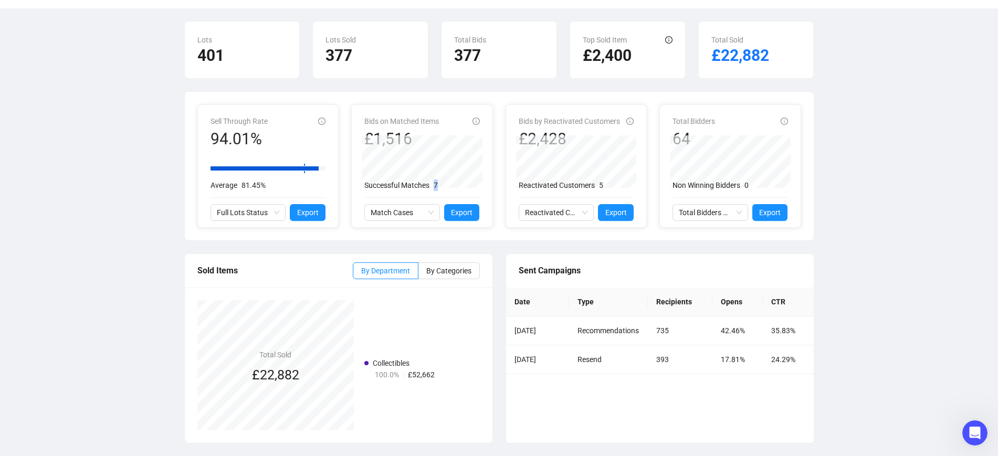
drag, startPoint x: 438, startPoint y: 187, endPoint x: 426, endPoint y: 184, distance: 13.1
click at [426, 184] on div "Successful Matches 7" at bounding box center [422, 186] width 116 height 12
click at [438, 190] on div "Successful Matches 7" at bounding box center [422, 186] width 116 height 12
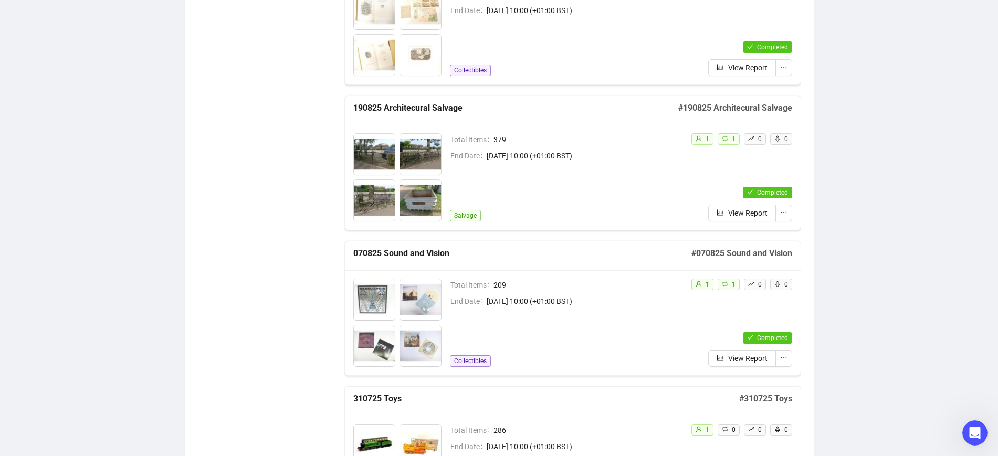
scroll to position [855, 0]
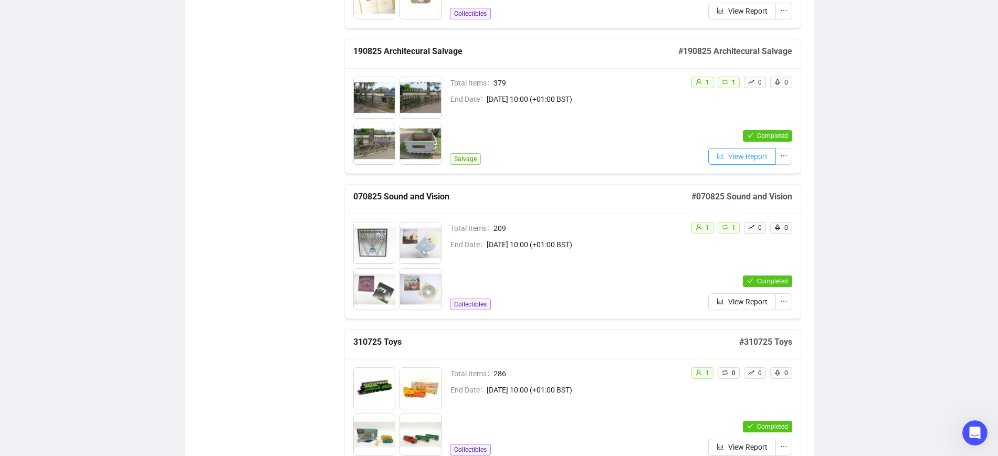
click at [724, 154] on button "View Report" at bounding box center [742, 156] width 68 height 17
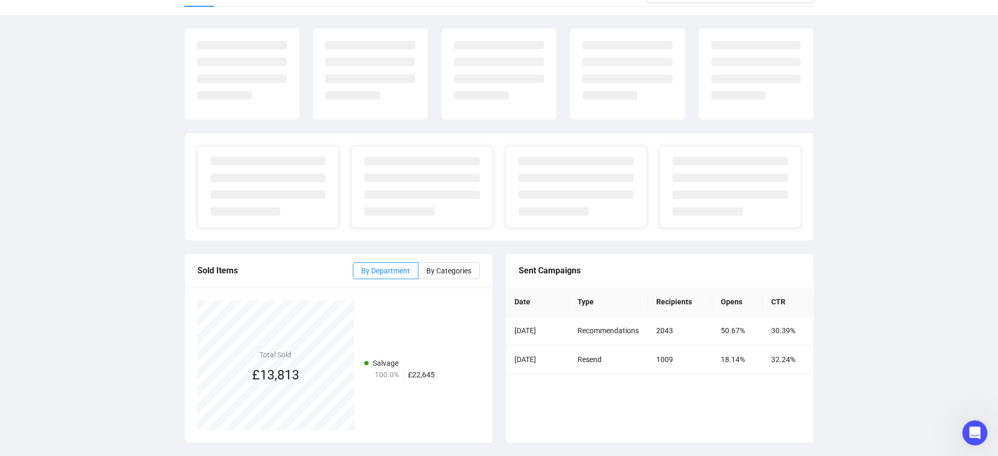
scroll to position [118, 0]
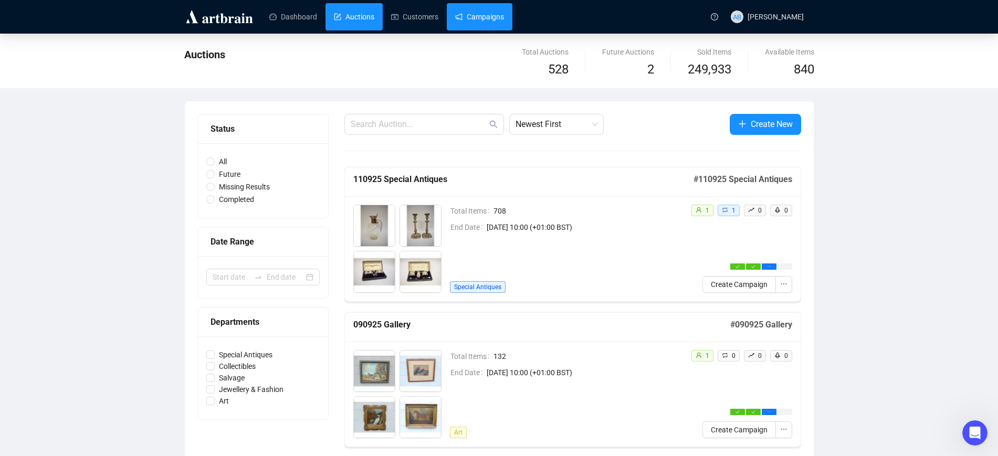
drag, startPoint x: 453, startPoint y: 15, endPoint x: 466, endPoint y: 25, distance: 16.4
click at [455, 15] on link "Campaigns" at bounding box center [479, 16] width 49 height 27
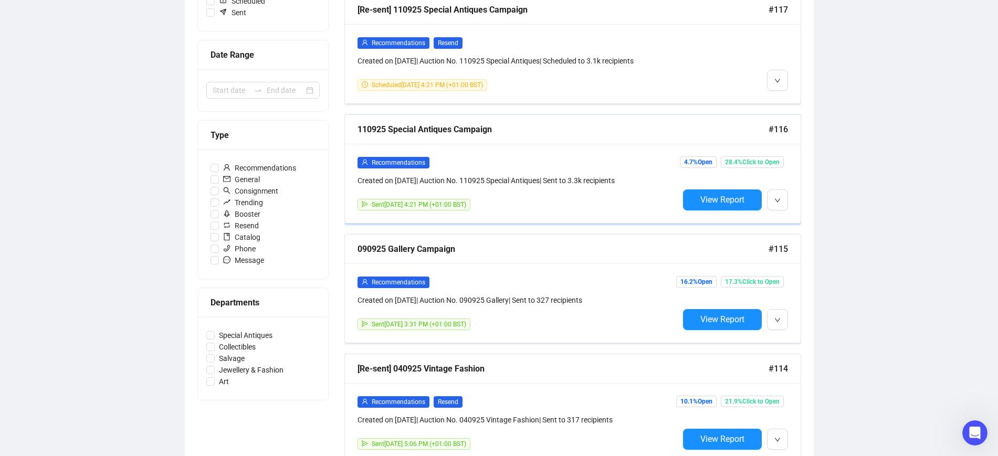
scroll to position [197, 0]
click at [699, 201] on button "View Report" at bounding box center [722, 199] width 79 height 21
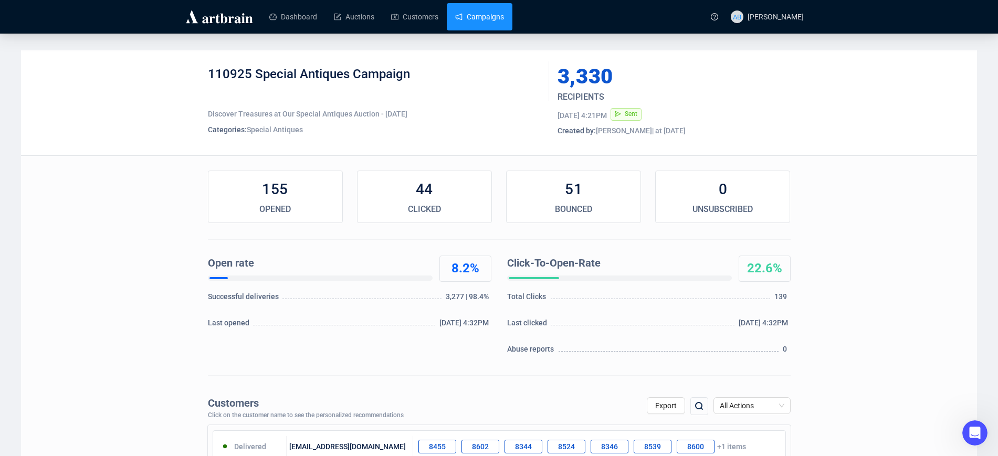
click at [480, 15] on link "Campaigns" at bounding box center [479, 16] width 49 height 27
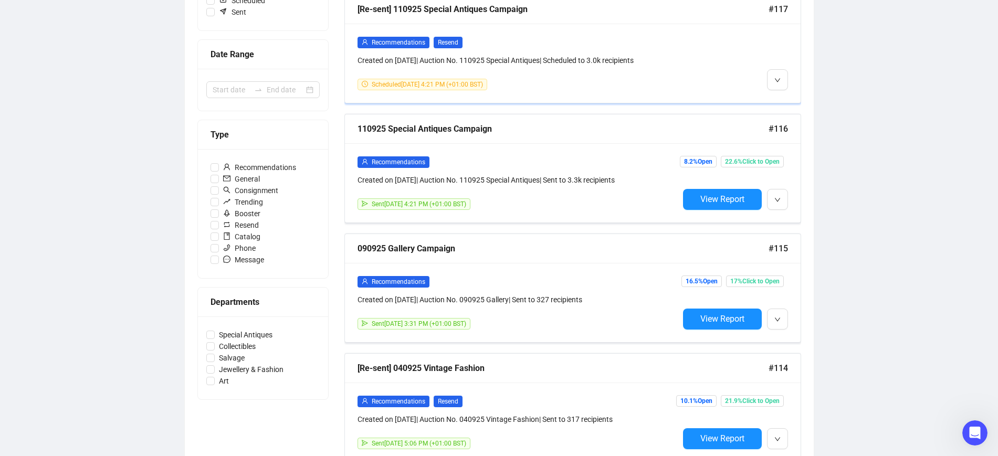
scroll to position [263, 0]
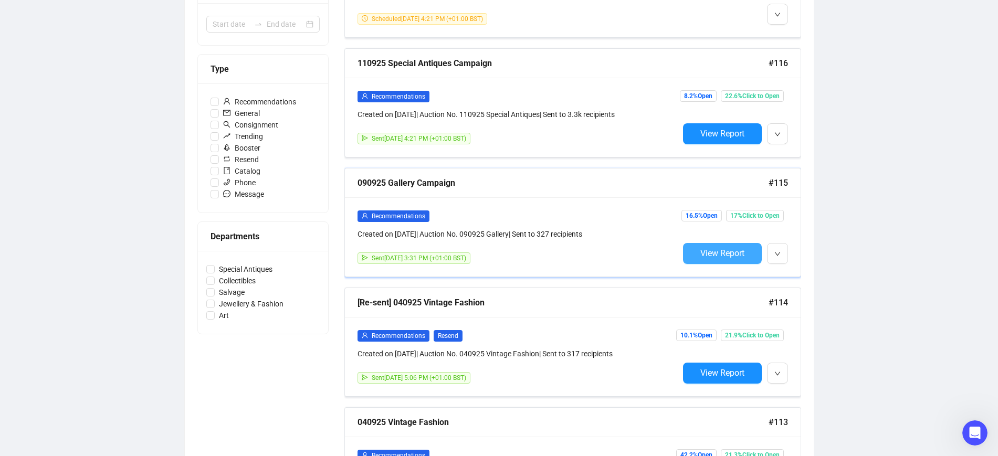
click at [691, 246] on button "View Report" at bounding box center [722, 253] width 79 height 21
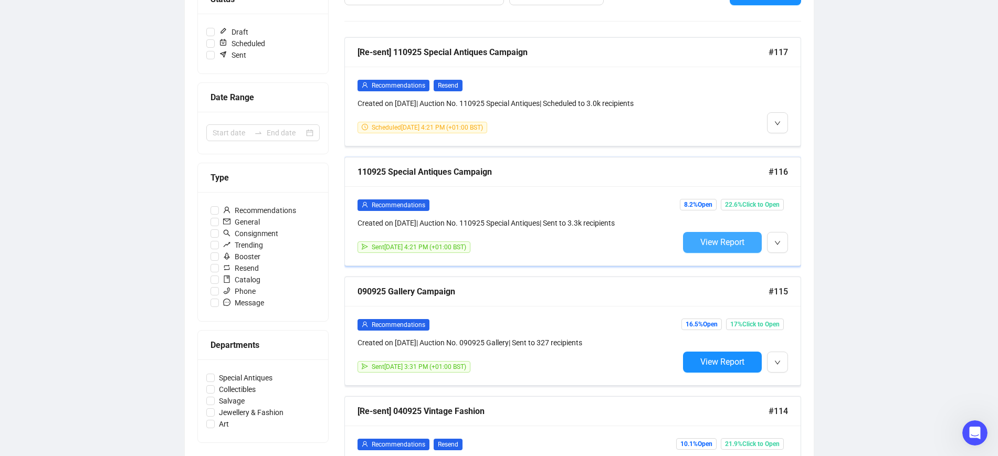
scroll to position [147, 0]
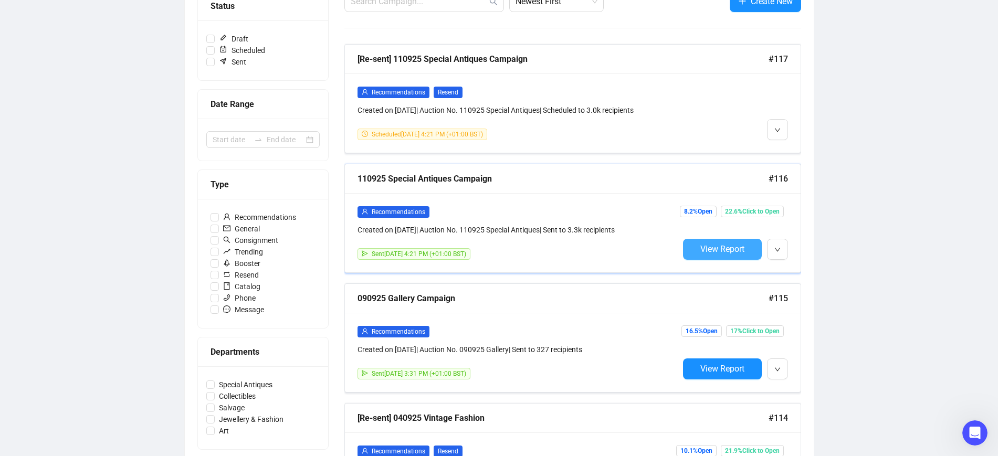
click at [732, 249] on span "View Report" at bounding box center [722, 249] width 44 height 10
